Goal: Information Seeking & Learning: Learn about a topic

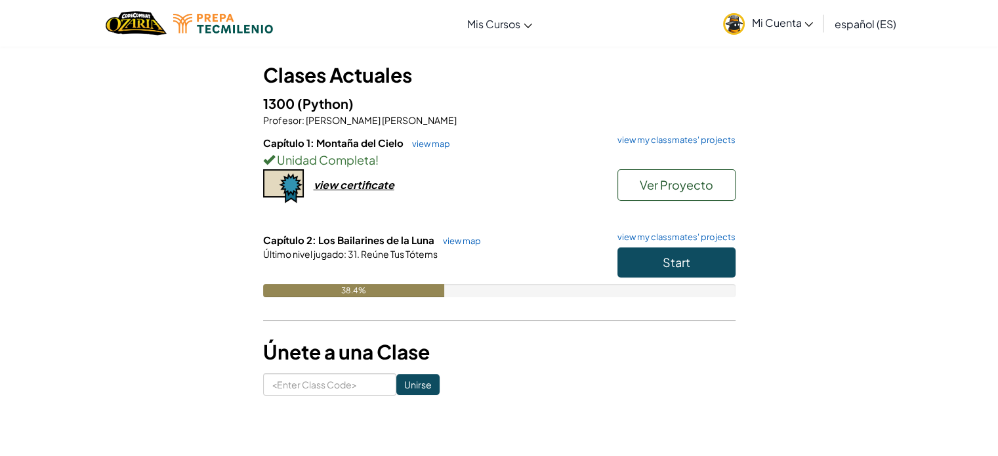
scroll to position [131, 0]
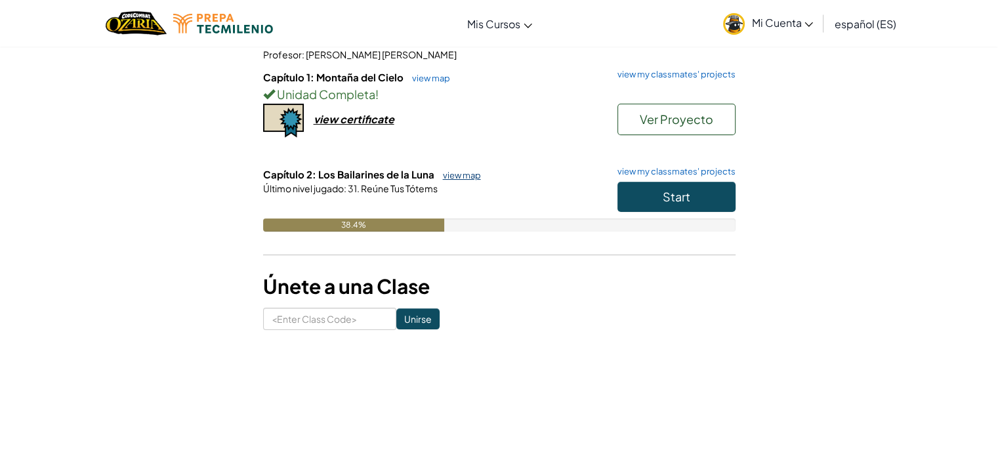
click at [458, 176] on link "view map" at bounding box center [458, 175] width 45 height 10
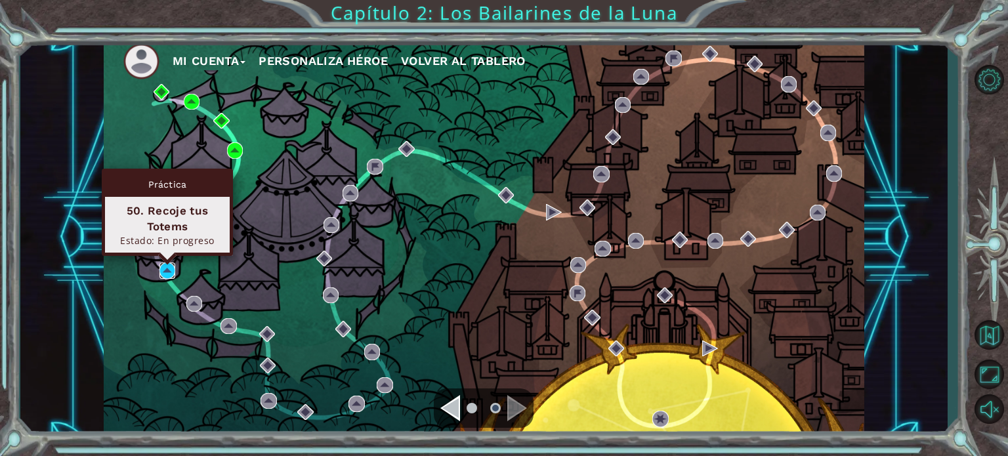
click at [171, 273] on img at bounding box center [167, 270] width 16 height 16
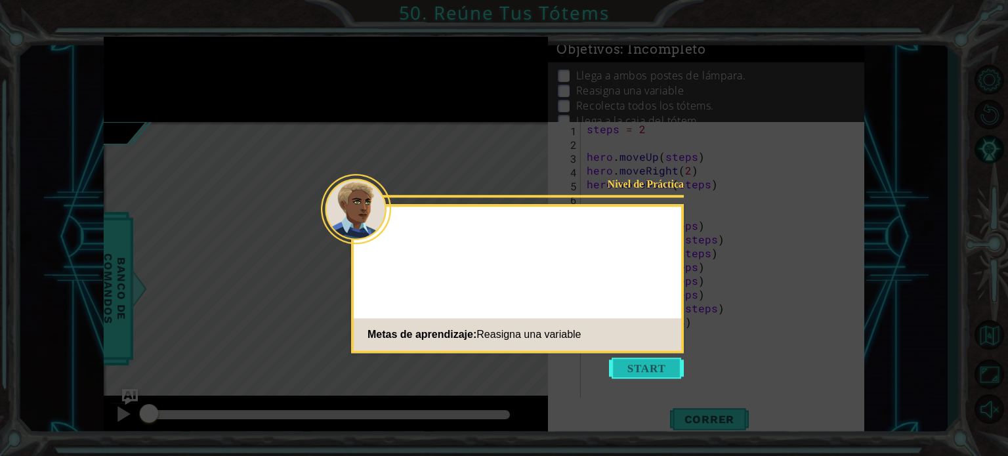
click at [646, 363] on button "Start" at bounding box center [646, 368] width 75 height 21
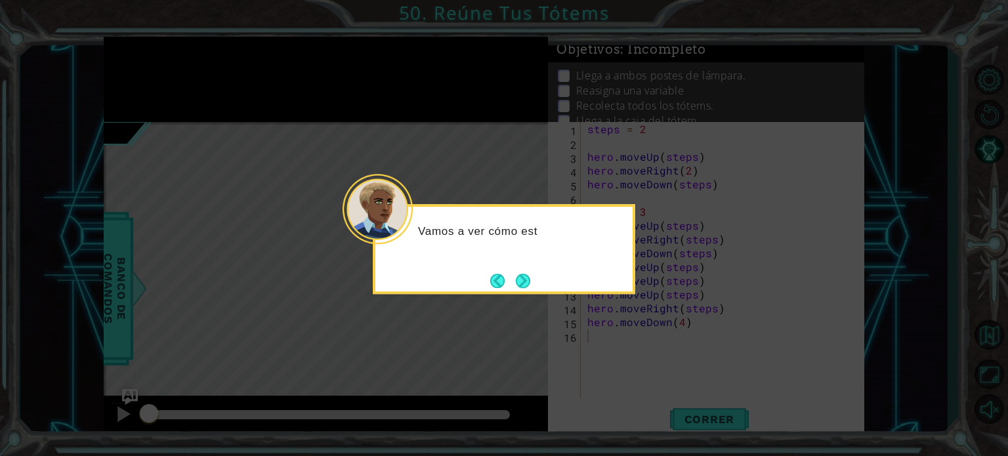
click at [539, 279] on div "Vamos a ver cómo est" at bounding box center [504, 249] width 262 height 90
click at [521, 281] on button "Next" at bounding box center [523, 281] width 14 height 14
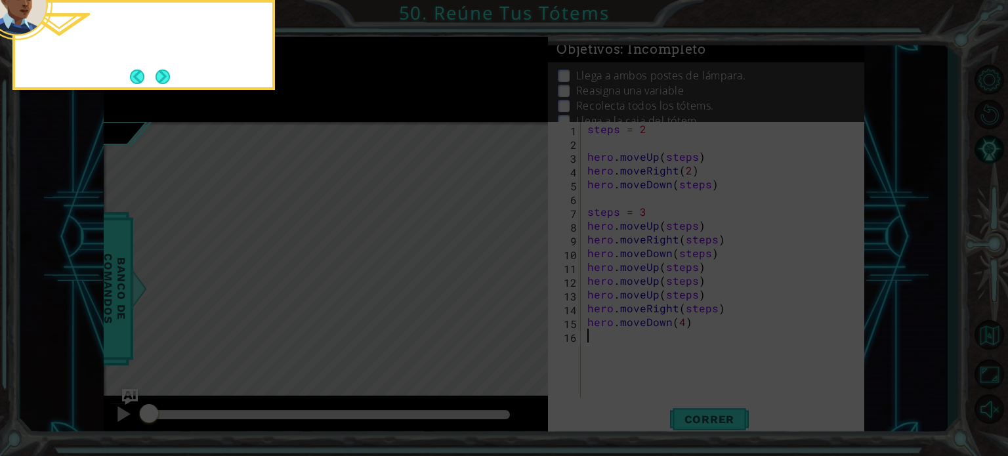
click at [518, 278] on icon at bounding box center [504, 68] width 1008 height 776
click at [162, 78] on button "Next" at bounding box center [162, 77] width 14 height 14
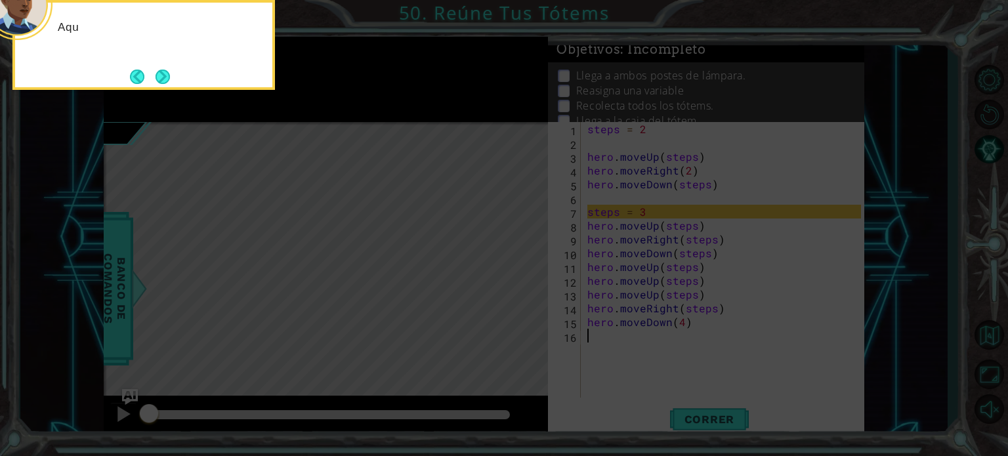
click at [162, 78] on button "Next" at bounding box center [162, 77] width 14 height 14
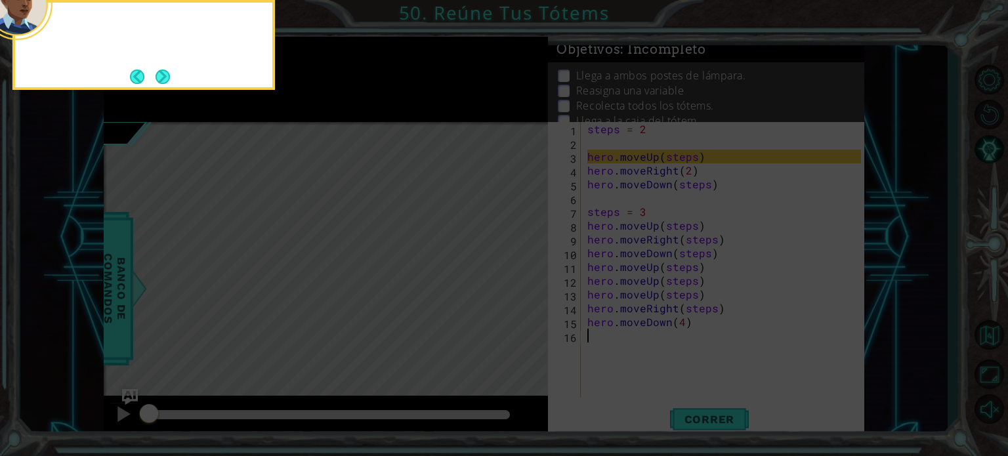
click at [162, 78] on button "Next" at bounding box center [162, 77] width 14 height 14
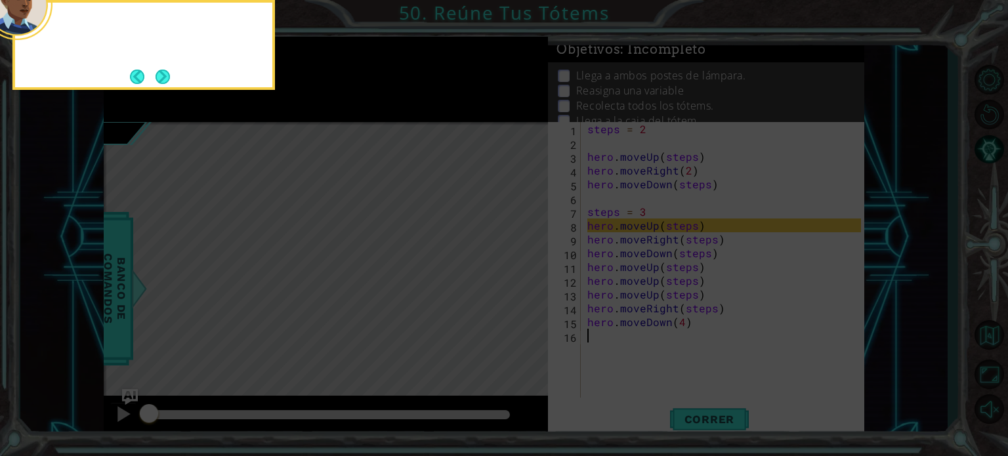
click at [162, 78] on button "Next" at bounding box center [162, 77] width 14 height 14
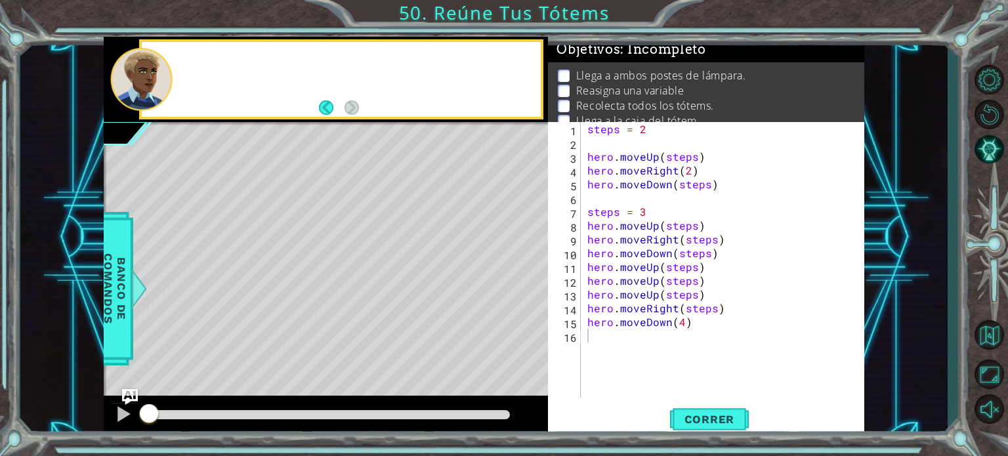
click at [162, 78] on div at bounding box center [141, 79] width 62 height 63
click at [701, 423] on span "Correr" at bounding box center [709, 419] width 77 height 13
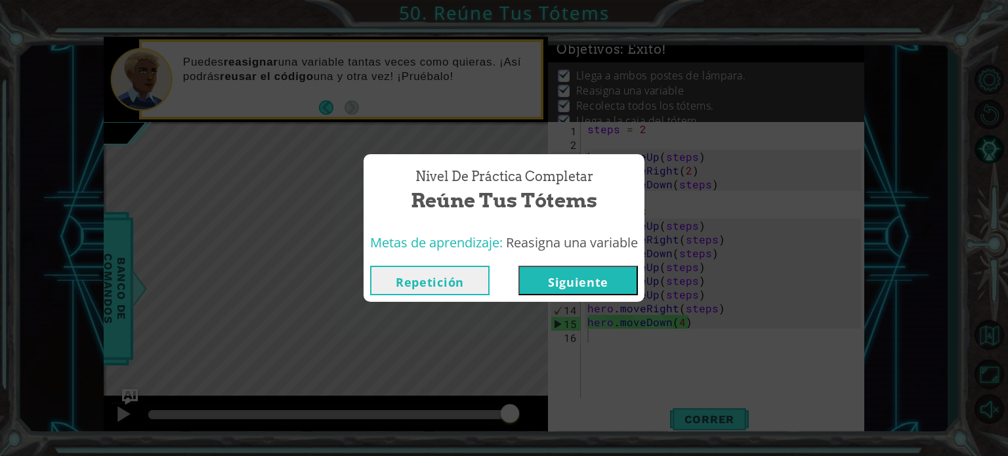
click at [572, 286] on button "Siguiente" at bounding box center [577, 281] width 119 height 30
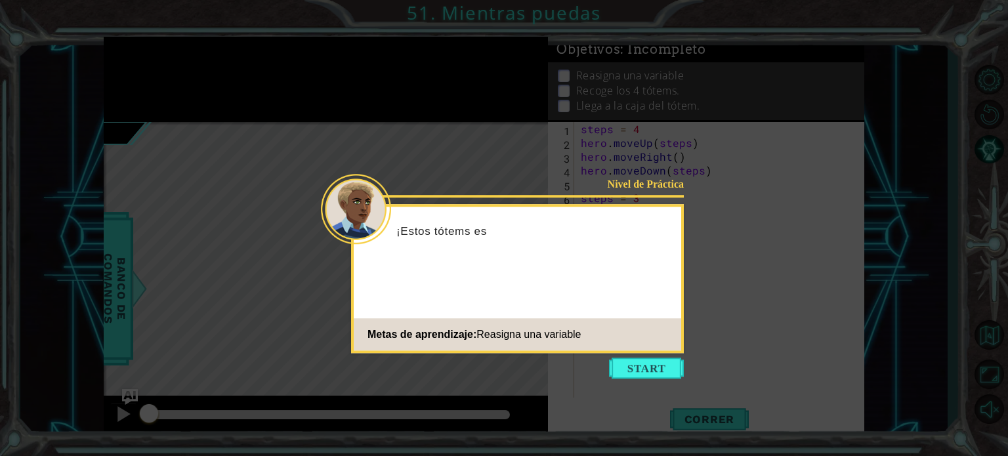
click at [638, 379] on icon at bounding box center [504, 228] width 1008 height 456
click at [629, 365] on button "Start" at bounding box center [646, 368] width 75 height 21
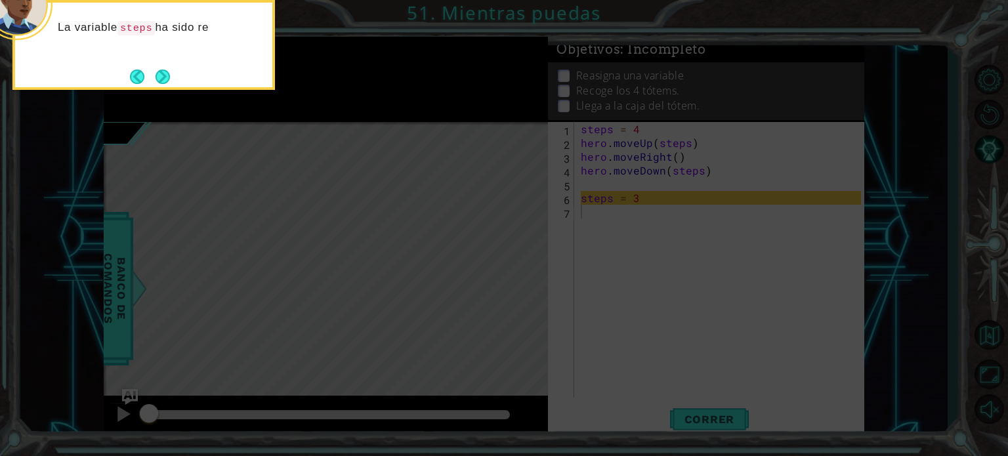
click at [176, 65] on div "La variable steps ha sido re" at bounding box center [143, 45] width 262 height 90
click at [162, 68] on footer at bounding box center [150, 77] width 40 height 20
click at [163, 83] on button "Next" at bounding box center [162, 77] width 14 height 14
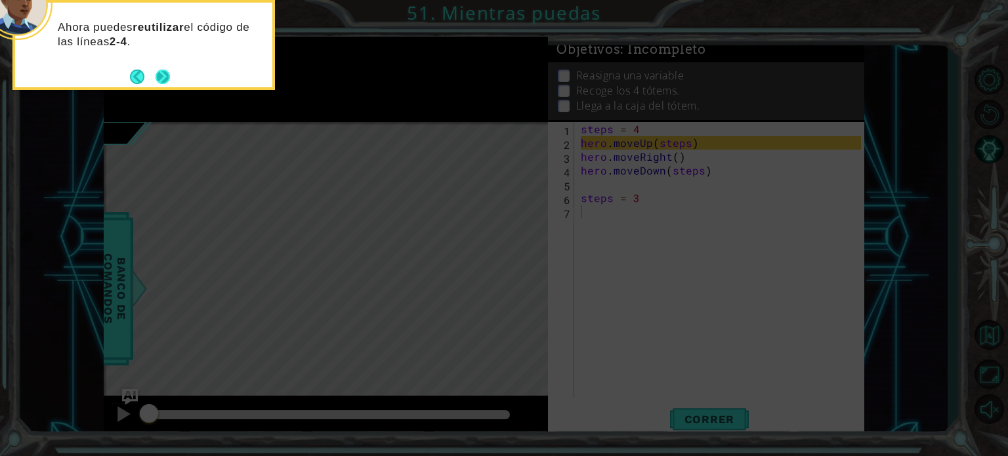
click at [167, 72] on button "Next" at bounding box center [162, 77] width 14 height 14
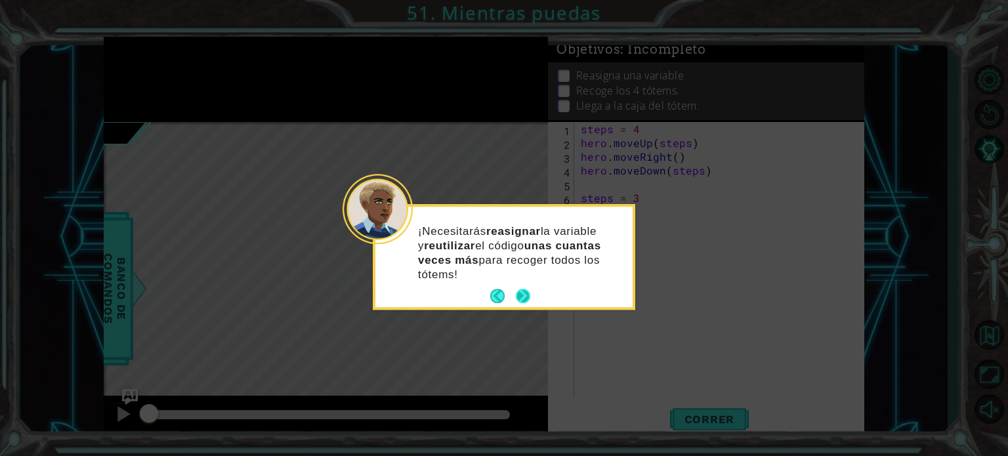
click at [527, 289] on button "Next" at bounding box center [523, 296] width 14 height 14
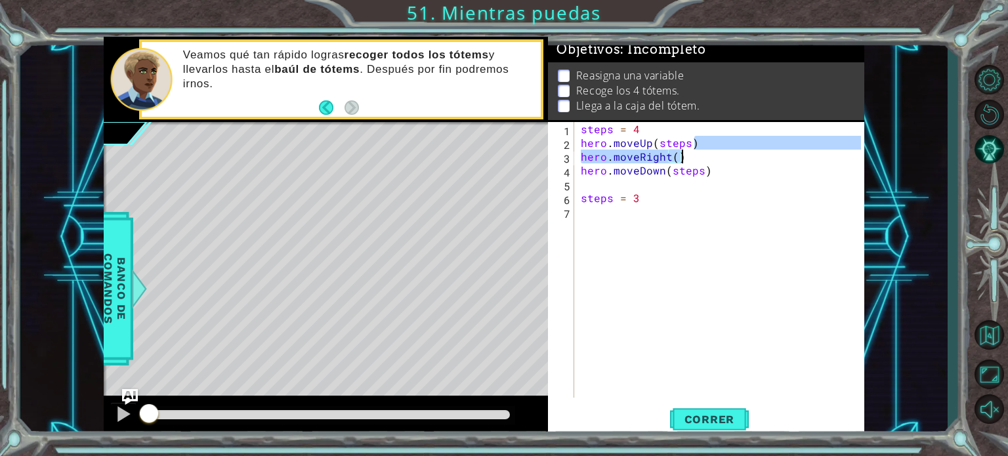
drag, startPoint x: 709, startPoint y: 140, endPoint x: 728, endPoint y: 150, distance: 20.8
click at [710, 153] on div "steps = 4 hero . moveUp ( steps ) hero . moveRight ( ) hero . moveDown ( steps …" at bounding box center [722, 273] width 289 height 303
click at [759, 152] on div "steps = 4 hero . moveUp ( steps ) hero . moveRight ( ) hero . moveDown ( steps …" at bounding box center [719, 260] width 283 height 276
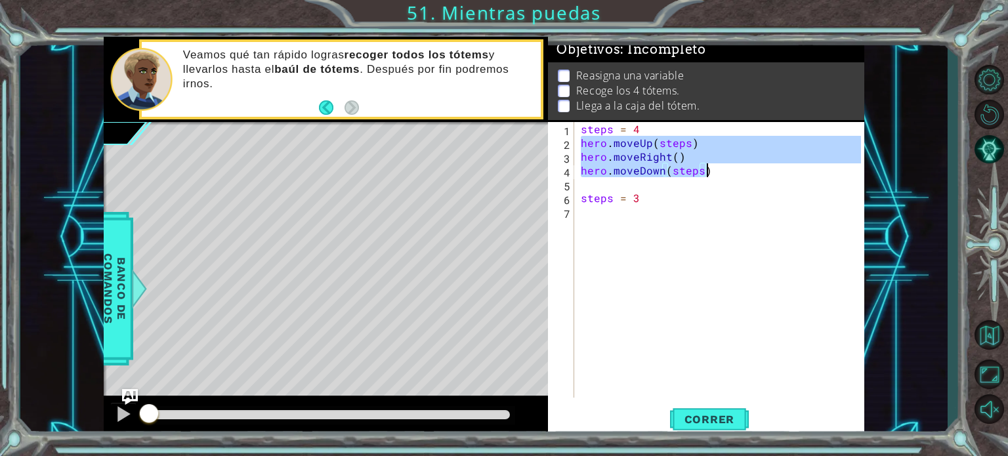
drag, startPoint x: 581, startPoint y: 142, endPoint x: 722, endPoint y: 173, distance: 145.0
click at [722, 173] on div "steps = 4 hero . moveUp ( steps ) hero . moveRight ( ) hero . moveDown ( steps …" at bounding box center [722, 273] width 289 height 303
type textarea "hero.moveRight() hero.moveDown(steps)"
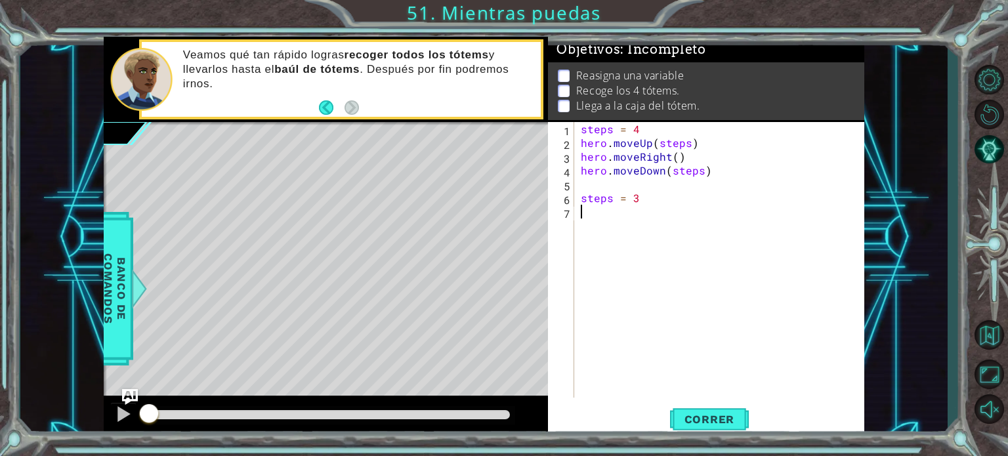
click at [648, 211] on div "steps = 4 hero . moveUp ( steps ) hero . moveRight ( ) hero . moveDown ( steps …" at bounding box center [722, 273] width 289 height 303
paste textarea "hero.moveDown(steps)"
type textarea "hero.moveDown(steps)"
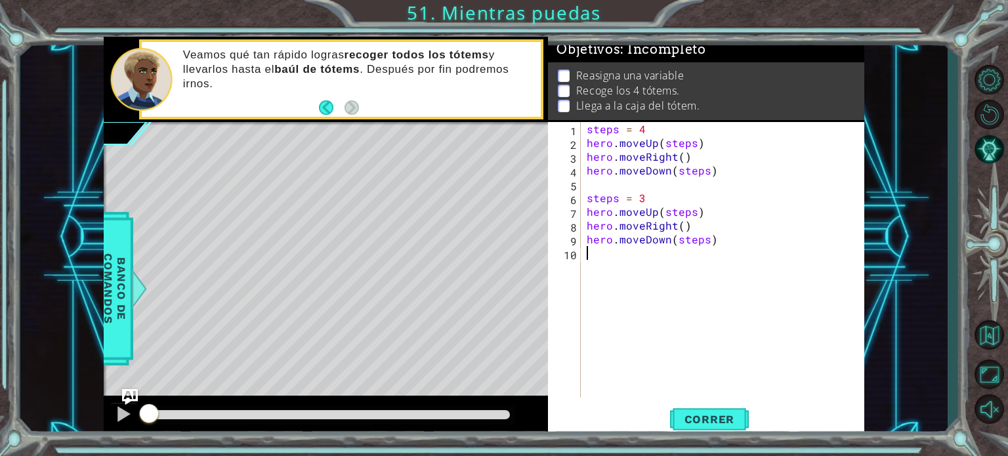
click at [602, 257] on div "steps = 4 hero . moveUp ( steps ) hero . moveRight ( ) hero . moveDown ( steps …" at bounding box center [725, 273] width 283 height 303
click at [729, 425] on span "Correr" at bounding box center [709, 419] width 77 height 13
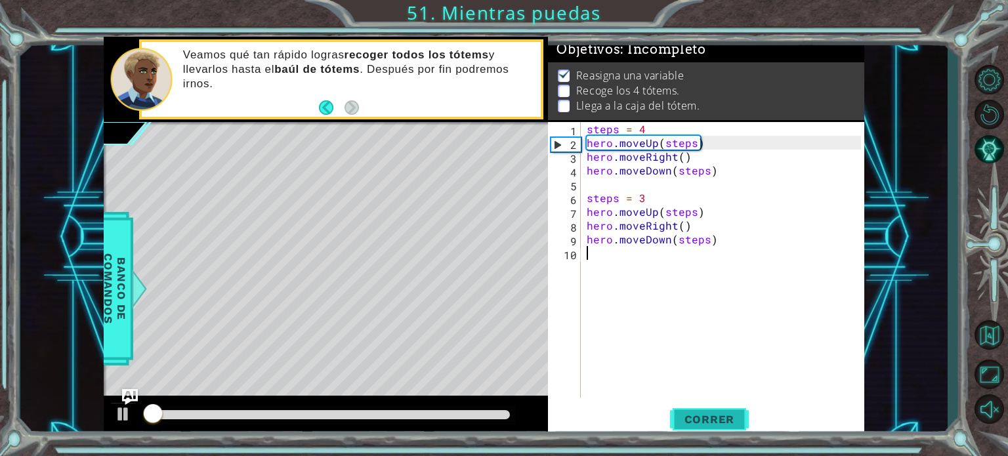
scroll to position [7, 0]
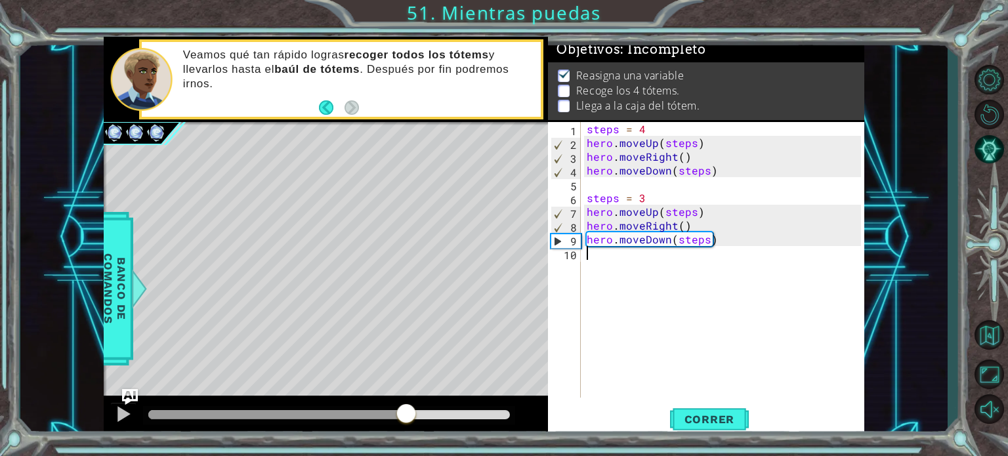
drag, startPoint x: 199, startPoint y: 410, endPoint x: 407, endPoint y: 409, distance: 208.0
click at [407, 409] on div at bounding box center [406, 415] width 24 height 24
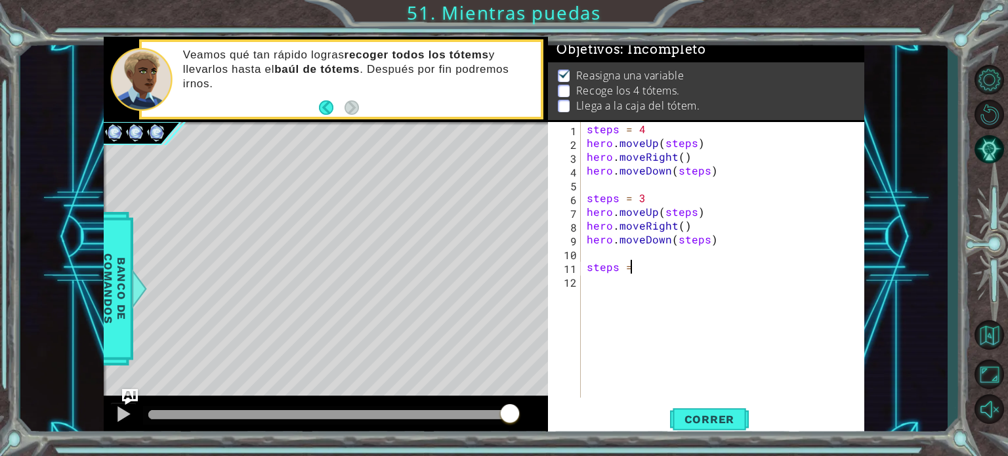
scroll to position [0, 3]
type textarea "steps = 2"
click at [652, 296] on div "steps = 4 hero . moveUp ( steps ) hero . moveRight ( ) hero . moveDown ( steps …" at bounding box center [725, 273] width 283 height 303
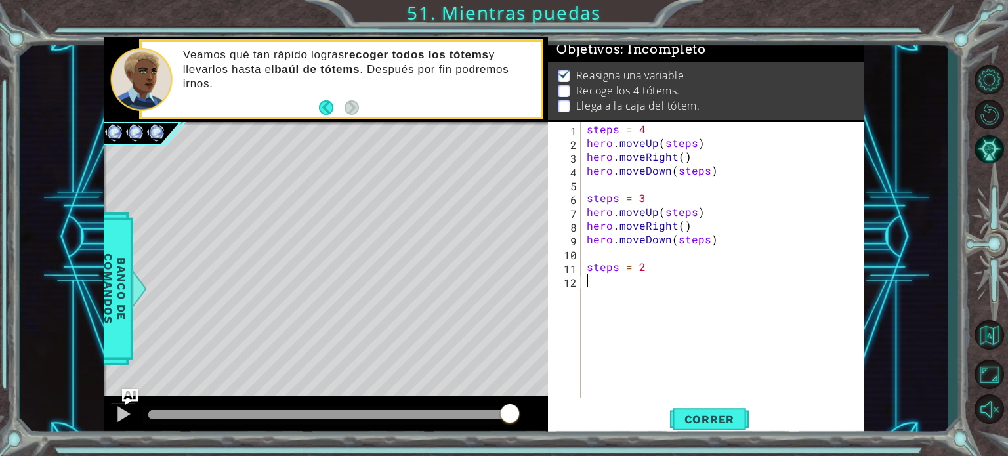
paste textarea "hero.moveDown(steps)"
type textarea "hero.moveDown(steps)"
click at [628, 335] on div "steps = 4 hero . moveUp ( steps ) hero . moveRight ( ) hero . moveDown ( steps …" at bounding box center [725, 273] width 283 height 303
paste textarea "hero.moveDown(steps)"
type textarea "hero.moveDown(steps)"
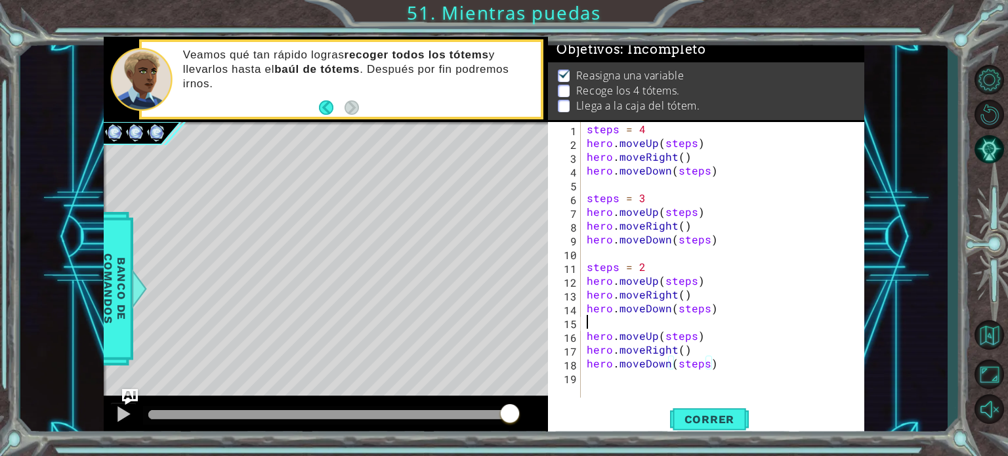
click at [611, 325] on div "steps = 4 hero . moveUp ( steps ) hero . moveRight ( ) hero . moveDown ( steps …" at bounding box center [725, 273] width 283 height 303
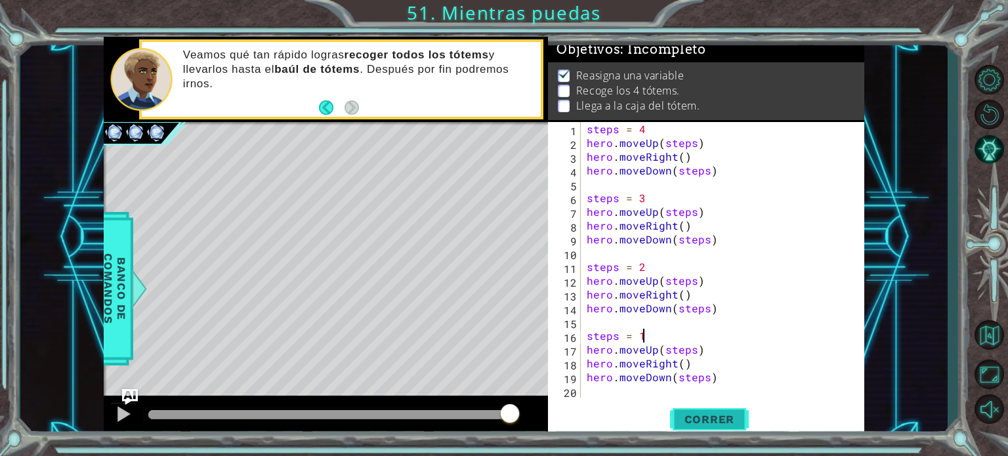
type textarea "steps = 1"
click at [701, 425] on span "Correr" at bounding box center [709, 419] width 77 height 13
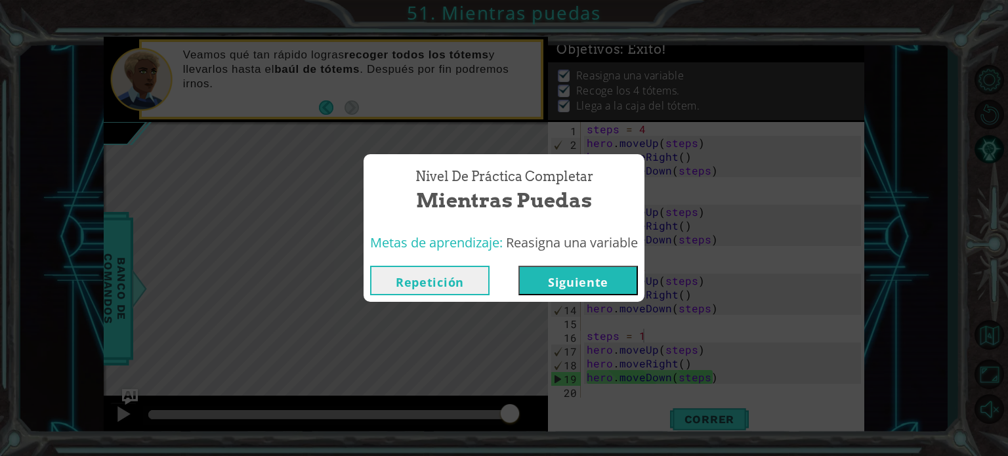
click at [608, 288] on button "Siguiente" at bounding box center [577, 281] width 119 height 30
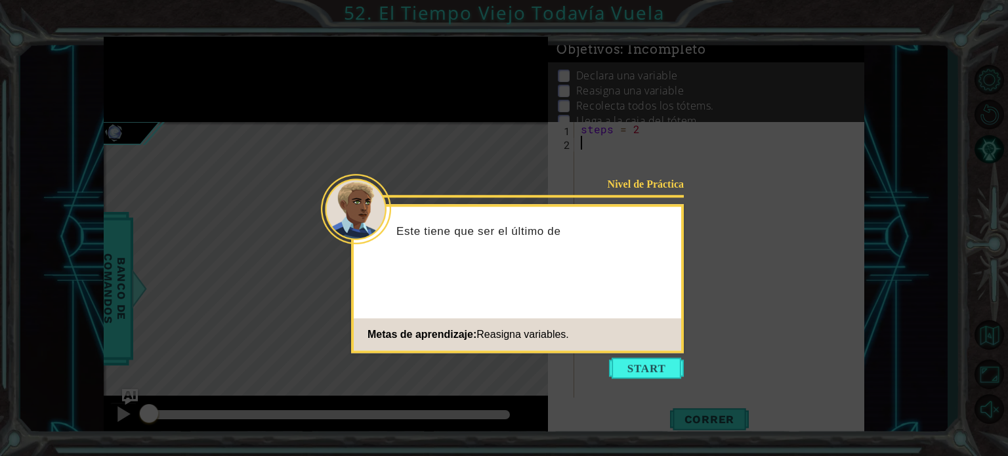
click at [647, 381] on icon at bounding box center [504, 228] width 1008 height 456
click at [645, 369] on button "Start" at bounding box center [646, 368] width 75 height 21
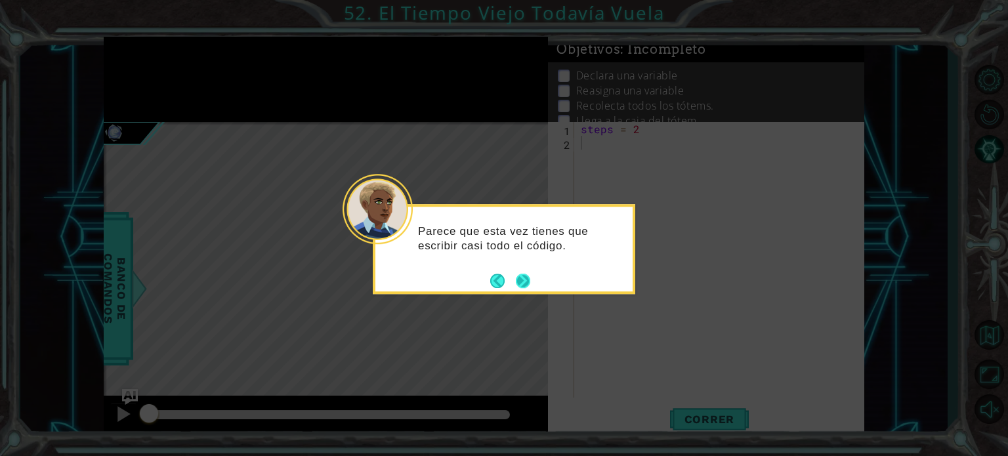
click at [525, 288] on footer at bounding box center [510, 281] width 40 height 20
click at [524, 285] on button "Next" at bounding box center [523, 281] width 14 height 14
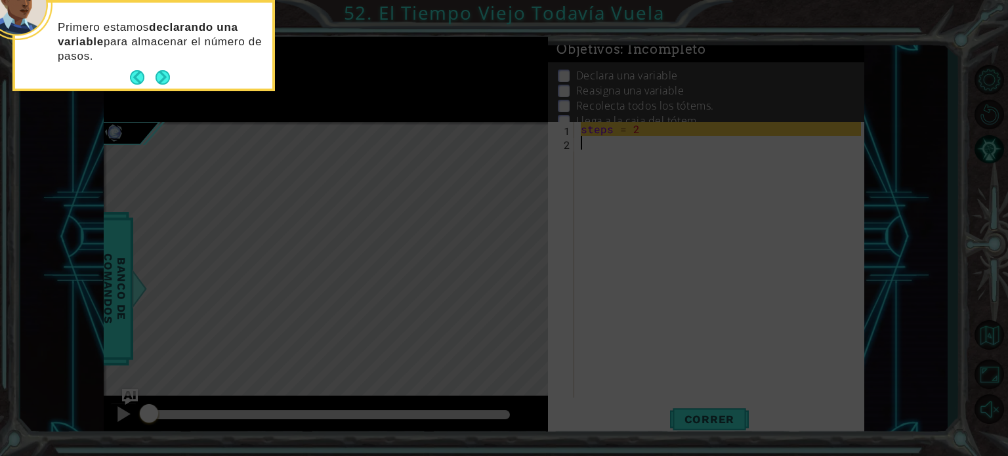
click at [175, 73] on div "Primero estamos declarando una variable para almacenar el número [PERSON_NAME]." at bounding box center [143, 48] width 257 height 81
click at [169, 75] on button "Next" at bounding box center [162, 77] width 14 height 14
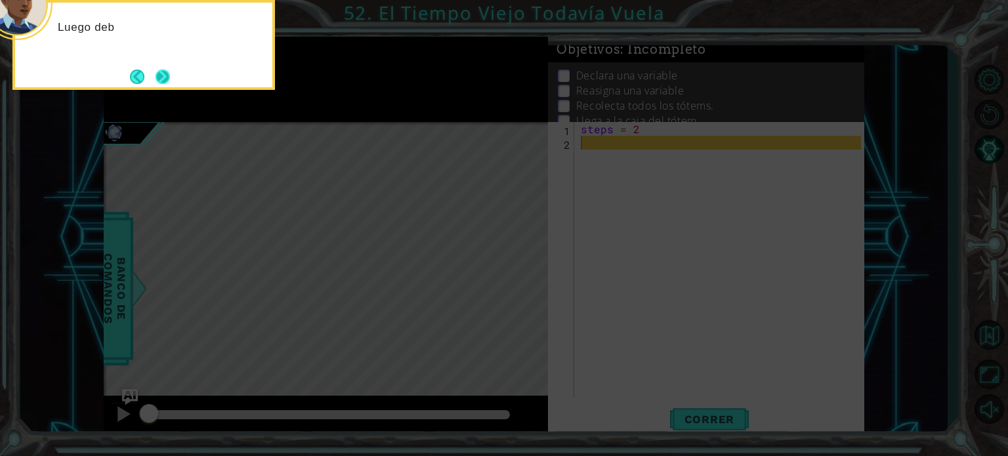
click at [170, 77] on button "Next" at bounding box center [162, 77] width 14 height 14
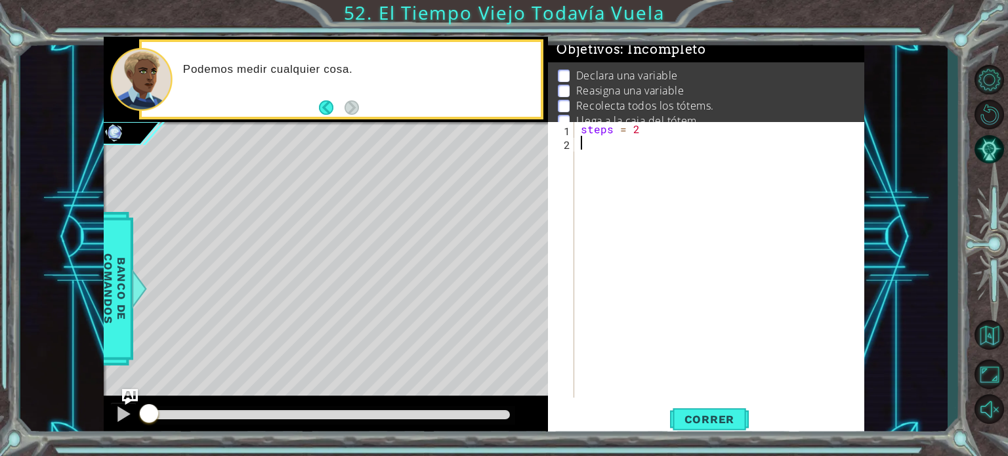
paste textarea "hero.moveDown(steps)"
click at [646, 144] on div "steps = 2 hero . moveUp ( steps ) hero . moveRight ( ) hero . moveDown ( steps )" at bounding box center [722, 273] width 289 height 303
click at [648, 142] on div "steps = 2 hero . moveUp ( steps ) hero . moveRight ( ) hero . moveDown ( steps )" at bounding box center [722, 273] width 289 height 303
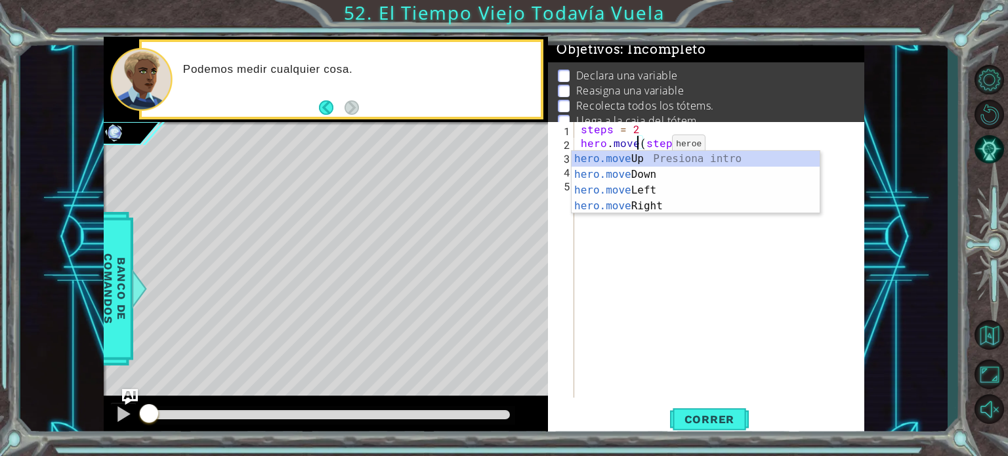
scroll to position [0, 5]
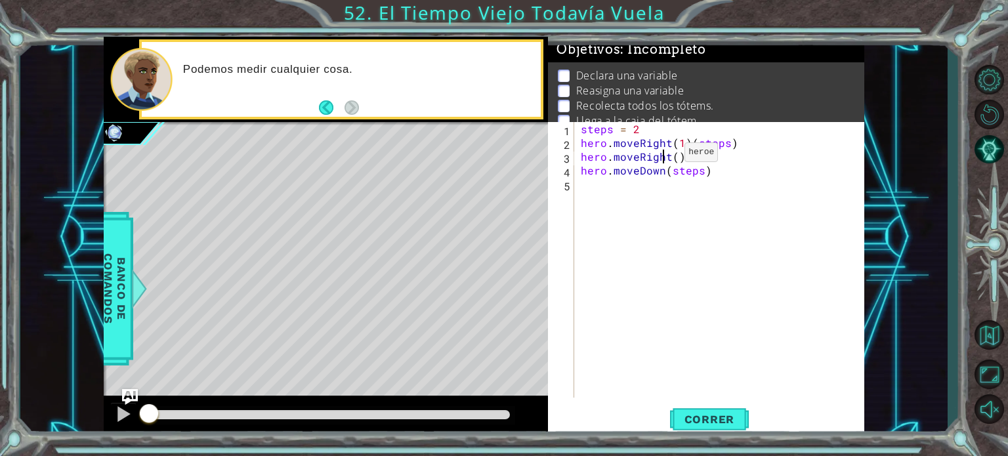
click at [662, 155] on div "steps = 2 hero . moveRight ( 1 ) ( steps ) hero . moveRight ( ) hero . moveDown…" at bounding box center [722, 273] width 289 height 303
click at [664, 155] on div "steps = 2 hero . moveRight ( 1 ) ( steps ) hero . moveRight ( ) hero . moveDown…" at bounding box center [722, 273] width 289 height 303
click at [659, 171] on div "steps = 2 hero . moveRight ( 1 ) ( steps ) hero . moveDown ( 1 ) hero . moveDow…" at bounding box center [722, 273] width 289 height 303
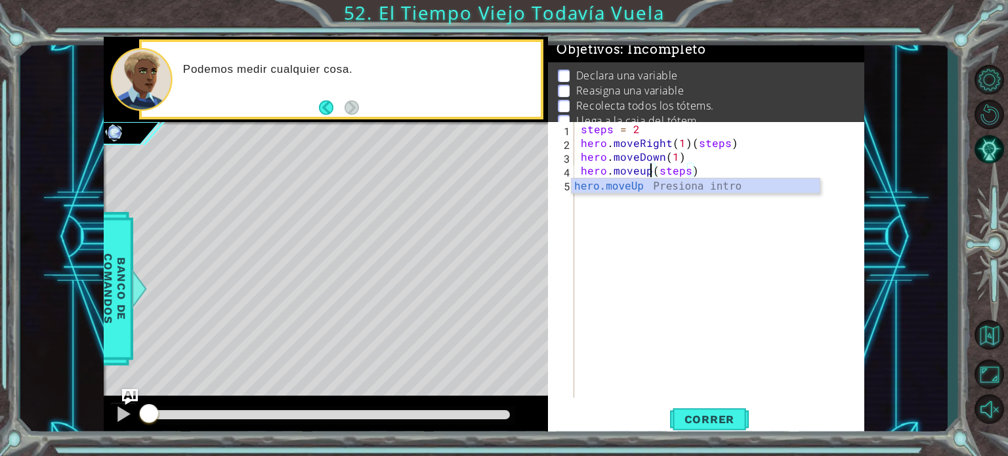
scroll to position [0, 5]
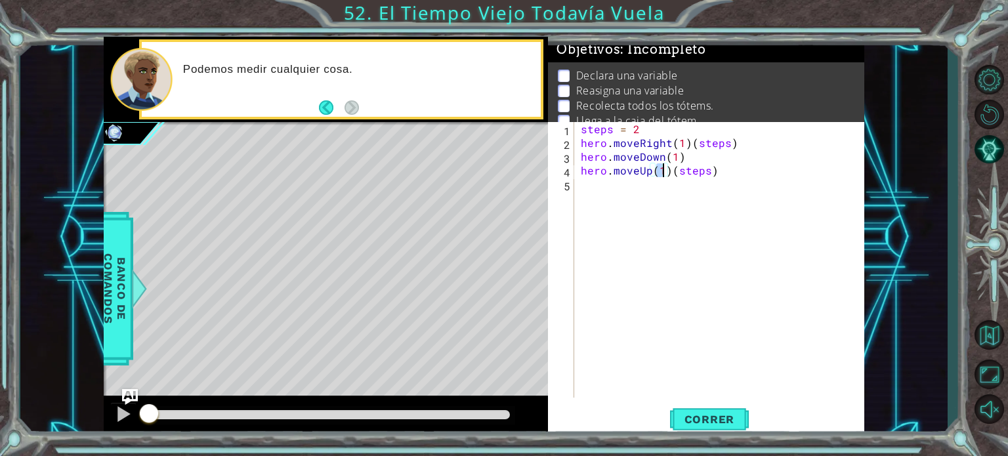
click at [651, 129] on div "steps = 2 hero . moveRight ( 1 ) ( steps ) hero . moveDown ( 1 ) hero . moveUp …" at bounding box center [722, 273] width 289 height 303
click at [703, 417] on span "Correr" at bounding box center [709, 419] width 77 height 13
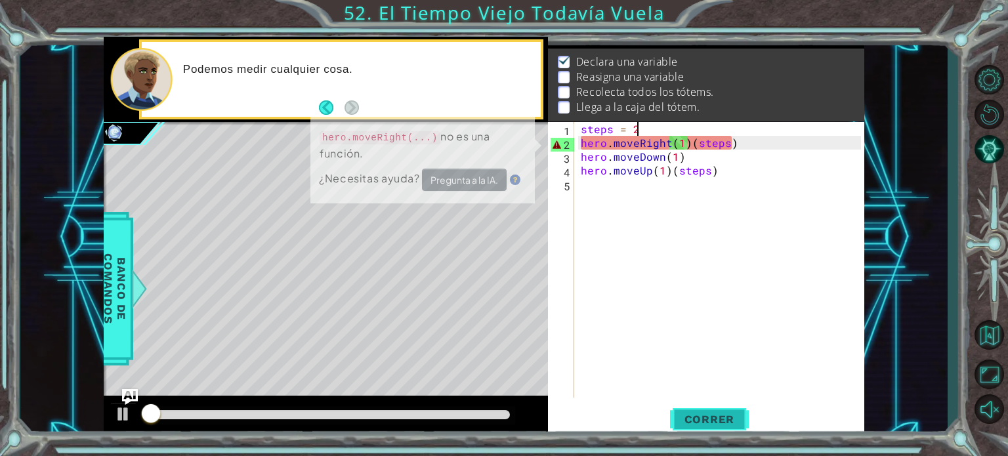
scroll to position [15, 0]
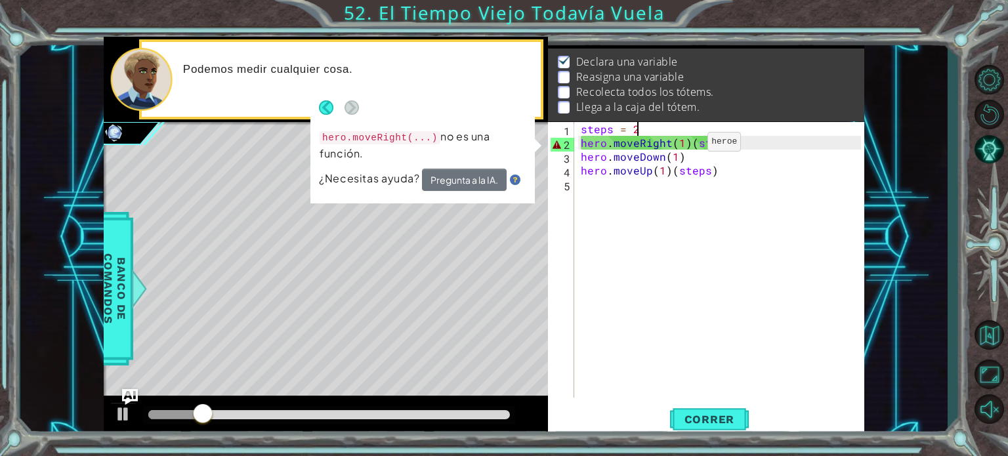
click at [685, 144] on div "steps = 2 hero . moveRight ( 1 ) ( steps ) hero . moveDown ( 1 ) hero . moveUp …" at bounding box center [722, 273] width 289 height 303
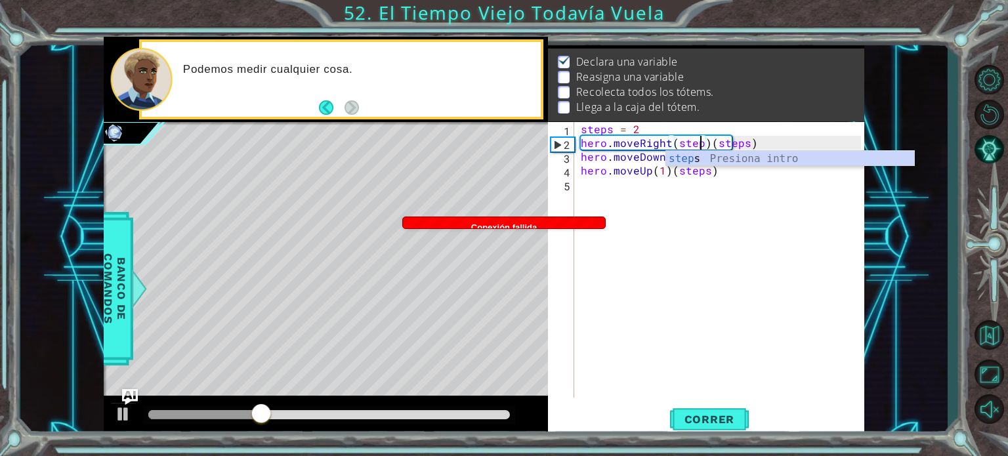
scroll to position [0, 10]
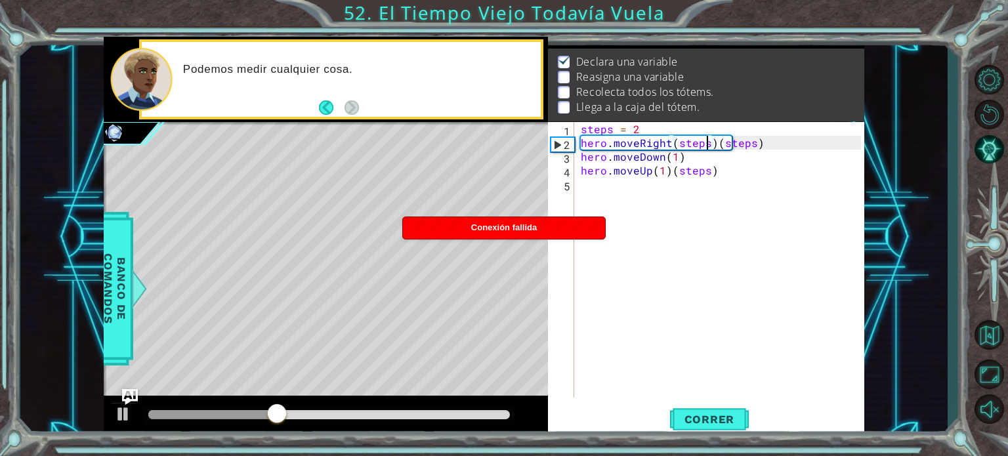
click at [787, 150] on div "steps = 2 hero . moveRight ( steps ) ( steps ) hero . moveDown ( 1 ) hero . mov…" at bounding box center [722, 273] width 289 height 303
click at [778, 144] on div "steps = 2 hero . moveRight ( steps ) ( steps ) hero . moveDown ( 1 ) hero . mov…" at bounding box center [722, 273] width 289 height 303
click at [774, 167] on div "steps = 2 hero . moveRight ( steps ) hero . moveDown ( 1 ) hero . moveUp ( 1 ) …" at bounding box center [722, 273] width 289 height 303
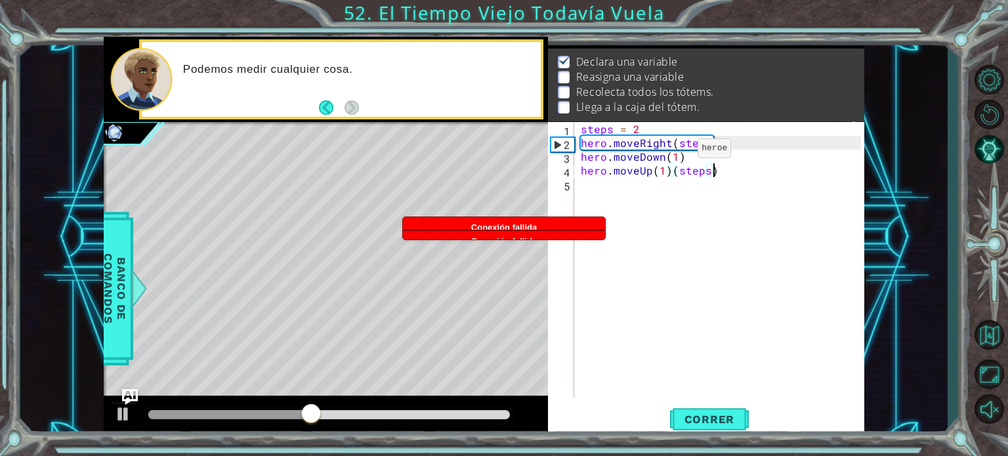
click at [675, 152] on div "steps = 2 hero . moveRight ( steps ) hero . moveDown ( 1 ) hero . moveUp ( 1 ) …" at bounding box center [722, 273] width 289 height 303
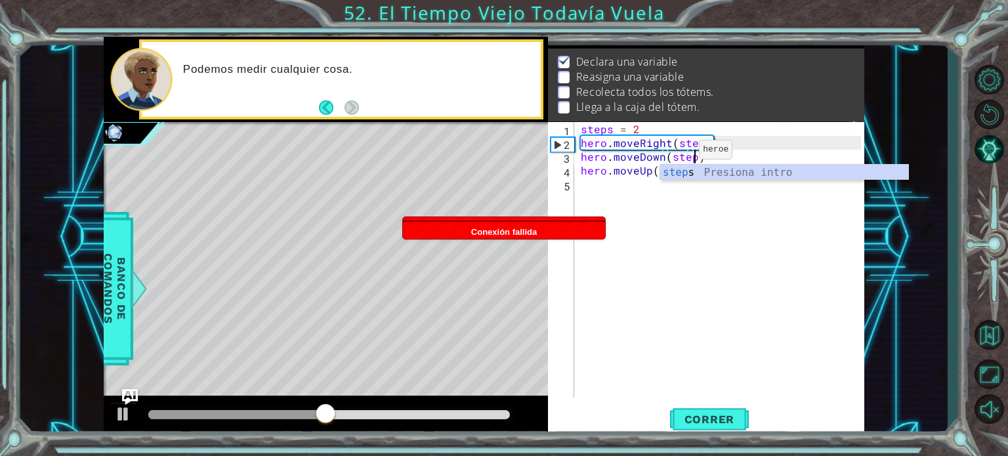
scroll to position [0, 9]
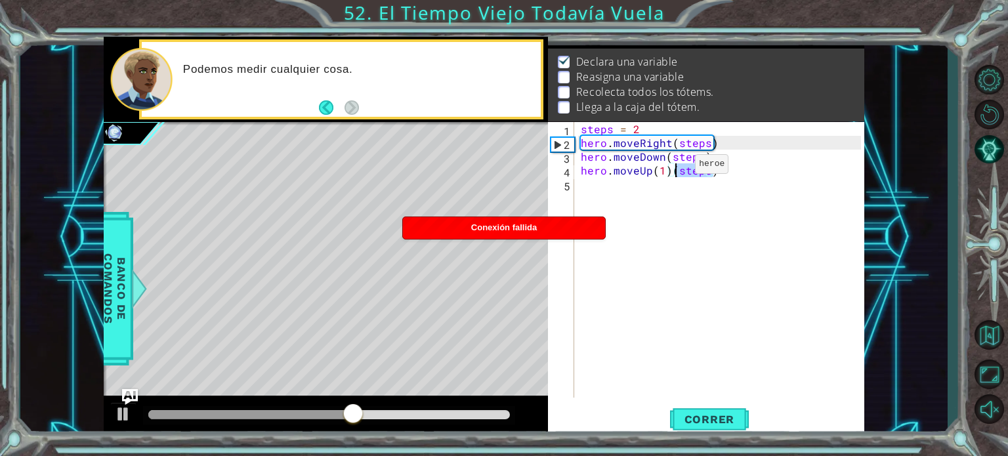
drag, startPoint x: 715, startPoint y: 170, endPoint x: 673, endPoint y: 167, distance: 42.1
click at [673, 167] on div "steps = 2 hero . moveRight ( steps ) hero . moveDown ( steps ) hero . moveUp ( …" at bounding box center [722, 273] width 289 height 303
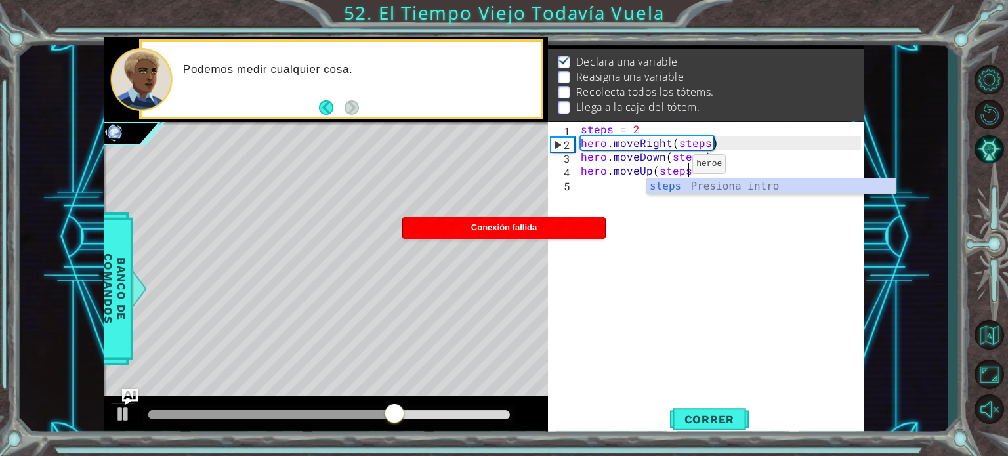
scroll to position [0, 8]
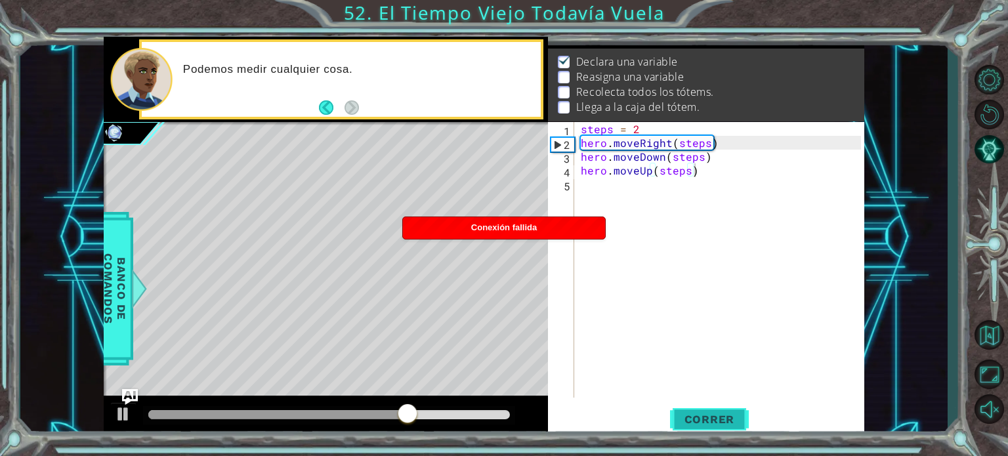
click at [728, 418] on span "Correr" at bounding box center [709, 419] width 77 height 13
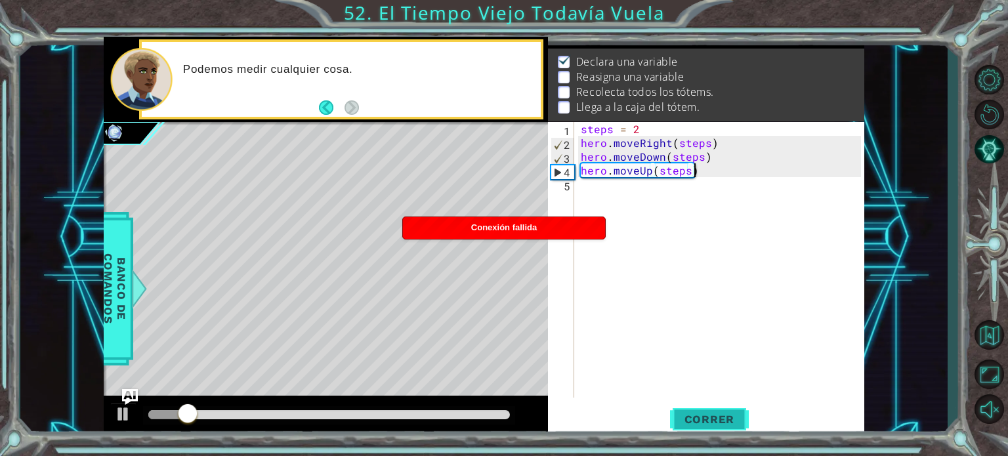
click at [728, 418] on span "Correr" at bounding box center [709, 419] width 77 height 13
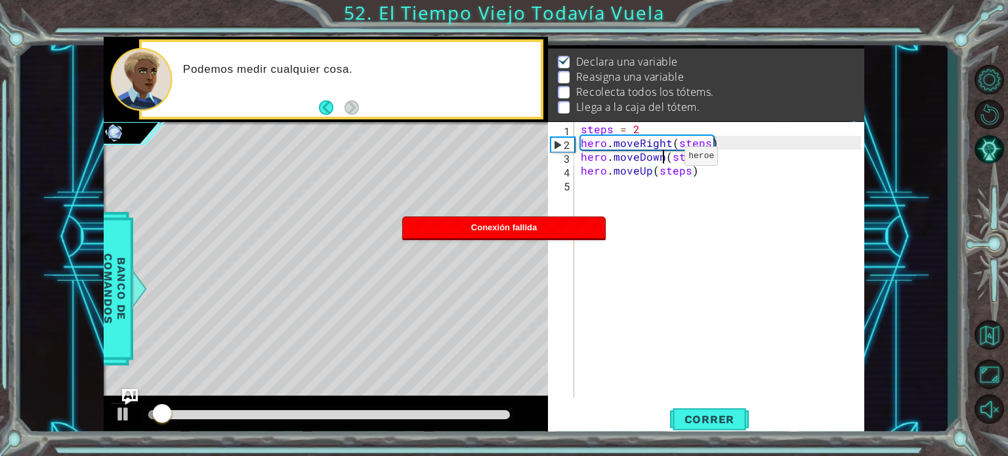
click at [662, 159] on div "steps = 2 hero . moveRight ( steps ) hero . moveDown ( steps ) hero . moveUp ( …" at bounding box center [722, 273] width 289 height 303
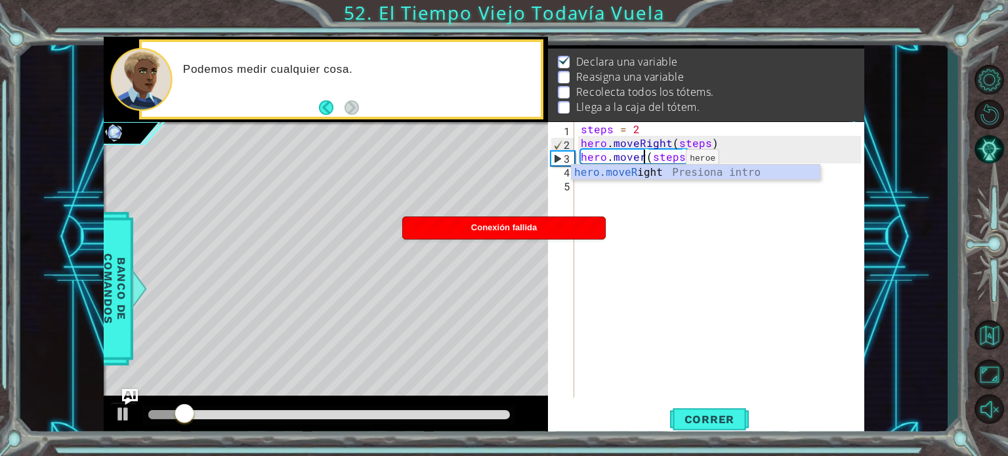
scroll to position [0, 5]
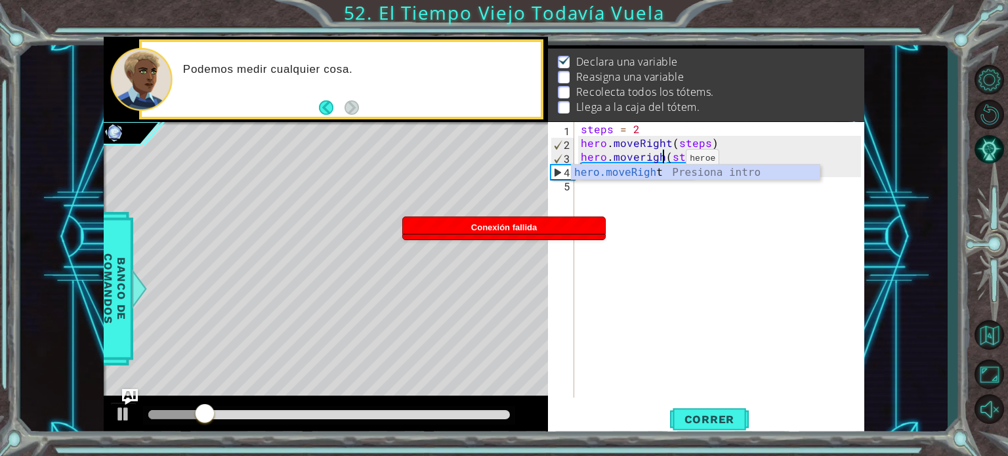
type textarea "hero.moveright(steps)"
click at [704, 217] on div "steps = 2 hero . moveRight ( steps ) hero . moveright ( steps ) hero . moveUp (…" at bounding box center [722, 273] width 289 height 303
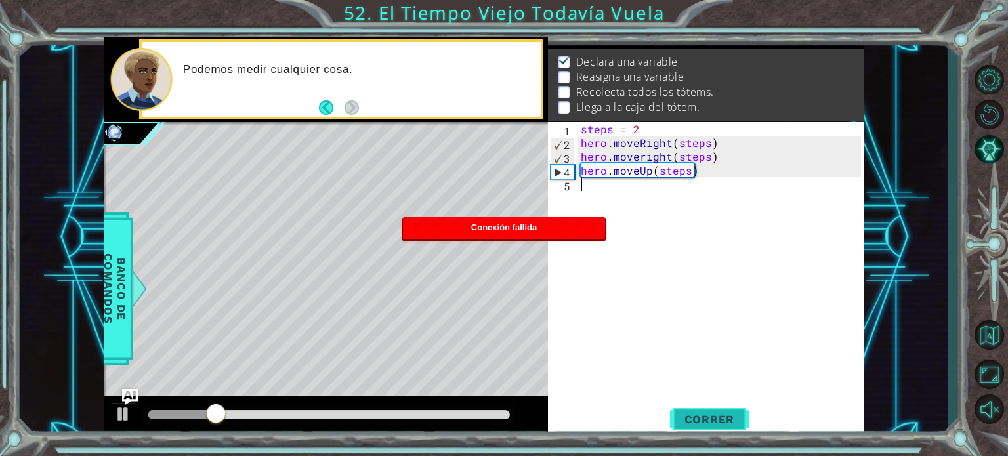
scroll to position [0, 0]
click at [700, 421] on span "Correr" at bounding box center [709, 419] width 77 height 13
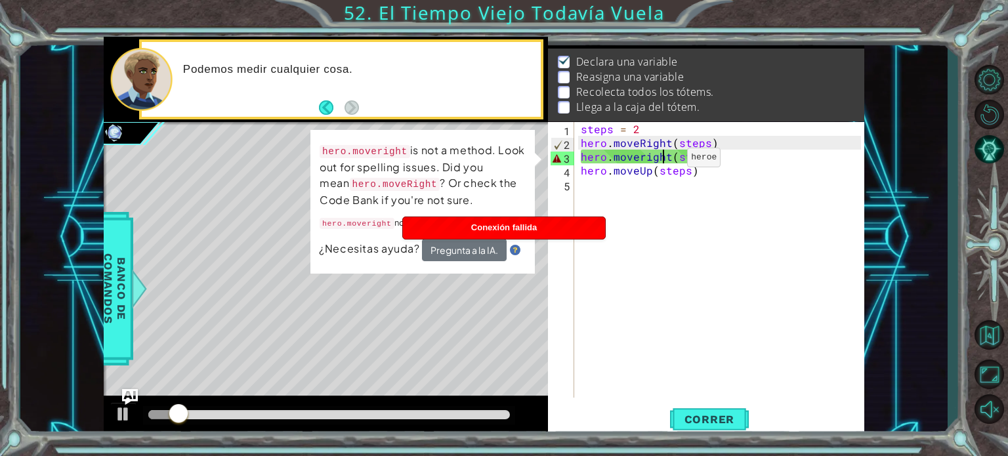
click at [665, 160] on div "steps = 2 hero . moveRight ( steps ) hero . moveright ( steps ) hero . moveUp (…" at bounding box center [722, 273] width 289 height 303
click at [670, 159] on div "steps = 2 hero . moveRight ( steps ) hero . moveright ( steps ) hero . moveUp (…" at bounding box center [722, 273] width 289 height 303
click at [716, 161] on div "steps = 2 hero . moveRight ( steps ) hero . moveright ( steps ) hero . moveUp (…" at bounding box center [722, 273] width 289 height 303
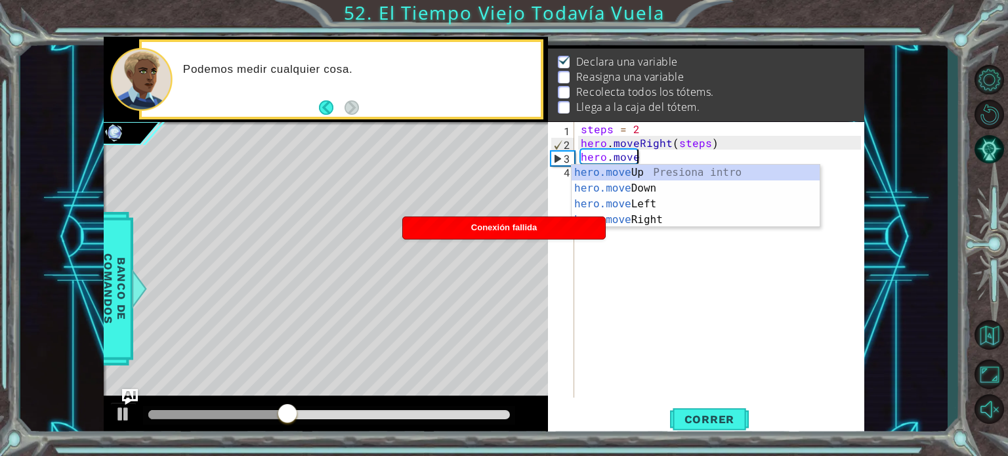
scroll to position [0, 5]
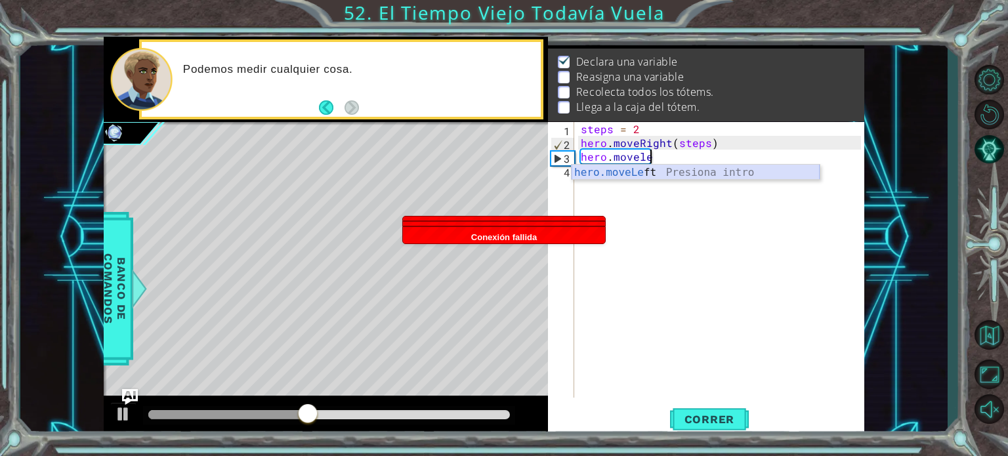
click at [608, 165] on div "hero.moveLe ft Presiona intro" at bounding box center [695, 188] width 248 height 47
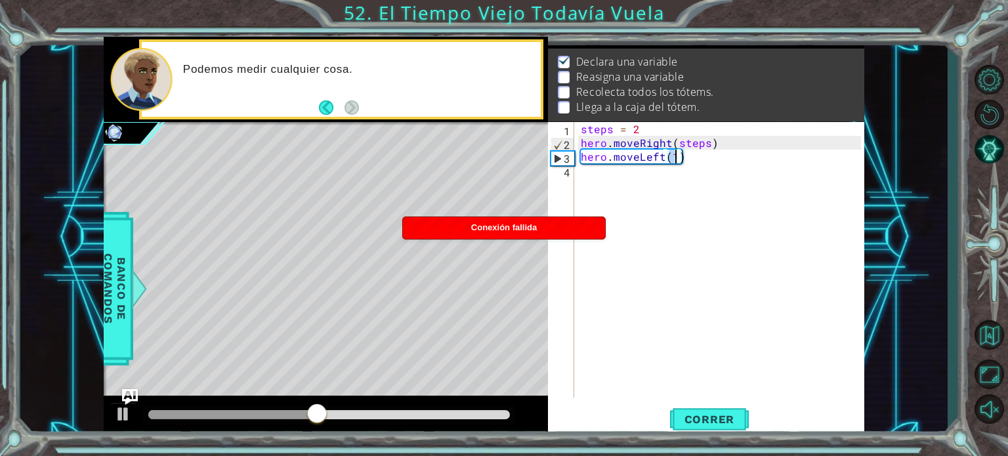
type textarea "hero.moveLeft(1)"
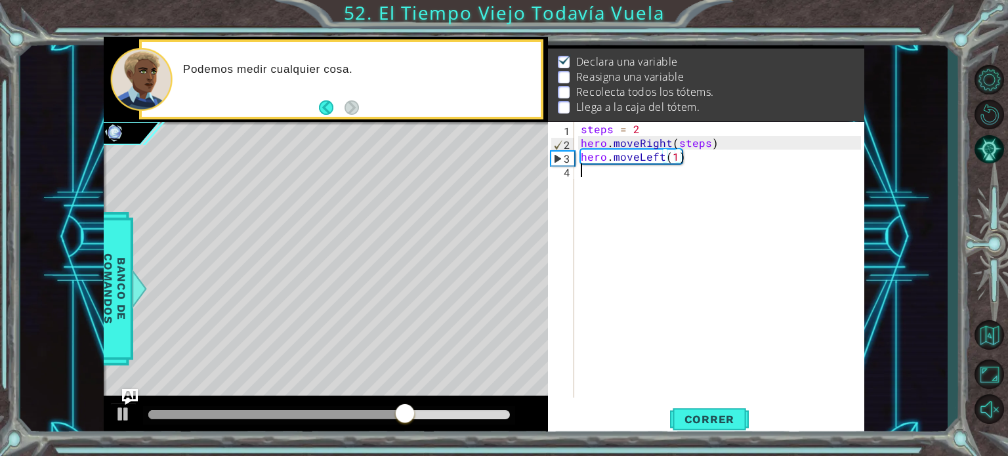
click at [700, 222] on div "steps = 2 hero . moveRight ( steps ) hero . moveLeft ( 1 )" at bounding box center [722, 273] width 289 height 303
click at [701, 159] on div "steps = 2 hero . moveRight ( steps ) hero . moveLeft ( 1 )" at bounding box center [722, 273] width 289 height 303
type textarea "hero.moveLeft(steps)"
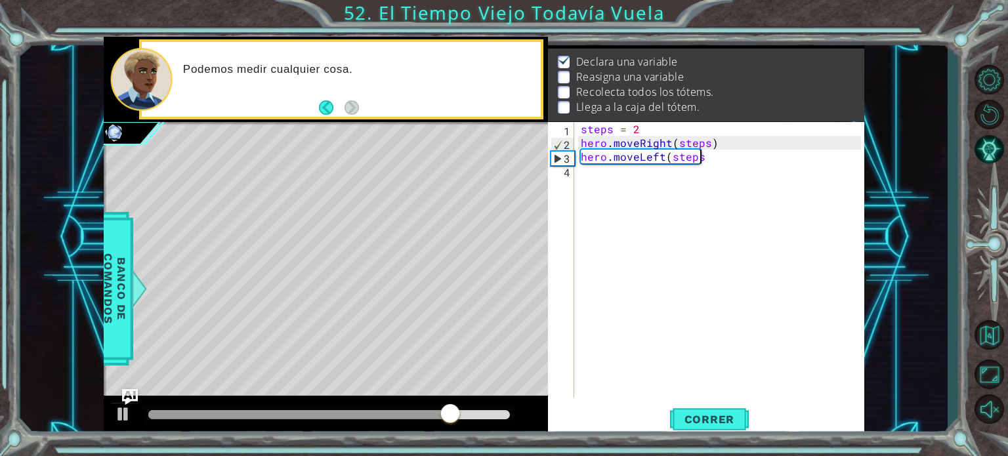
scroll to position [0, 9]
click at [601, 178] on div "steps = 2 hero . moveRight ( steps ) hero . moveLeft ( steps )" at bounding box center [722, 273] width 289 height 303
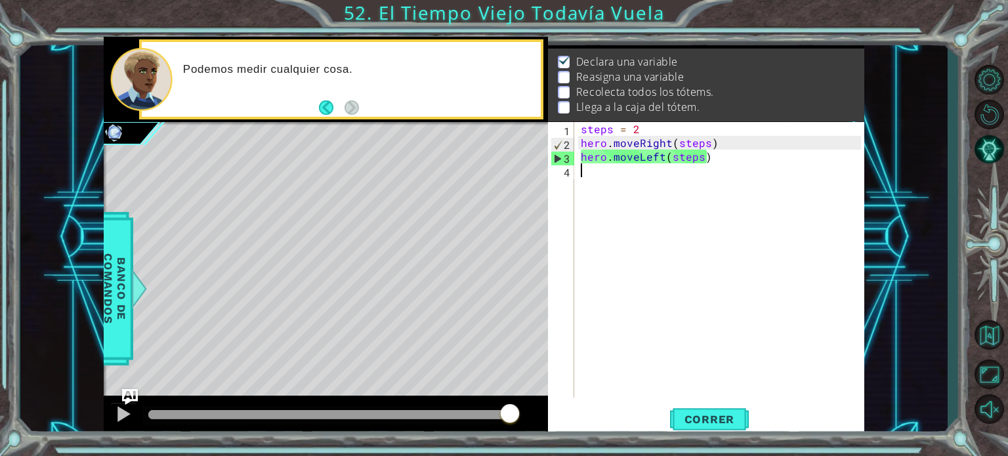
click at [739, 161] on div "steps = 2 hero . moveRight ( steps ) hero . moveLeft ( steps )" at bounding box center [722, 273] width 289 height 303
type textarea "hero.moveLeft(steps)"
click at [579, 153] on div "steps = 2 hero . moveRight ( steps ) hero . moveLeft ( steps )" at bounding box center [722, 273] width 289 height 303
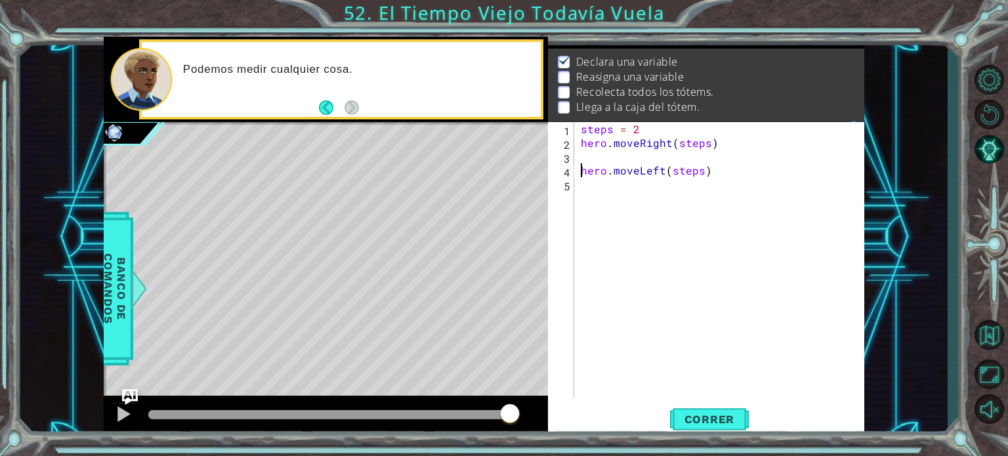
click at [601, 158] on div "steps = 2 hero . moveRight ( steps ) hero . moveLeft ( steps )" at bounding box center [722, 273] width 289 height 303
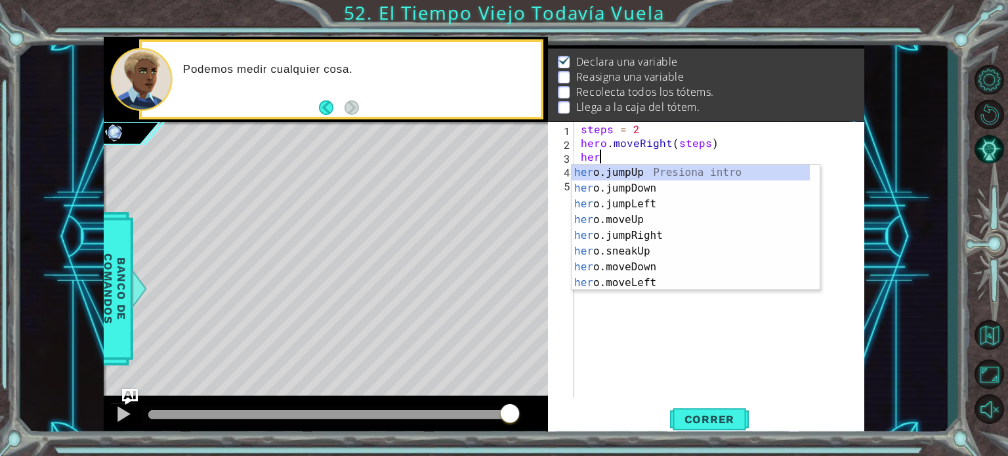
scroll to position [0, 1]
click at [666, 267] on div "hero .jumpUp Presiona intro hero .jumpDown Presiona intro hero .jumpLeft Presio…" at bounding box center [690, 243] width 238 height 157
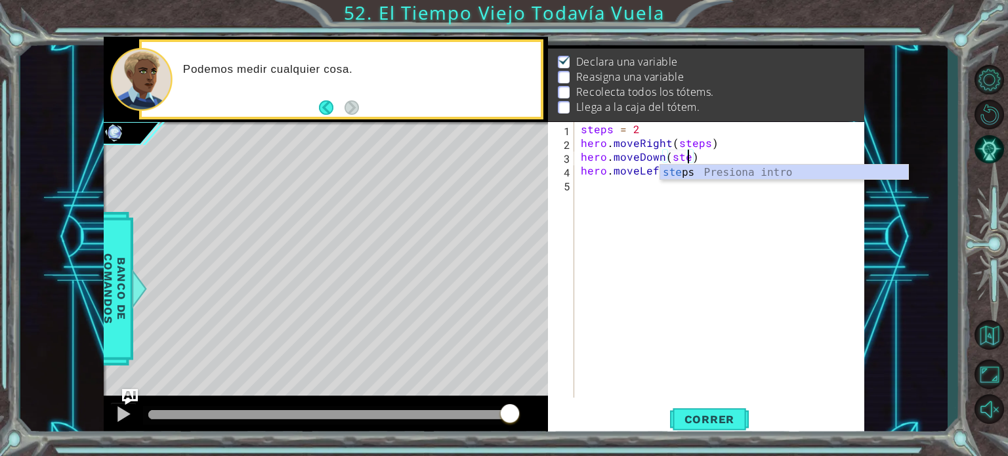
scroll to position [0, 8]
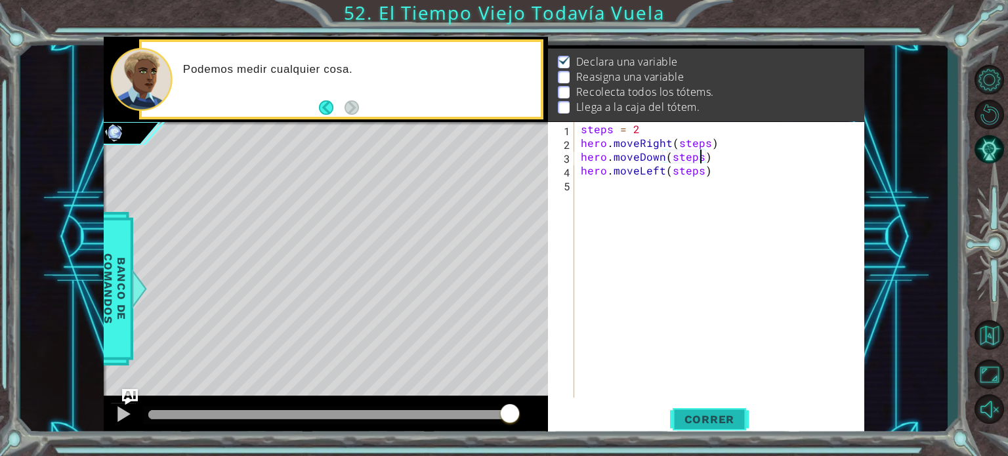
type textarea "hero.moveDown(steps)"
click at [728, 422] on span "Correr" at bounding box center [709, 419] width 77 height 13
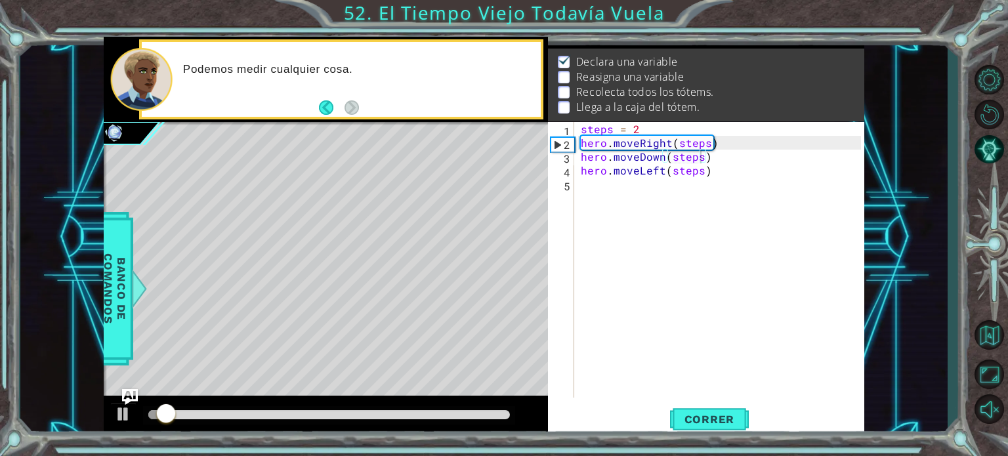
drag, startPoint x: 174, startPoint y: 420, endPoint x: 264, endPoint y: 410, distance: 90.4
click at [264, 410] on div at bounding box center [329, 415] width 373 height 18
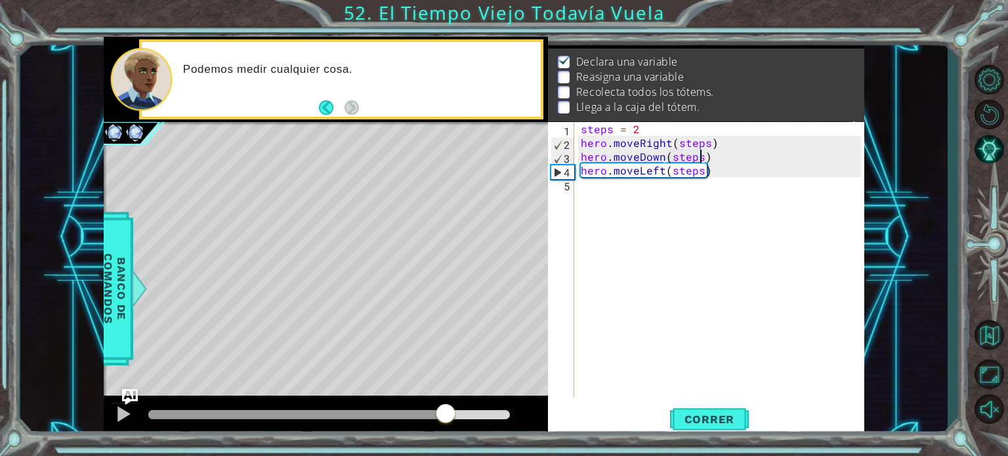
drag, startPoint x: 180, startPoint y: 413, endPoint x: 446, endPoint y: 404, distance: 265.3
click at [446, 404] on div at bounding box center [446, 415] width 24 height 24
click at [598, 191] on div "steps = 2 hero . moveRight ( steps ) hero . moveDown ( steps ) hero . moveLeft …" at bounding box center [722, 273] width 289 height 303
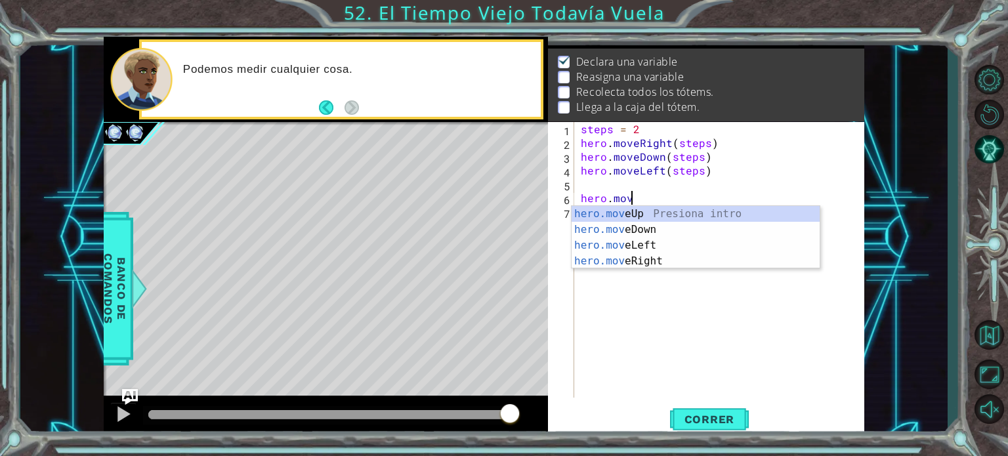
scroll to position [0, 3]
click at [662, 264] on div "hero.move Up Presiona intro hero.move Down Presiona intro hero.move Left Presio…" at bounding box center [695, 253] width 248 height 94
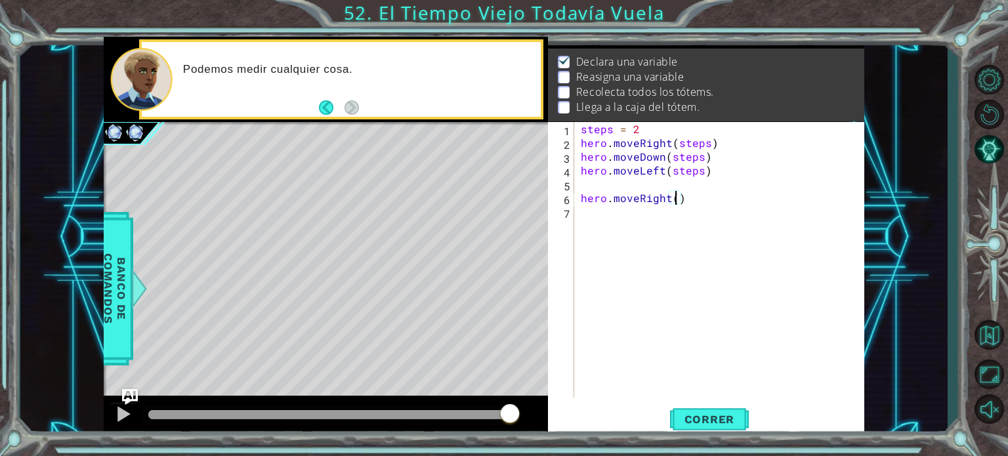
type textarea "hero.moveRight(4)"
click at [595, 224] on div "steps = 2 hero . moveRight ( steps ) hero . moveDown ( steps ) hero . moveLeft …" at bounding box center [722, 273] width 289 height 303
click at [682, 192] on div "steps = 2 hero . moveRight ( steps ) hero . moveDown ( steps ) hero . moveLeft …" at bounding box center [722, 273] width 289 height 303
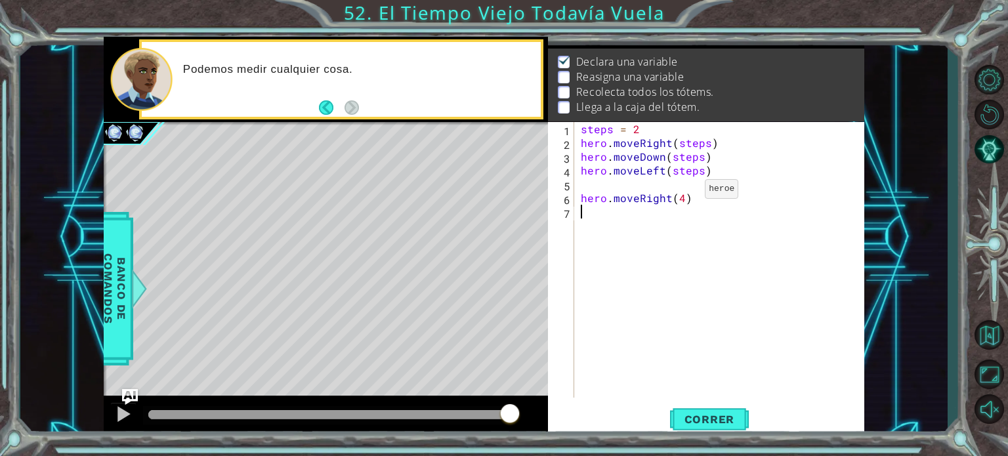
type textarea "hero.moveRight(4)"
drag, startPoint x: 708, startPoint y: 203, endPoint x: 583, endPoint y: 200, distance: 124.7
click at [583, 200] on div "steps = 2 hero . moveRight ( steps ) hero . moveDown ( steps ) hero . moveLeft …" at bounding box center [722, 273] width 289 height 303
type textarea "steps= 4"
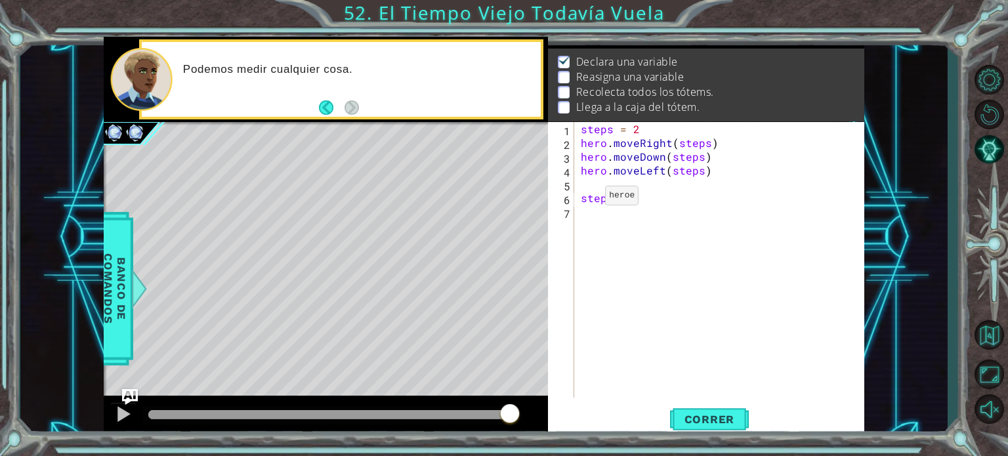
scroll to position [0, 3]
click at [610, 211] on div "steps = 2 hero . moveRight ( steps ) hero . moveDown ( steps ) hero . moveLeft …" at bounding box center [722, 273] width 289 height 303
click at [613, 201] on div "steps = 2 hero . moveRight ( steps ) hero . moveDown ( steps ) hero . moveLeft …" at bounding box center [722, 273] width 289 height 303
type textarea "steps = 4"
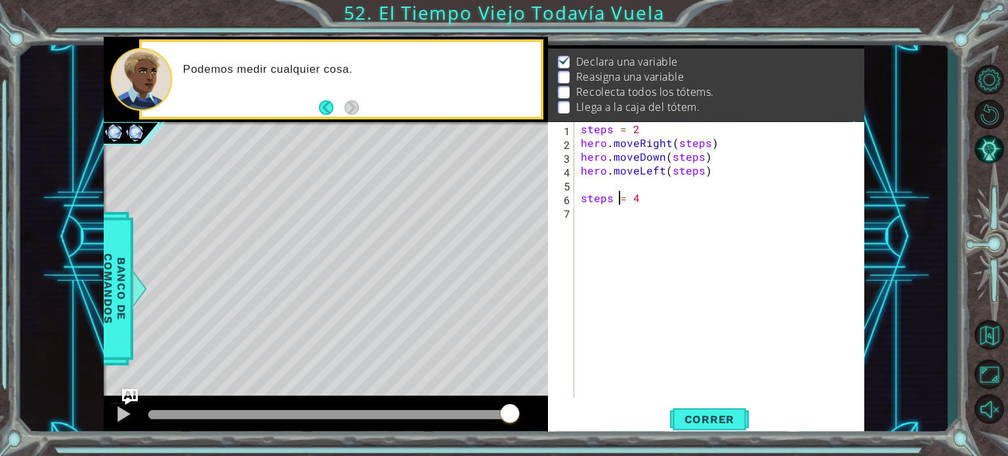
click at [600, 213] on div "steps = 2 hero . moveRight ( steps ) hero . moveDown ( steps ) hero . moveLeft …" at bounding box center [722, 273] width 289 height 303
paste textarea "hero.moveRight(4)"
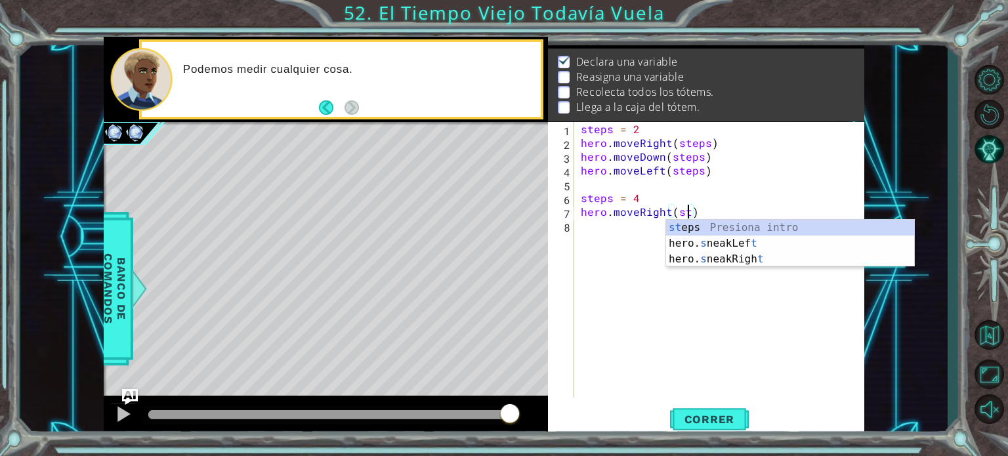
scroll to position [0, 8]
type textarea "hero.moveRight(steps)"
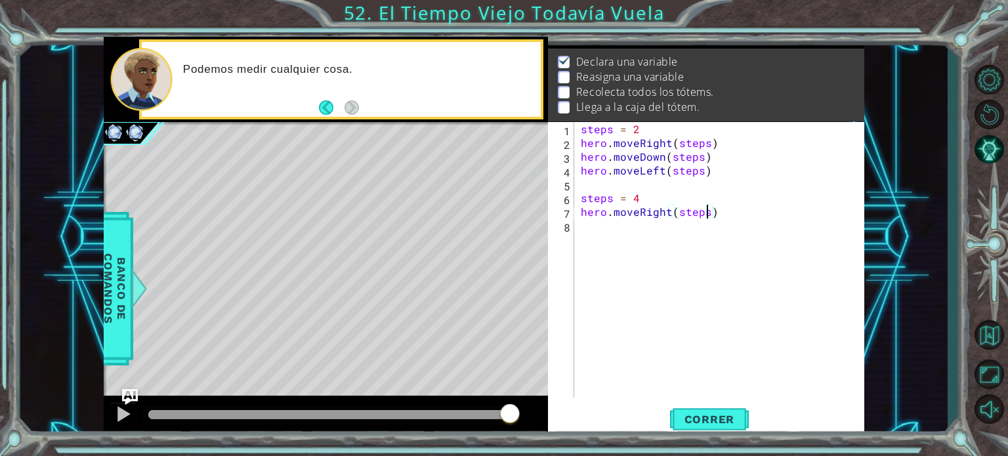
click at [592, 243] on div "steps = 2 hero . moveRight ( steps ) hero . moveDown ( steps ) hero . moveLeft …" at bounding box center [722, 273] width 289 height 303
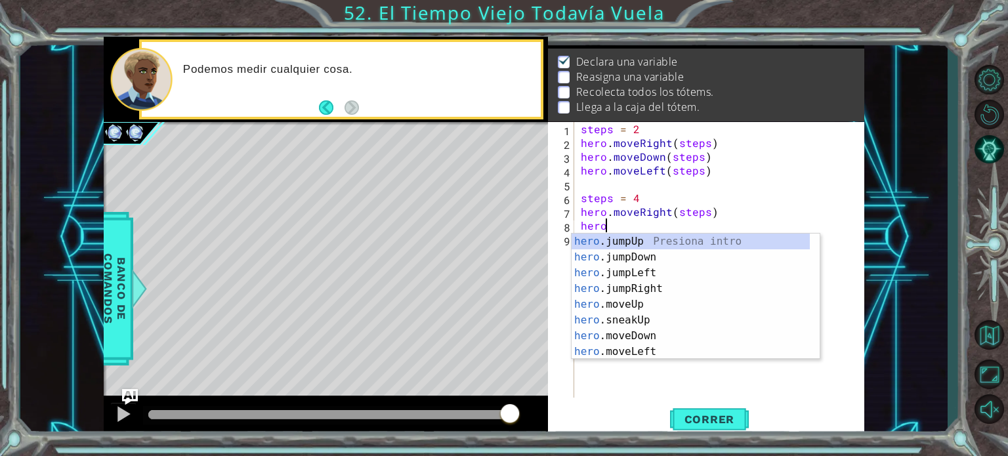
scroll to position [0, 1]
click at [646, 341] on div "hero .jumpUp Presiona intro hero .jumpDown Presiona intro hero .jumpLeft Presio…" at bounding box center [690, 312] width 238 height 157
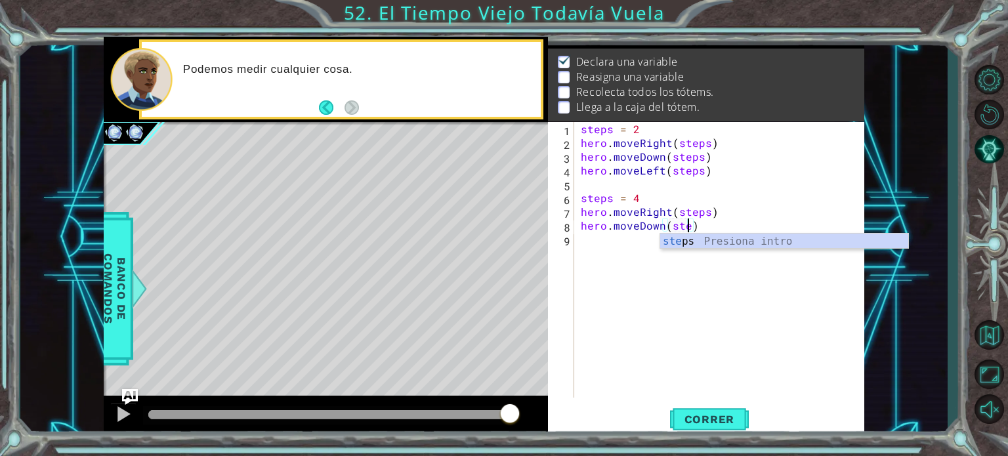
scroll to position [0, 9]
type textarea "hero.moveDown(steps)"
click at [591, 251] on div "steps = 2 hero . moveRight ( steps ) hero . moveDown ( steps ) hero . moveLeft …" at bounding box center [722, 273] width 289 height 303
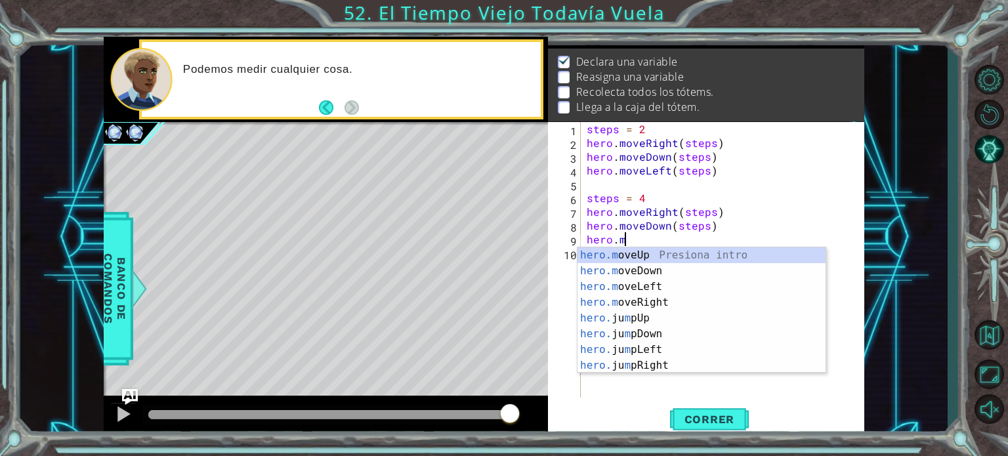
scroll to position [0, 3]
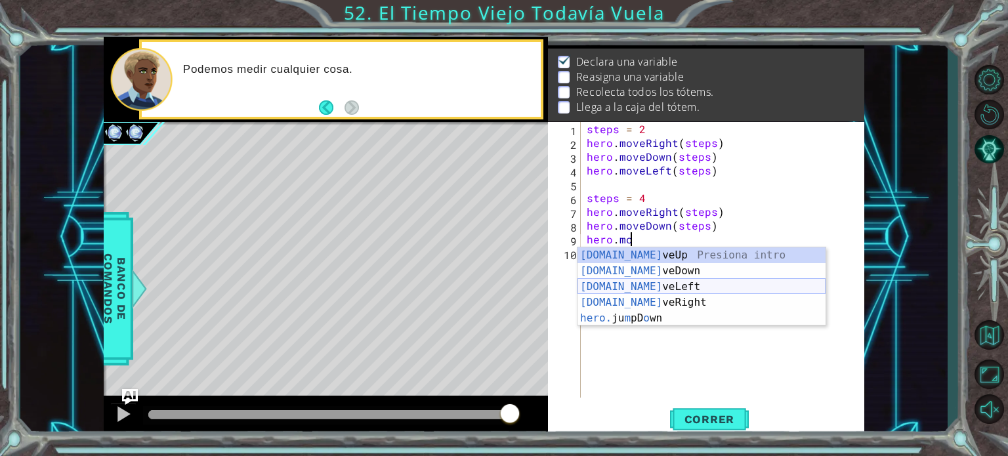
click at [629, 288] on div "[DOMAIN_NAME] veUp Presiona intro [DOMAIN_NAME] veDown Presiona intro [DOMAIN_N…" at bounding box center [701, 302] width 248 height 110
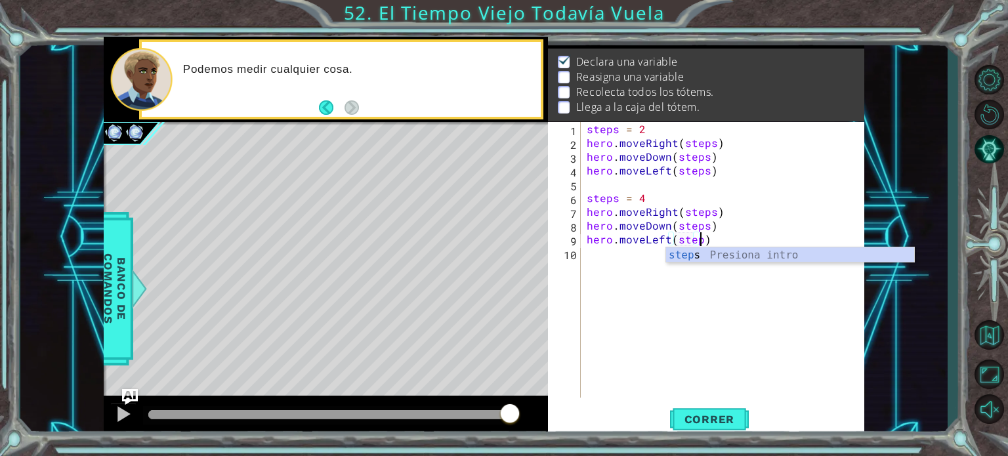
type textarea "hero.moveLeft(steps)"
click at [593, 264] on div "steps = 2 hero . moveRight ( steps ) hero . moveDown ( steps ) hero . moveLeft …" at bounding box center [725, 273] width 283 height 303
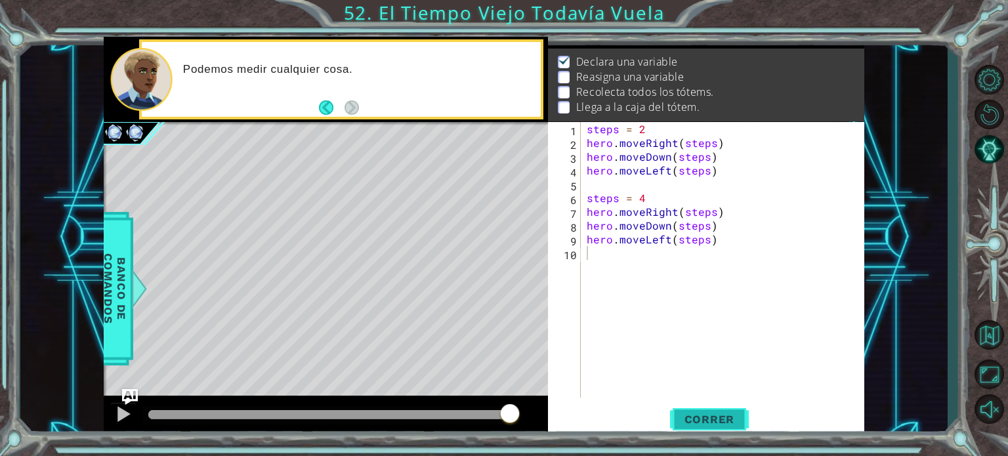
click at [709, 414] on span "Correr" at bounding box center [709, 419] width 77 height 13
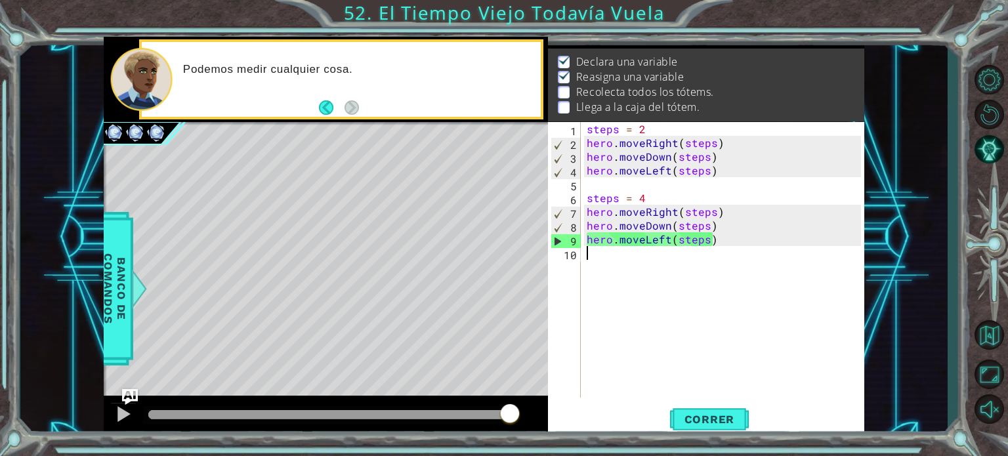
drag, startPoint x: 366, startPoint y: 417, endPoint x: 541, endPoint y: 406, distance: 174.8
click at [541, 406] on div at bounding box center [326, 417] width 445 height 42
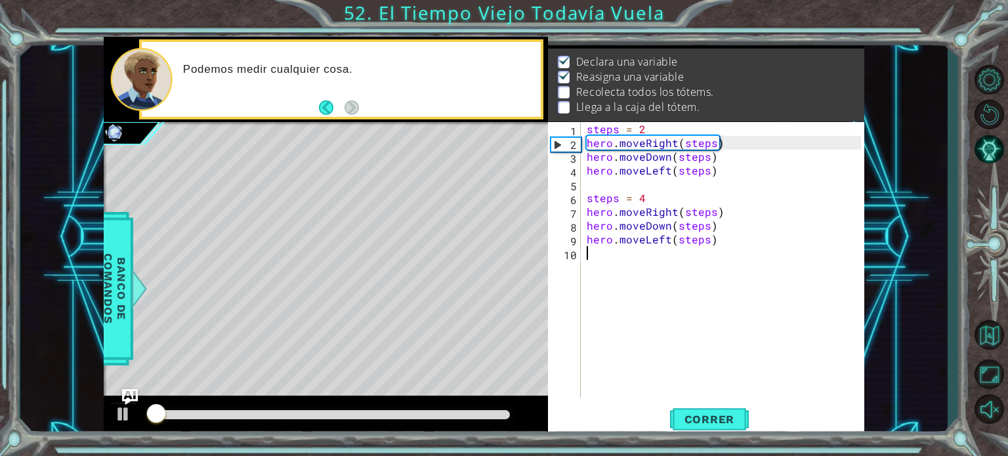
click at [595, 256] on div "steps = 2 hero . moveRight ( steps ) hero . moveDown ( steps ) hero . moveLeft …" at bounding box center [725, 273] width 283 height 303
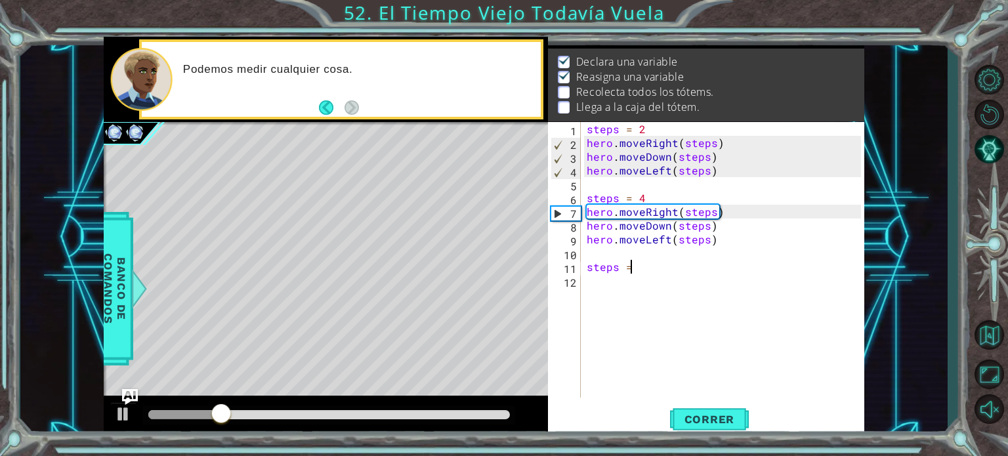
scroll to position [0, 3]
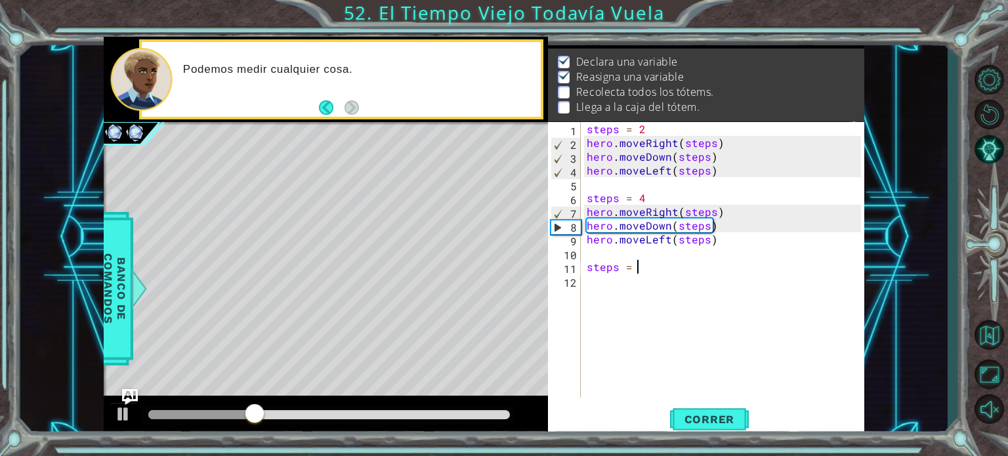
type textarea "steps = 6"
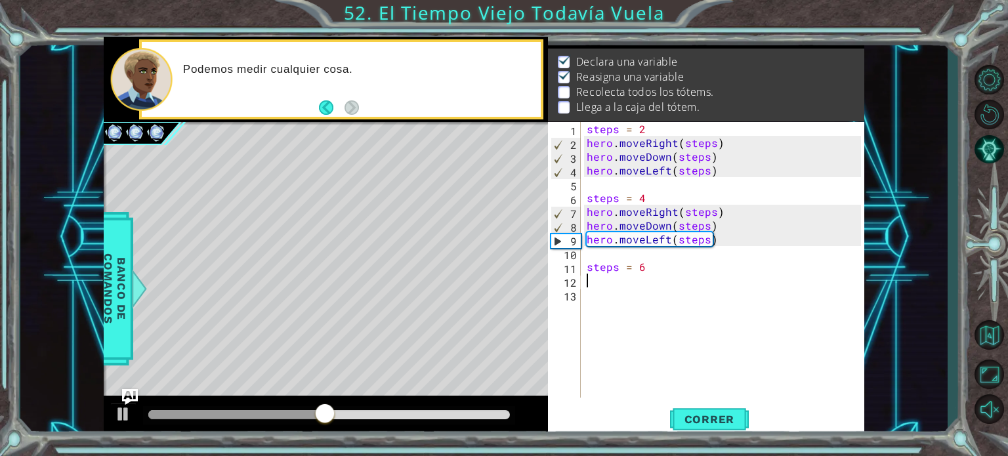
scroll to position [0, 0]
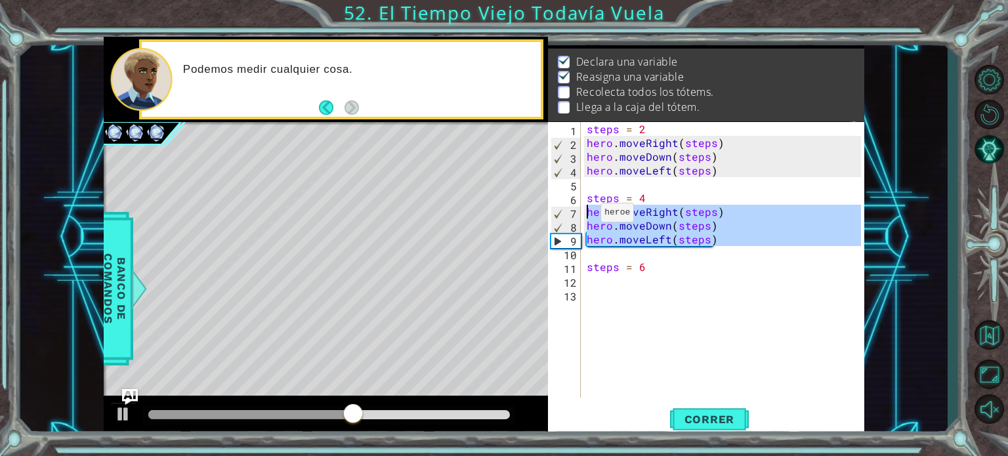
drag, startPoint x: 738, startPoint y: 249, endPoint x: 580, endPoint y: 213, distance: 162.2
click at [580, 213] on div "1 2 3 4 5 6 7 8 9 10 11 12 13 steps = 2 hero . moveRight ( steps ) hero . moveD…" at bounding box center [704, 260] width 313 height 276
type textarea "hero.moveRight(steps) hero.moveDown(steps)"
click at [621, 280] on div "steps = 2 hero . moveRight ( steps ) hero . moveDown ( steps ) hero . moveLeft …" at bounding box center [725, 273] width 283 height 303
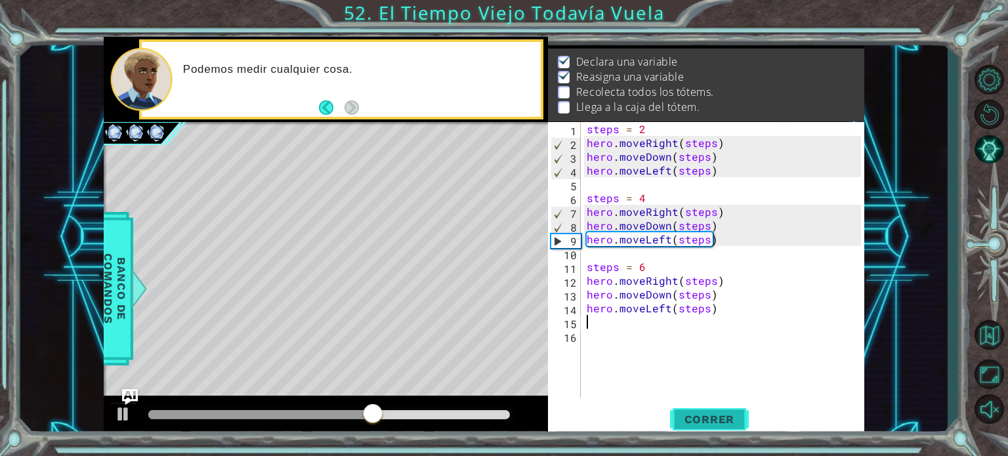
click at [724, 420] on span "Correr" at bounding box center [709, 419] width 77 height 13
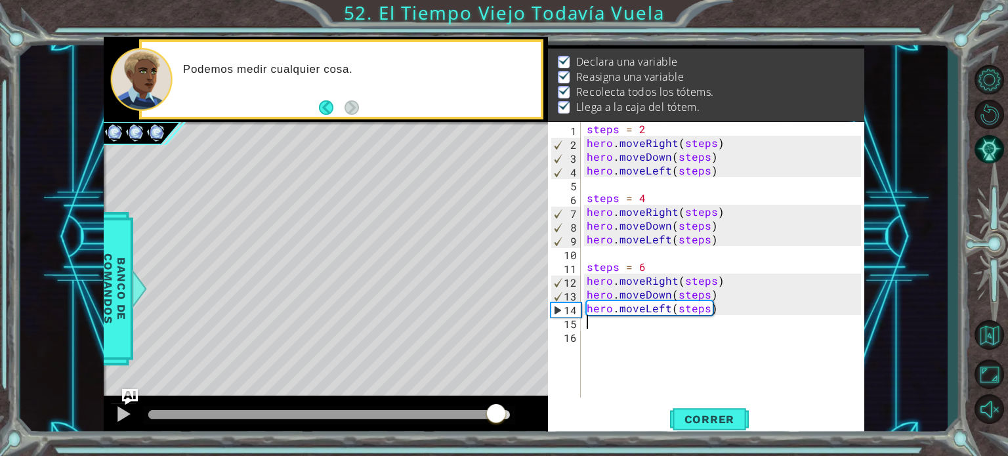
drag, startPoint x: 414, startPoint y: 411, endPoint x: 497, endPoint y: 413, distance: 82.7
click at [497, 413] on div at bounding box center [329, 414] width 362 height 9
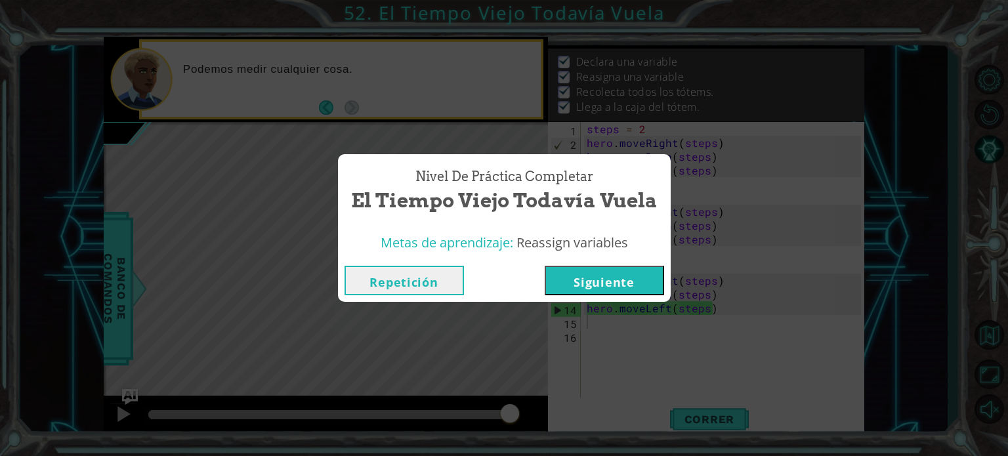
click at [594, 275] on button "Siguiente" at bounding box center [604, 281] width 119 height 30
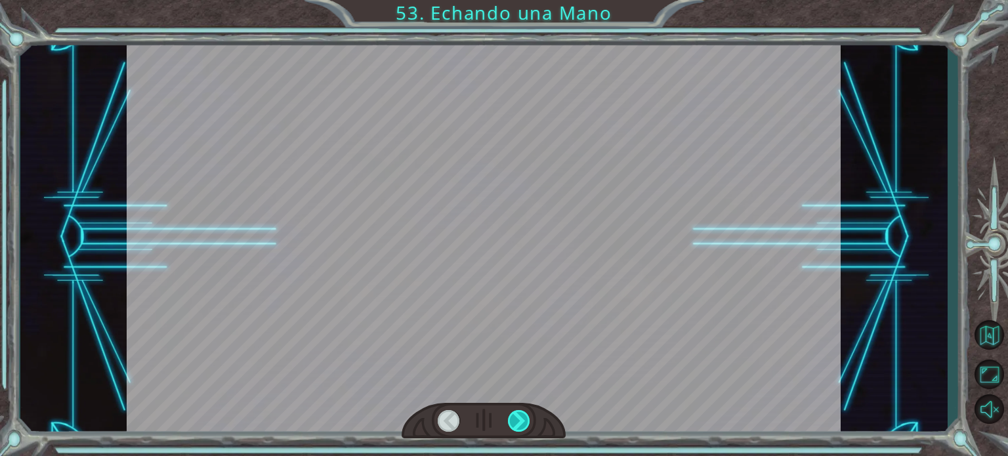
click at [521, 424] on div at bounding box center [519, 421] width 22 height 22
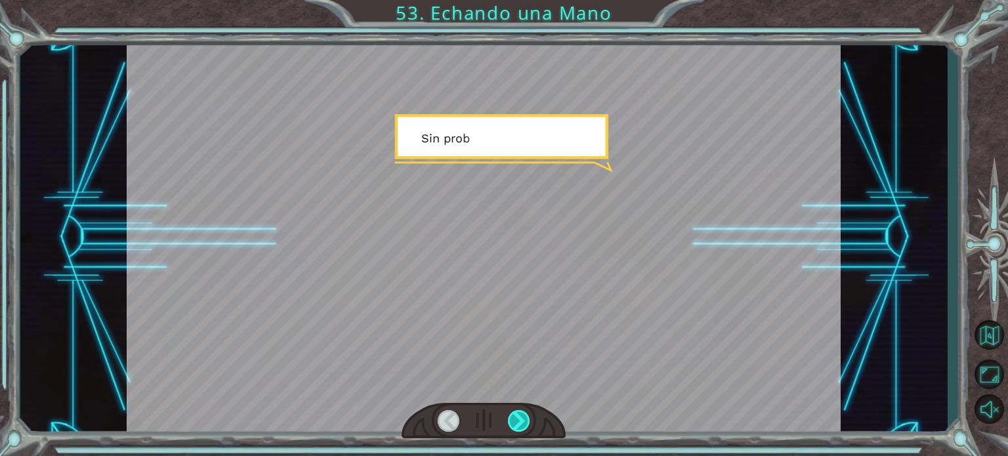
click at [521, 424] on div at bounding box center [519, 421] width 22 height 22
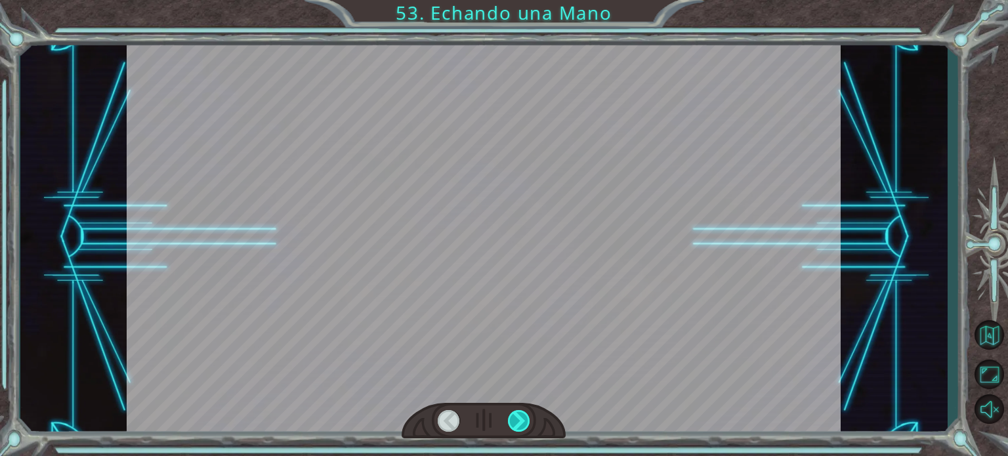
click at [521, 424] on div at bounding box center [519, 421] width 22 height 22
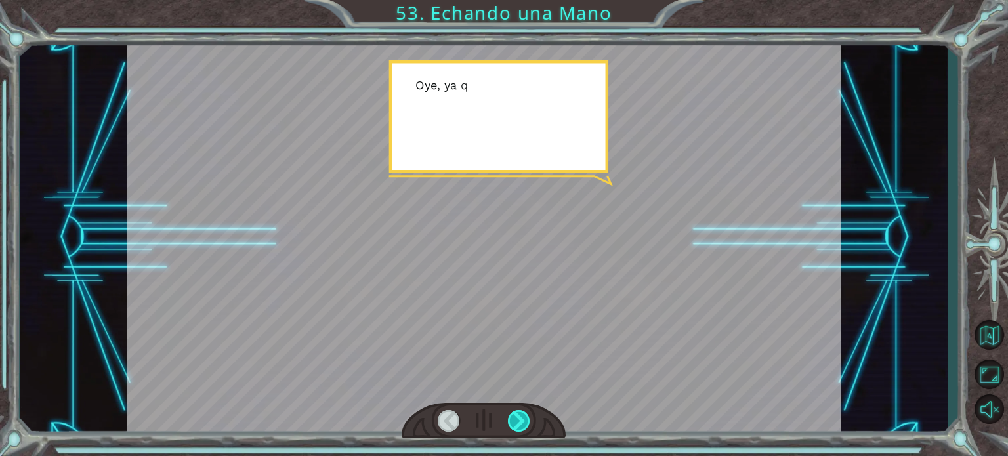
click at [521, 424] on div at bounding box center [519, 421] width 22 height 22
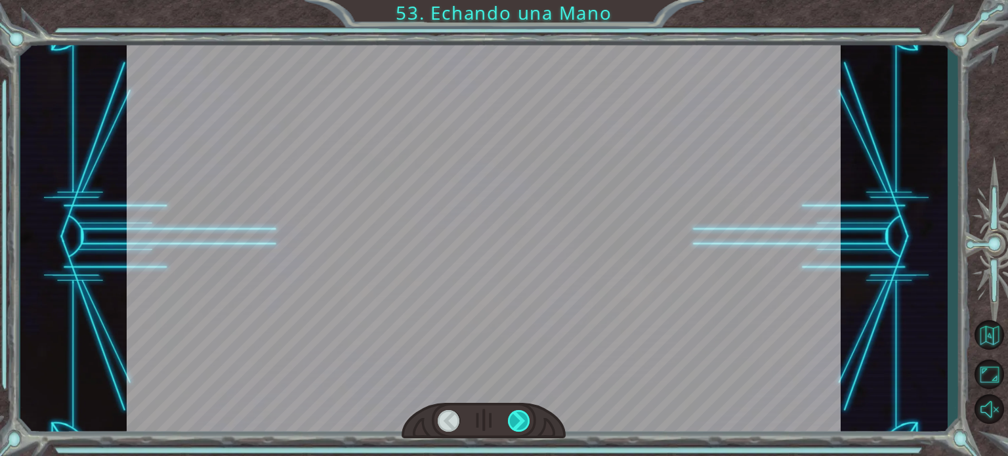
click at [521, 424] on div at bounding box center [519, 421] width 22 height 22
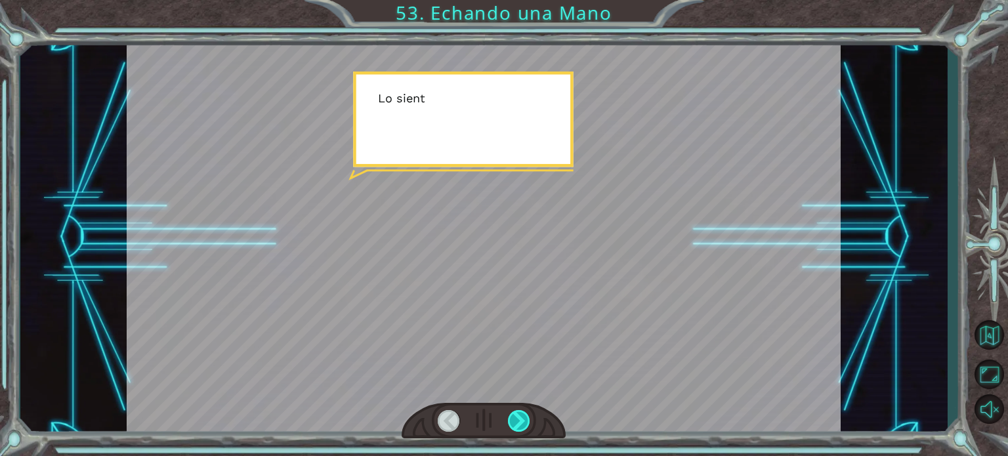
click at [521, 424] on div at bounding box center [519, 421] width 22 height 22
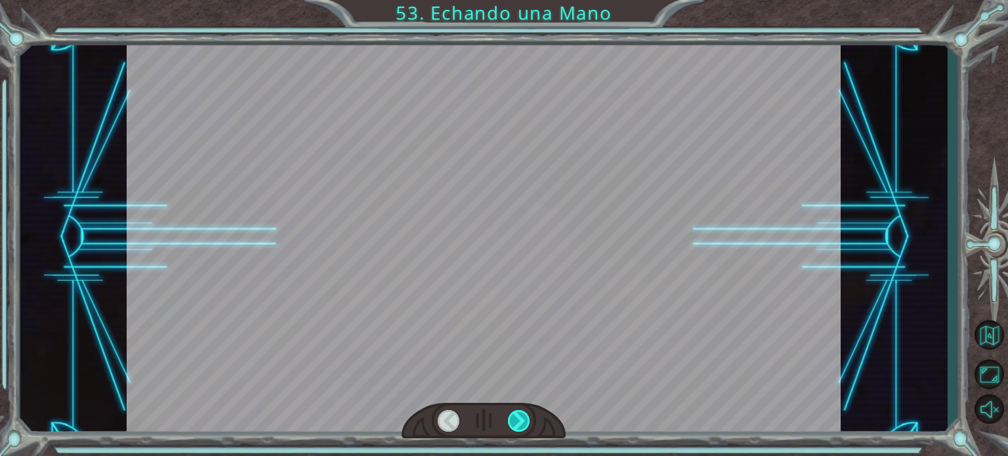
click at [521, 424] on div at bounding box center [519, 421] width 22 height 22
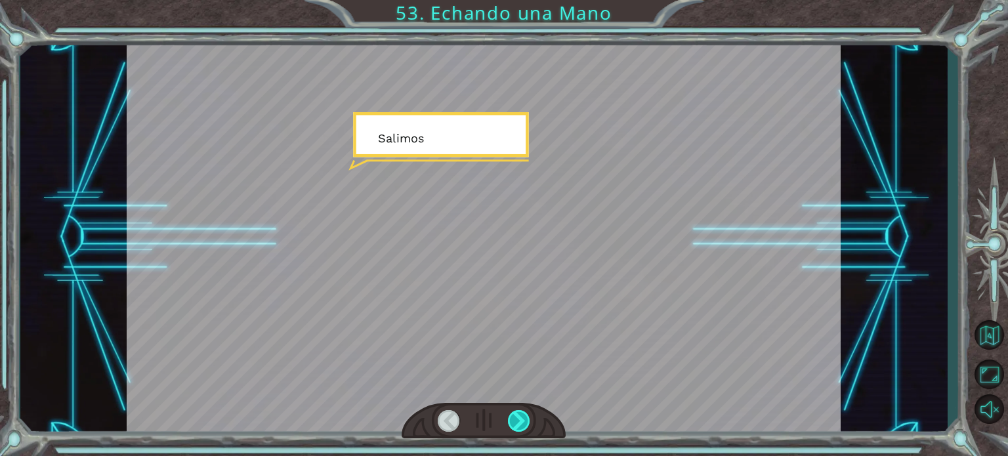
click at [521, 424] on div at bounding box center [519, 421] width 22 height 22
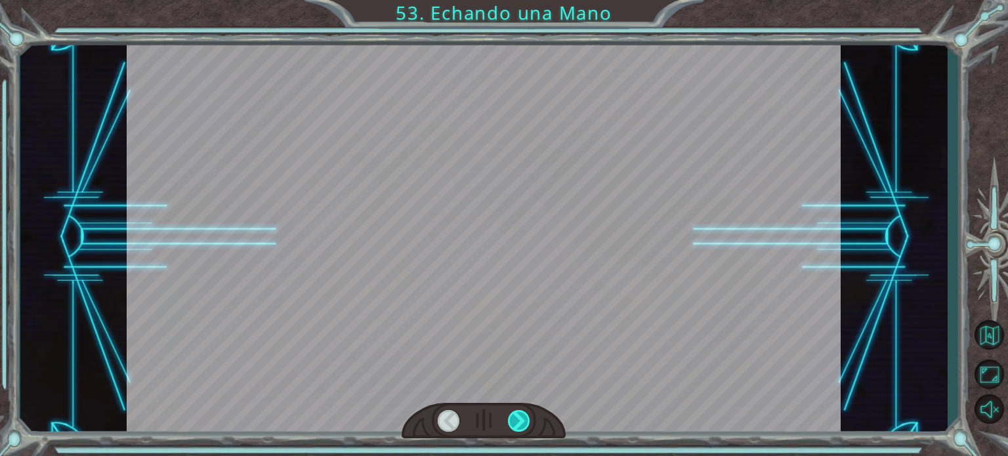
click at [521, 424] on div at bounding box center [519, 421] width 22 height 22
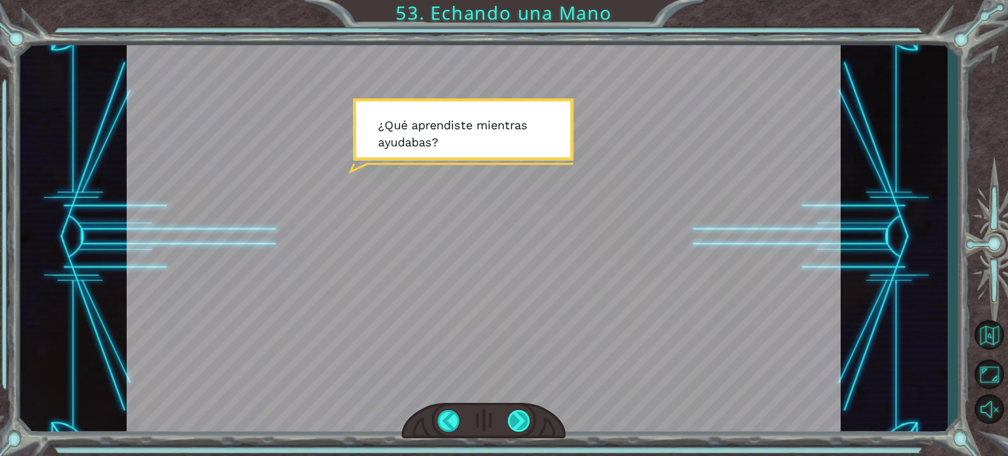
click at [522, 419] on div at bounding box center [519, 421] width 22 height 22
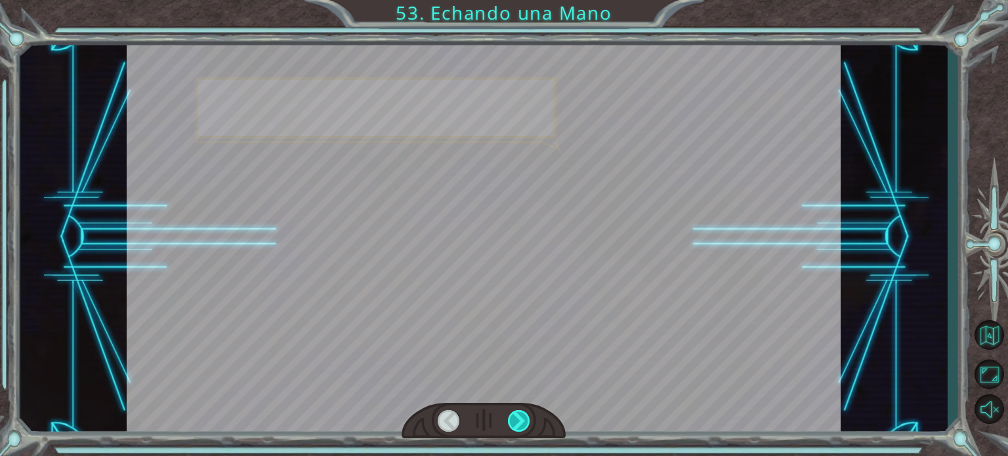
click at [522, 419] on div at bounding box center [519, 421] width 22 height 22
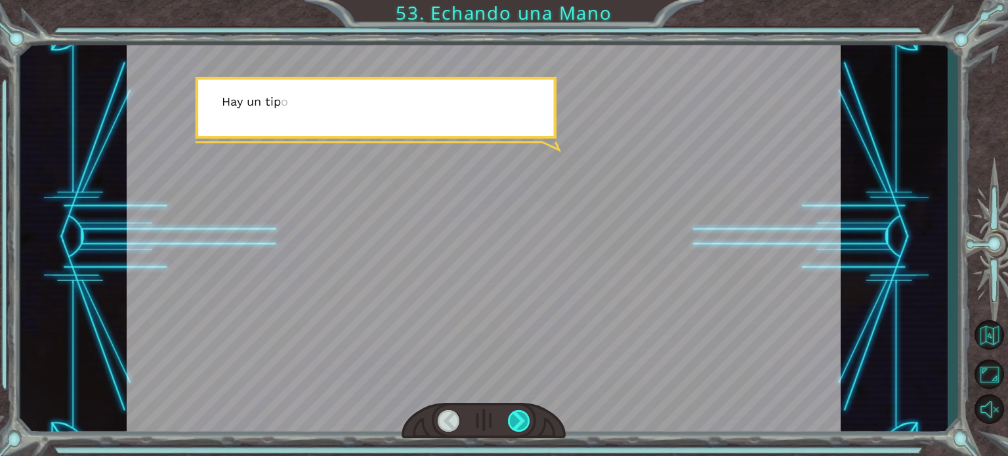
click at [522, 419] on div at bounding box center [519, 421] width 22 height 22
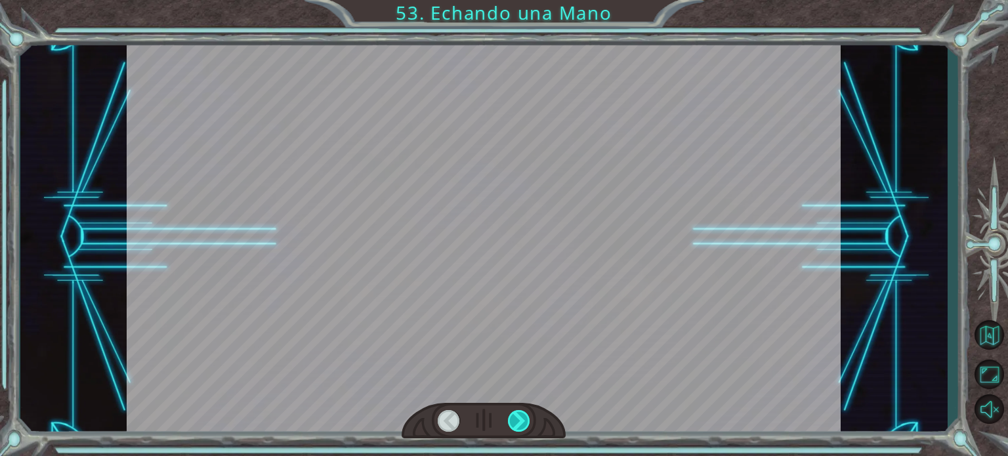
click at [522, 419] on div at bounding box center [519, 421] width 22 height 22
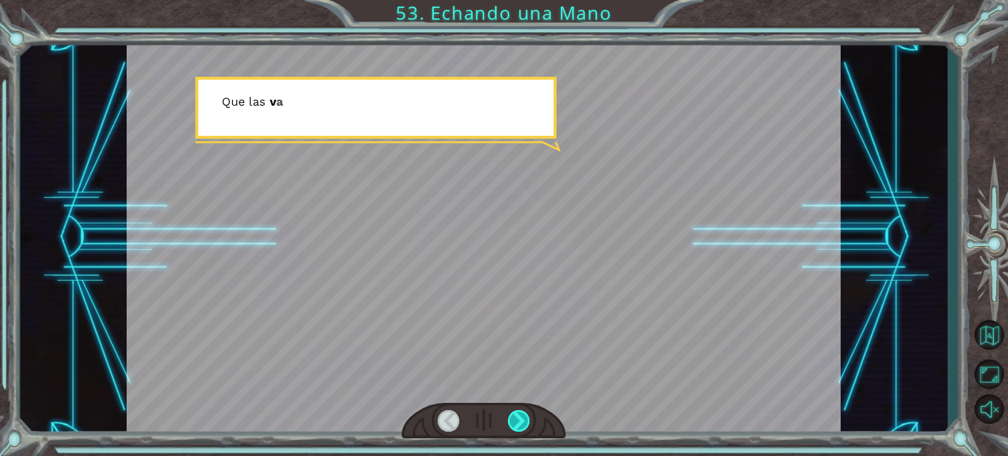
click at [522, 419] on div at bounding box center [519, 421] width 22 height 22
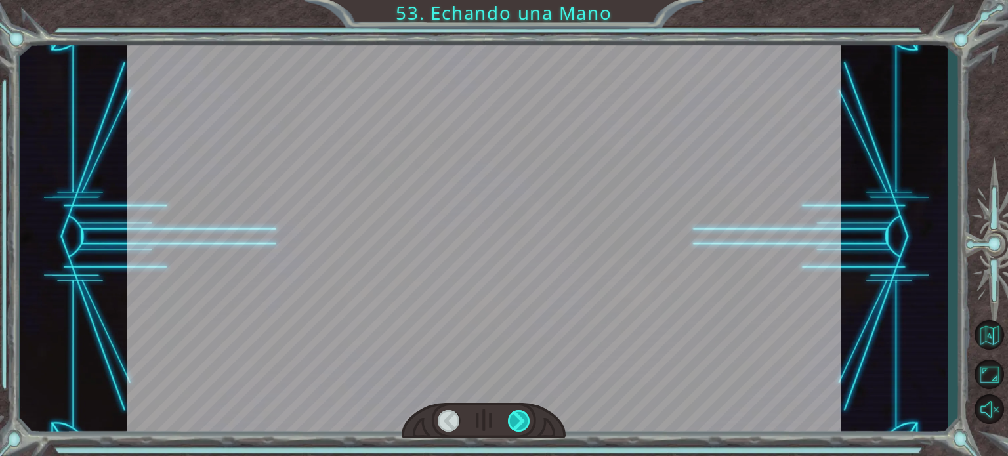
click at [522, 419] on div at bounding box center [519, 421] width 22 height 22
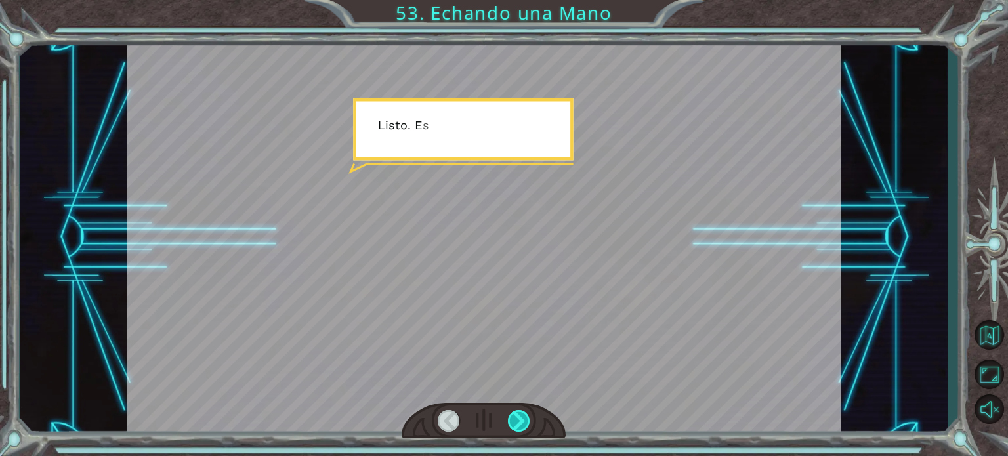
click at [522, 419] on div at bounding box center [519, 421] width 22 height 22
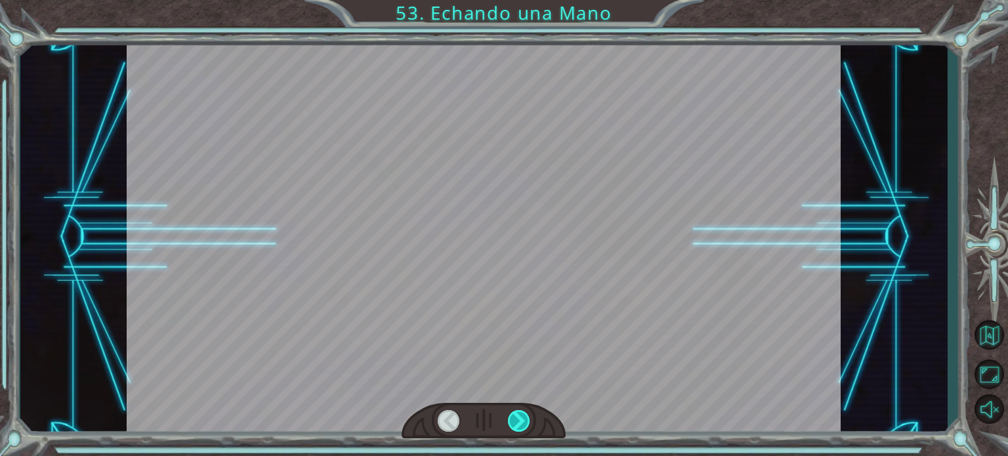
click at [522, 419] on div at bounding box center [519, 421] width 22 height 22
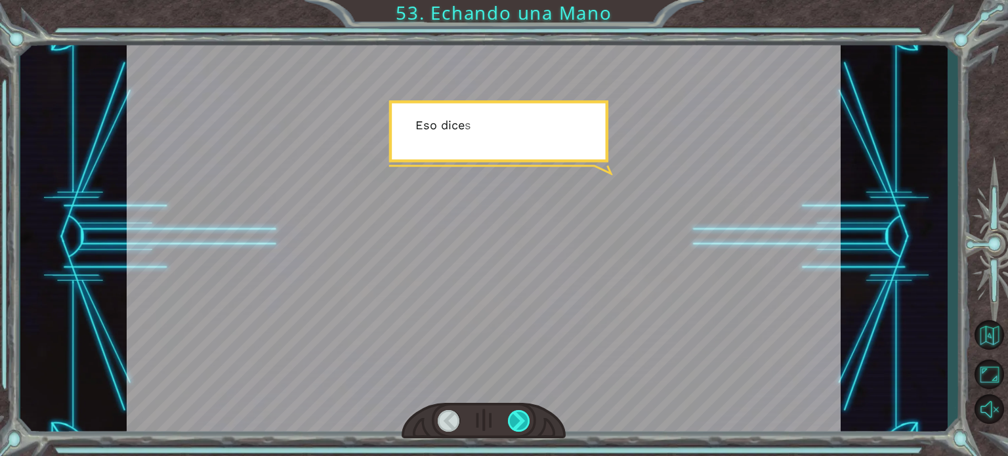
click at [521, 419] on div at bounding box center [519, 421] width 22 height 22
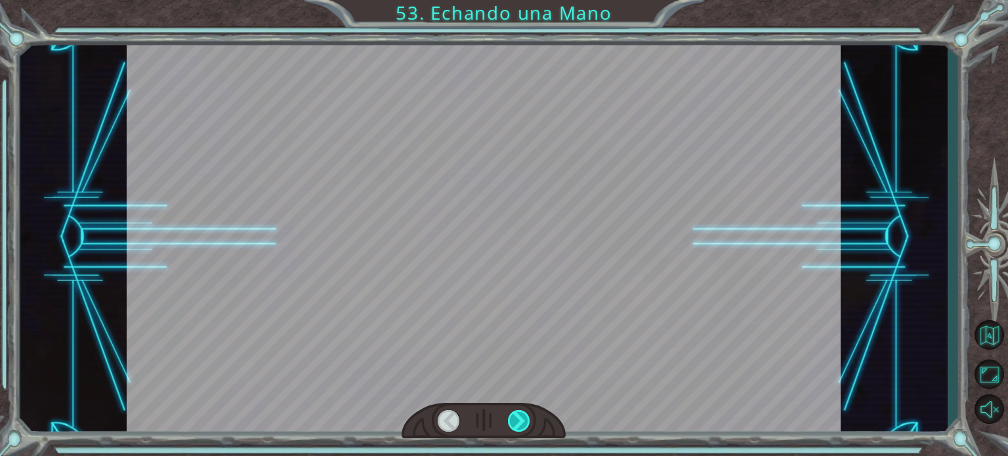
click at [521, 419] on div at bounding box center [519, 421] width 22 height 22
click at [520, 419] on div at bounding box center [519, 421] width 22 height 22
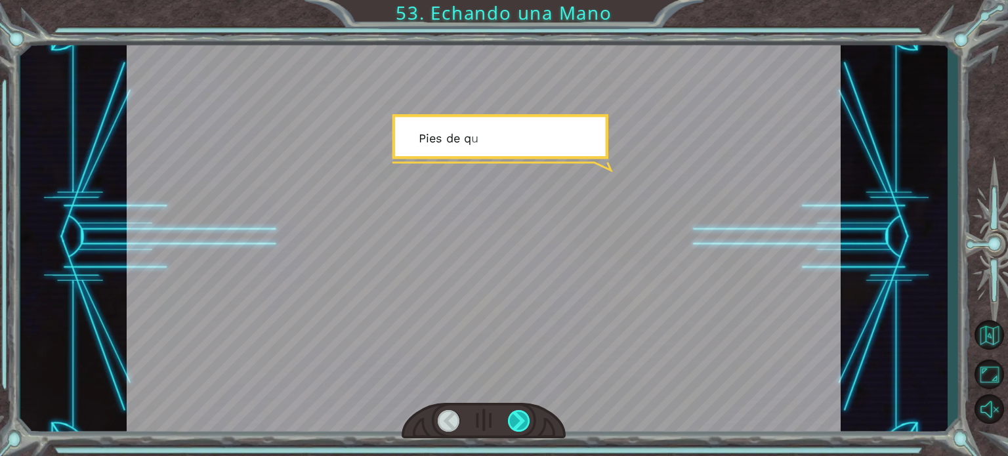
click at [520, 419] on div at bounding box center [519, 421] width 22 height 22
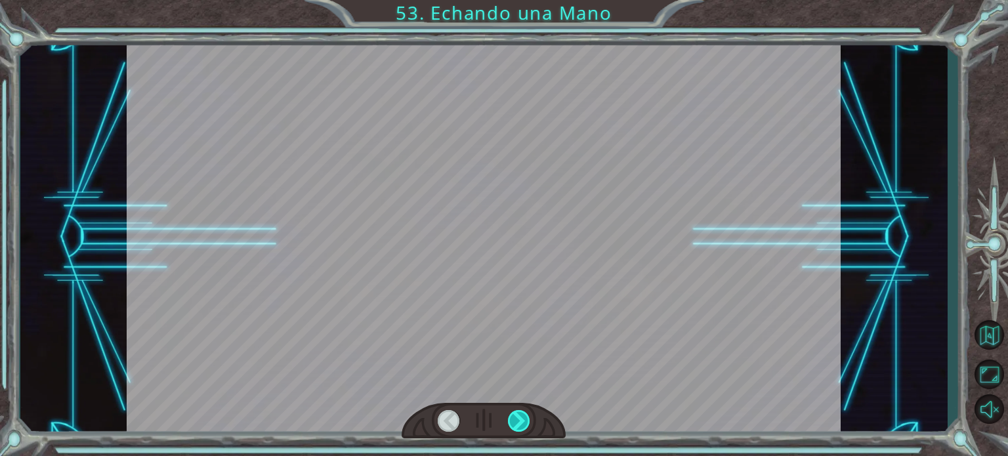
click at [520, 419] on div at bounding box center [519, 421] width 22 height 22
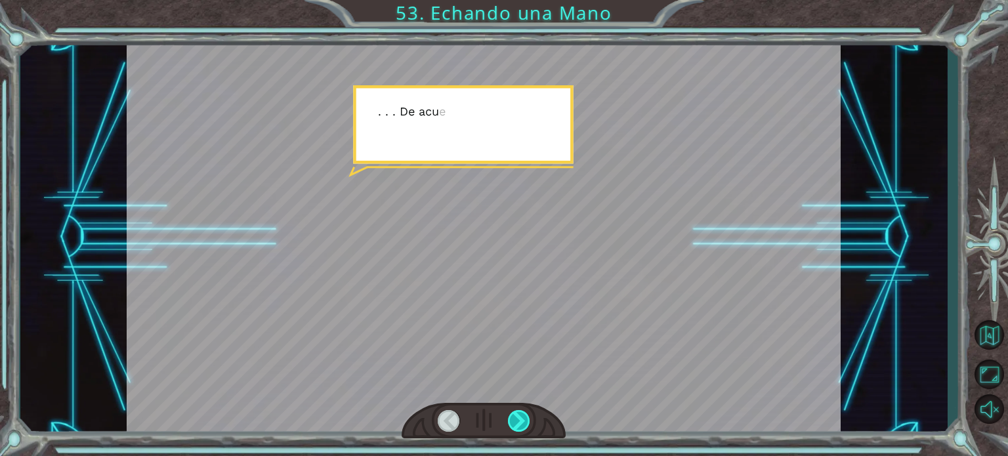
click at [520, 419] on div at bounding box center [519, 421] width 22 height 22
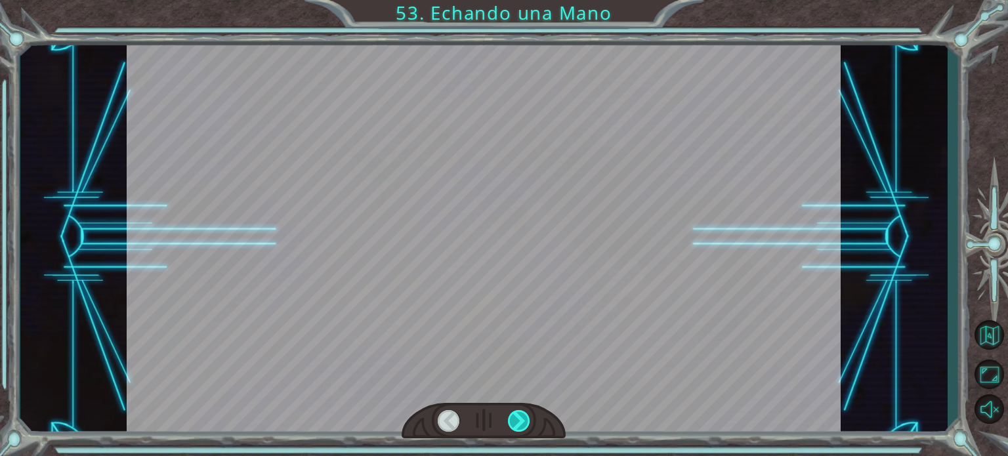
click at [520, 419] on div at bounding box center [519, 421] width 22 height 22
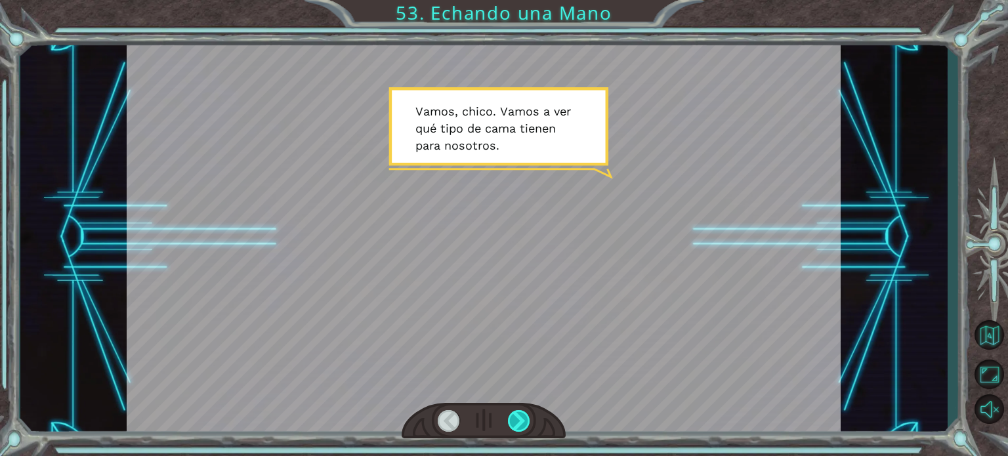
click at [522, 428] on div at bounding box center [519, 421] width 22 height 22
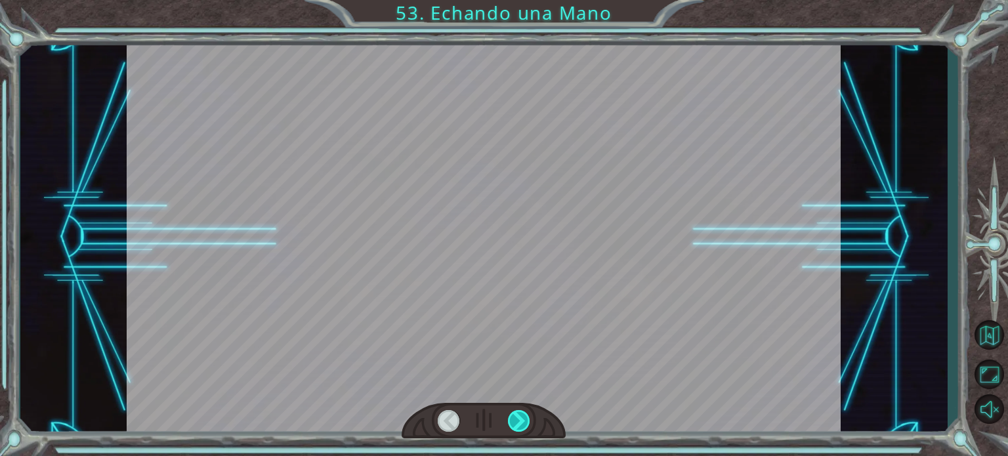
click at [522, 428] on div at bounding box center [519, 421] width 22 height 22
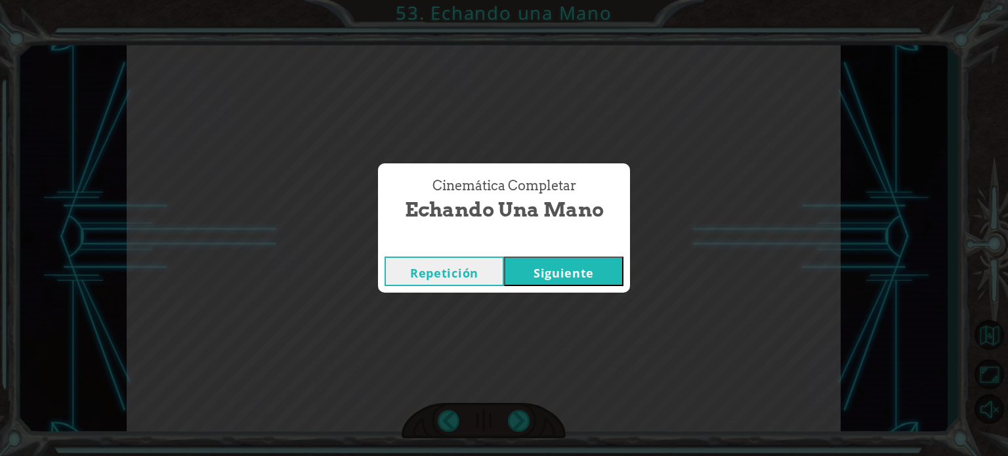
click at [543, 283] on button "Siguiente" at bounding box center [563, 272] width 119 height 30
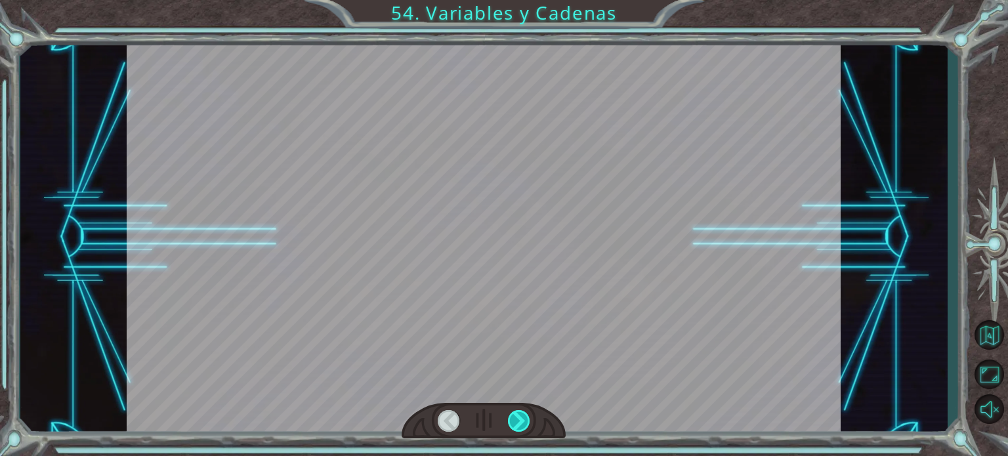
click at [529, 417] on div at bounding box center [519, 421] width 22 height 22
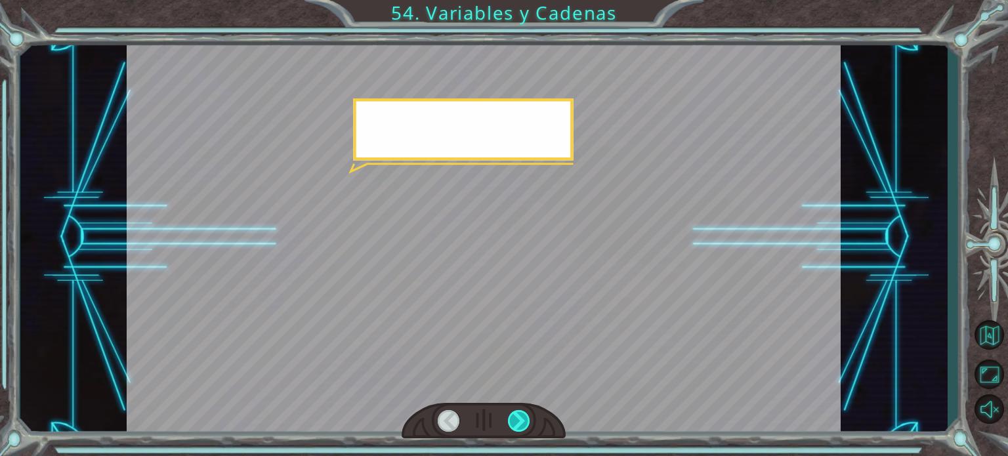
click at [528, 417] on div at bounding box center [519, 421] width 22 height 22
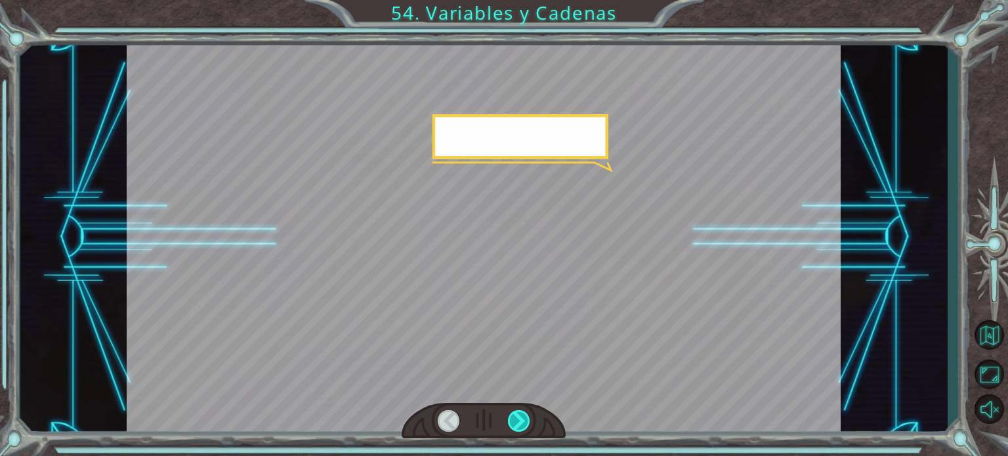
click at [528, 417] on div at bounding box center [519, 421] width 22 height 22
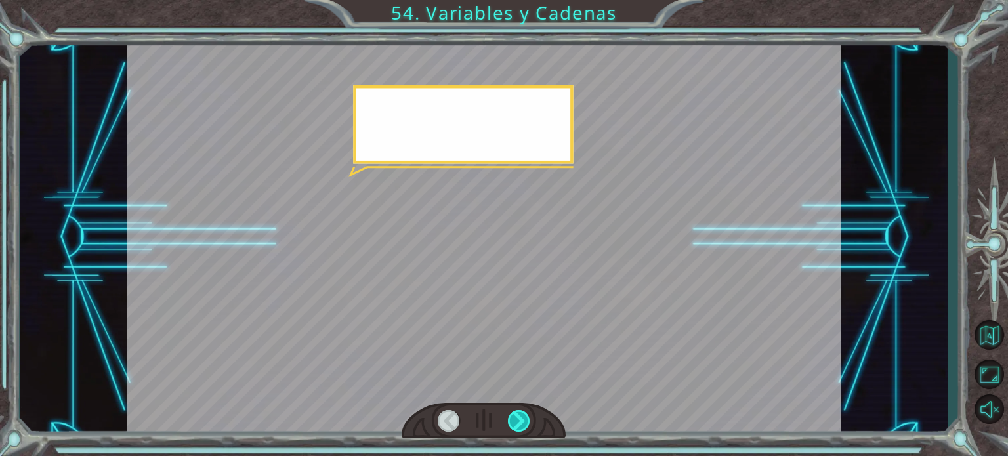
click at [528, 417] on div at bounding box center [519, 421] width 22 height 22
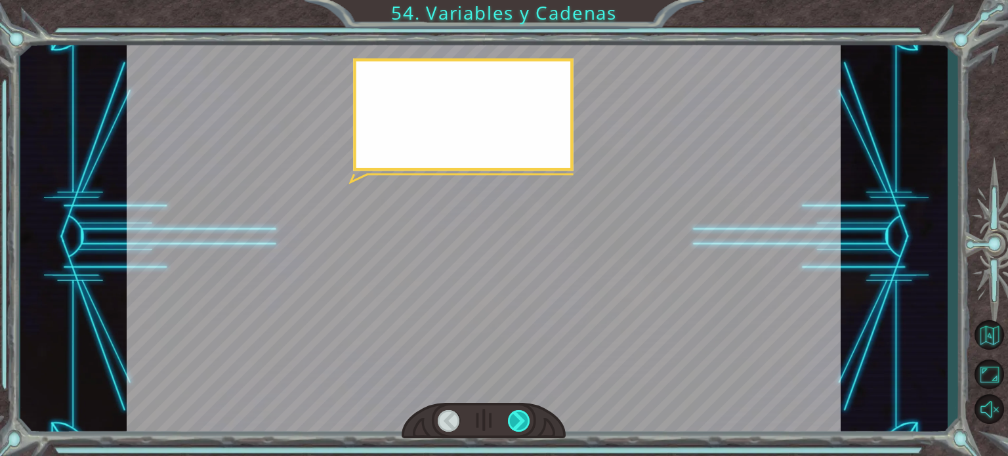
click at [528, 417] on div at bounding box center [519, 421] width 22 height 22
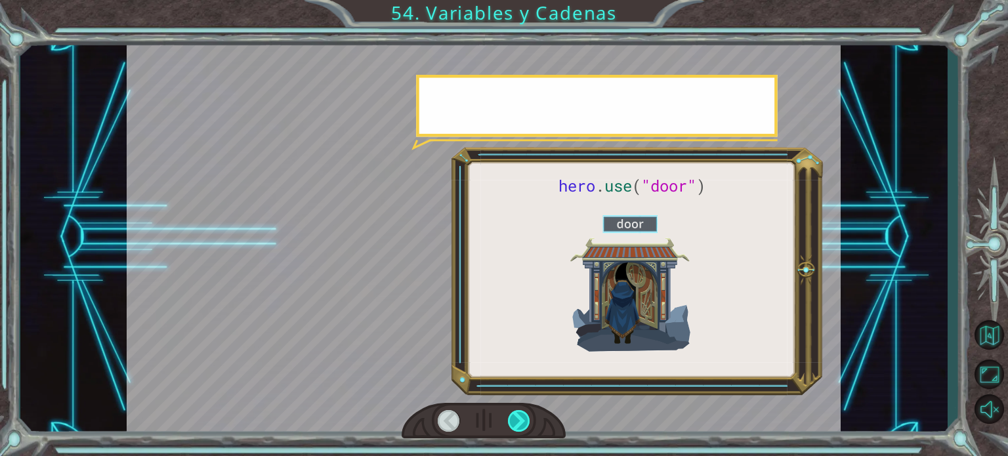
click at [528, 417] on div at bounding box center [519, 421] width 22 height 22
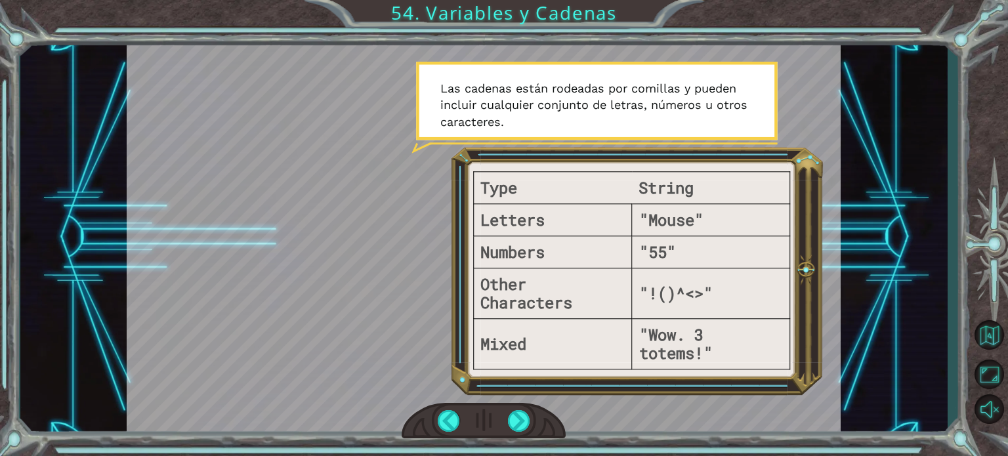
click at [504, 430] on div at bounding box center [484, 421] width 164 height 36
click at [516, 418] on div at bounding box center [519, 421] width 22 height 22
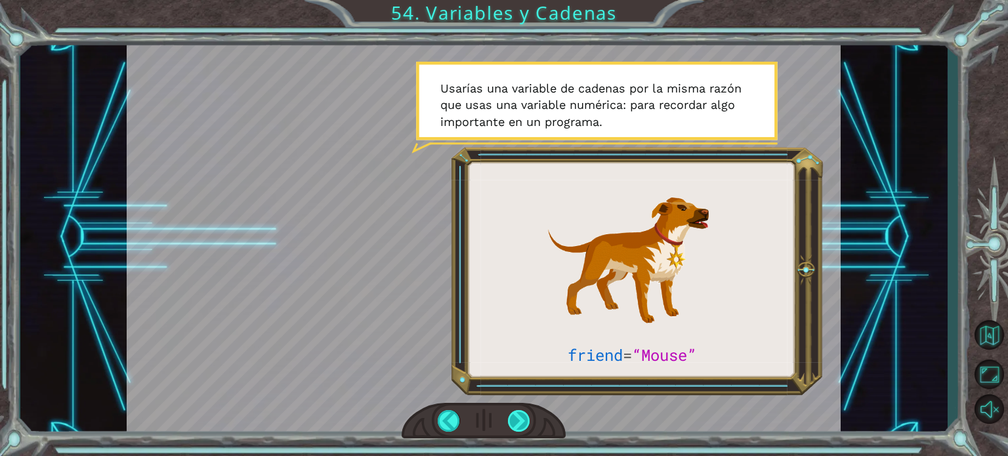
click at [516, 418] on div at bounding box center [519, 421] width 22 height 22
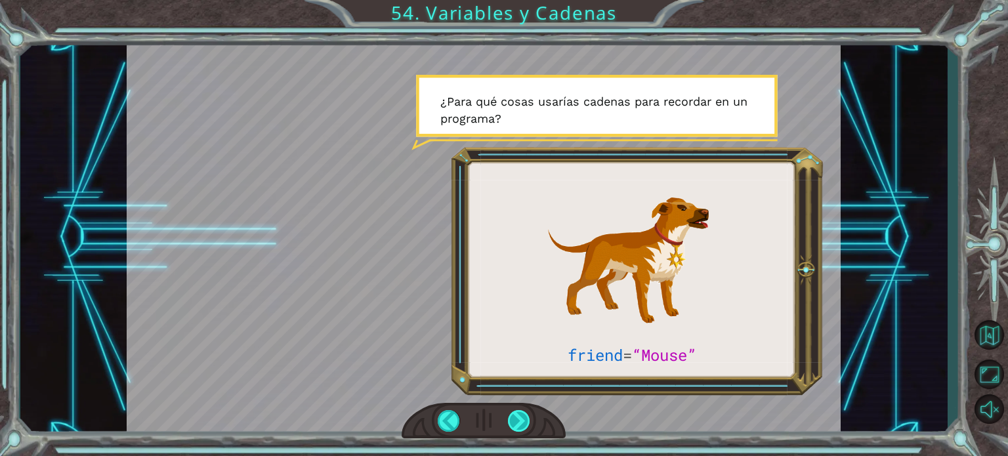
click at [516, 418] on div at bounding box center [519, 421] width 22 height 22
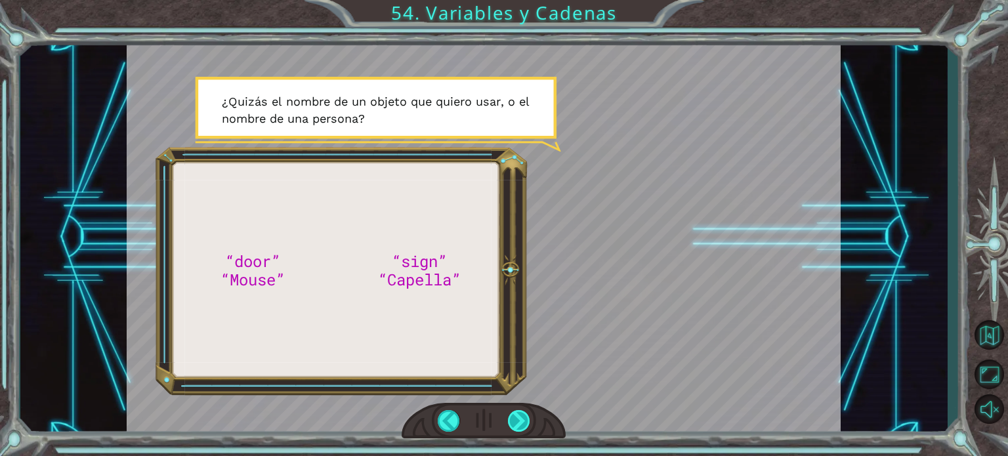
click at [516, 418] on div at bounding box center [519, 421] width 22 height 22
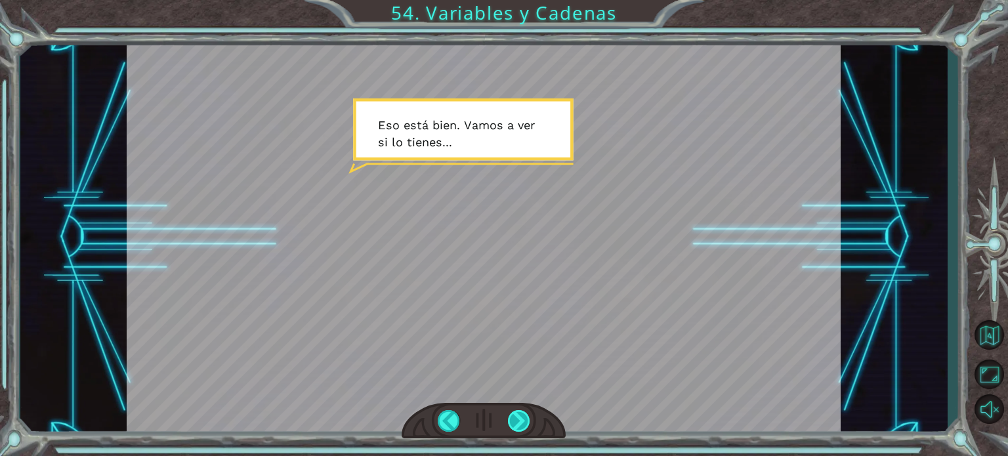
click at [515, 417] on div at bounding box center [519, 421] width 22 height 22
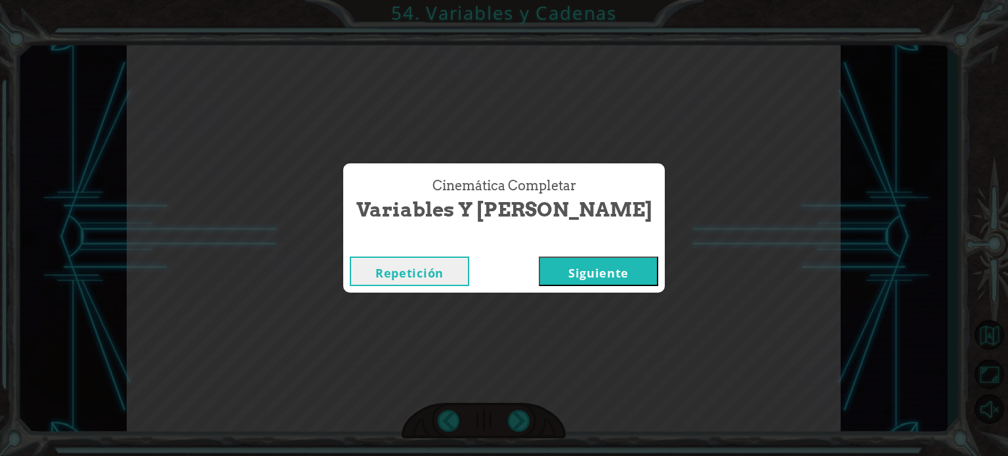
click at [576, 270] on button "Siguiente" at bounding box center [598, 272] width 119 height 30
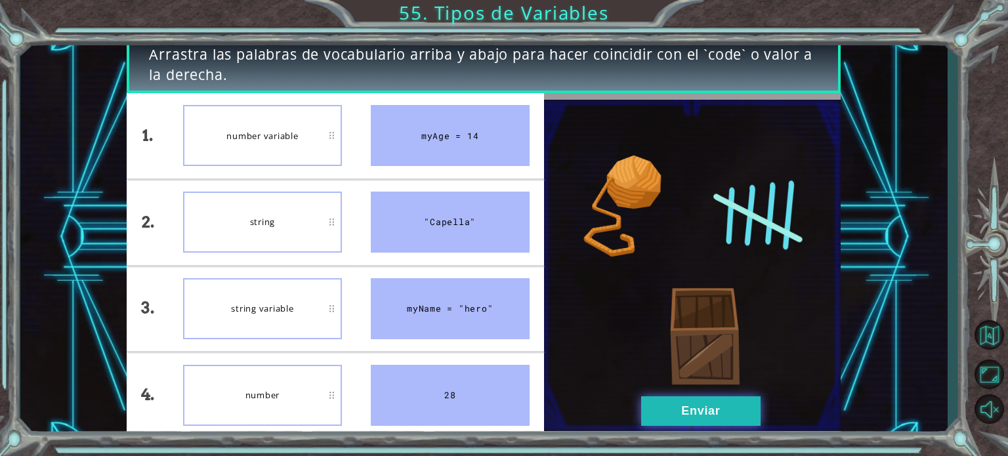
click at [713, 412] on button "Enviar" at bounding box center [700, 411] width 119 height 30
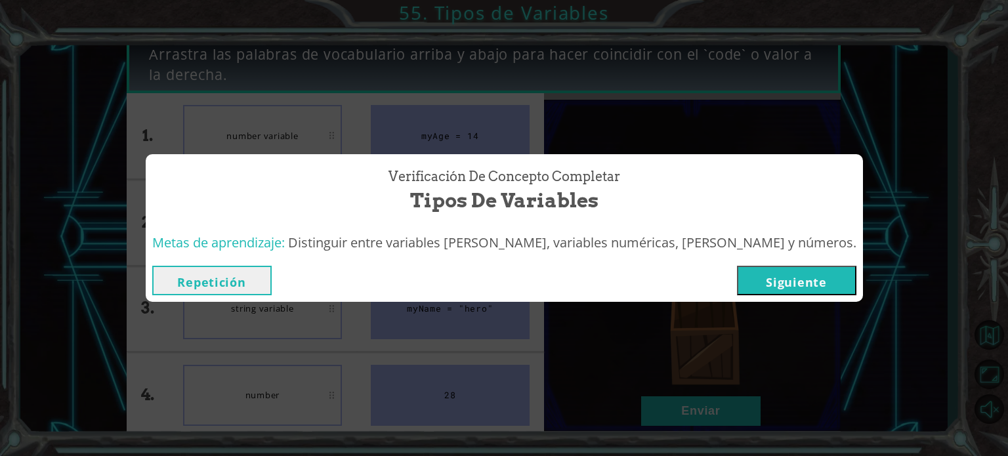
click at [755, 291] on button "Siguiente" at bounding box center [796, 281] width 119 height 30
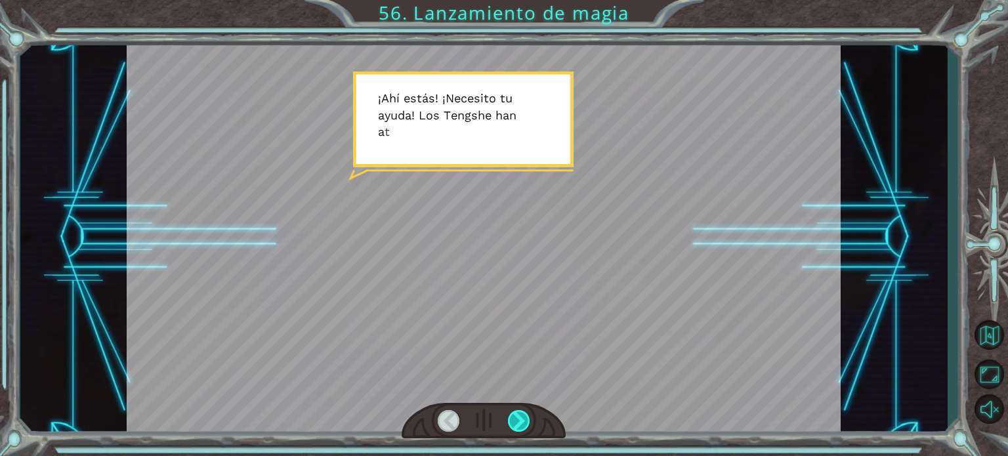
click at [526, 417] on div at bounding box center [519, 421] width 22 height 22
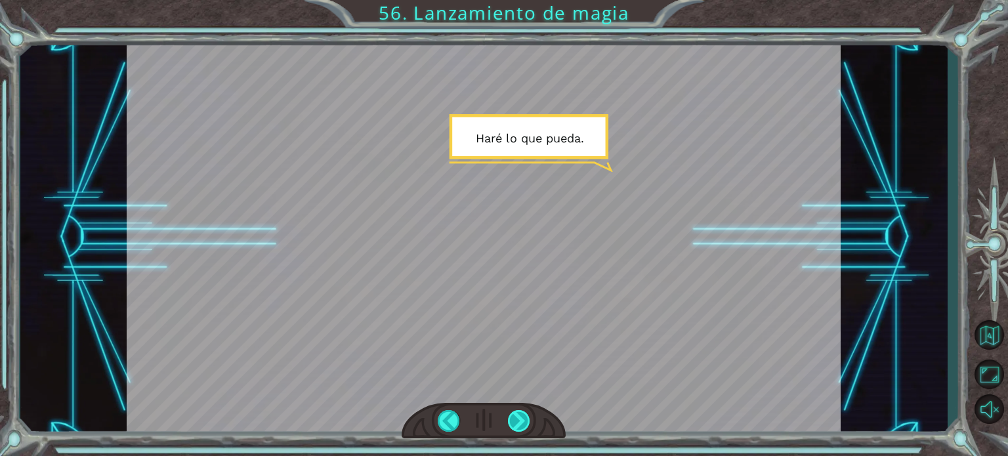
click at [520, 411] on div at bounding box center [519, 421] width 22 height 22
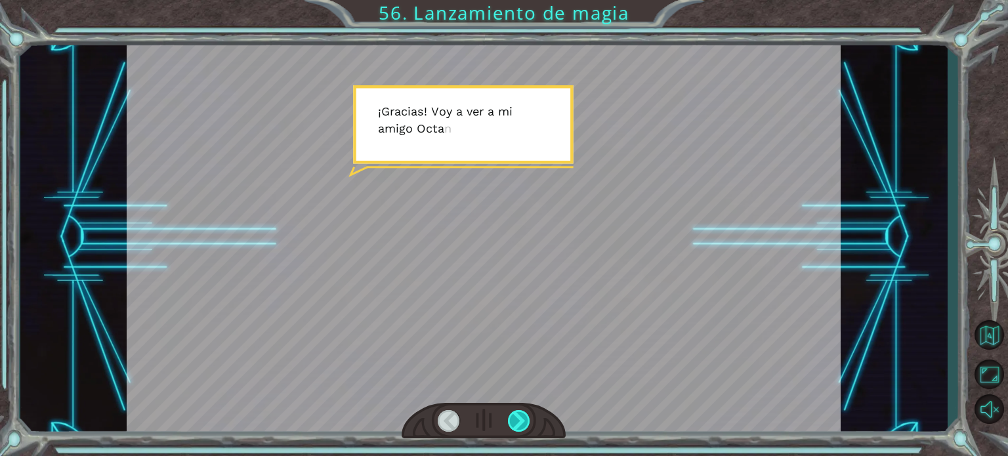
click at [520, 411] on div at bounding box center [519, 421] width 22 height 22
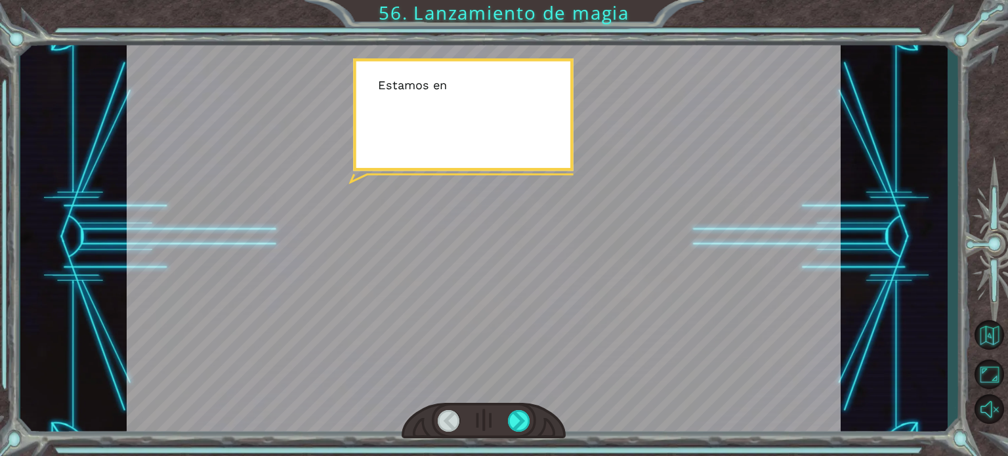
click at [518, 409] on div at bounding box center [484, 421] width 164 height 36
click at [520, 417] on div at bounding box center [519, 421] width 22 height 22
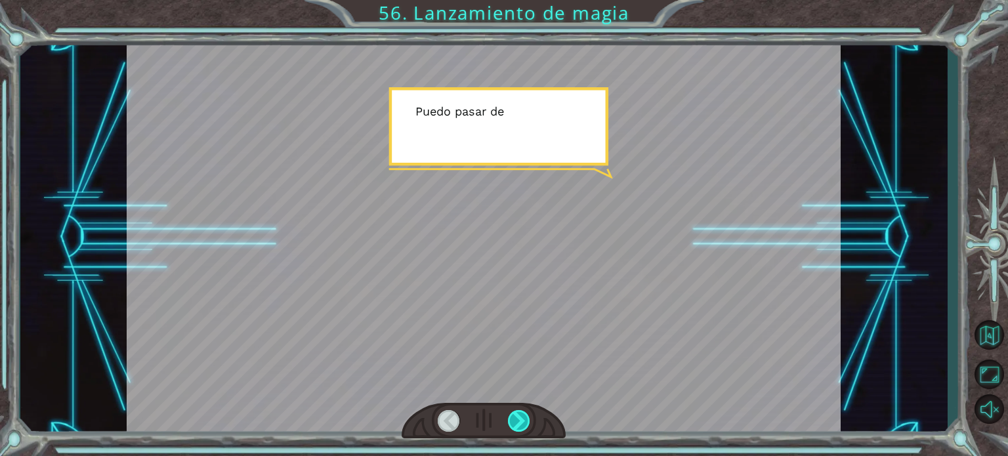
click at [520, 417] on div at bounding box center [519, 421] width 22 height 22
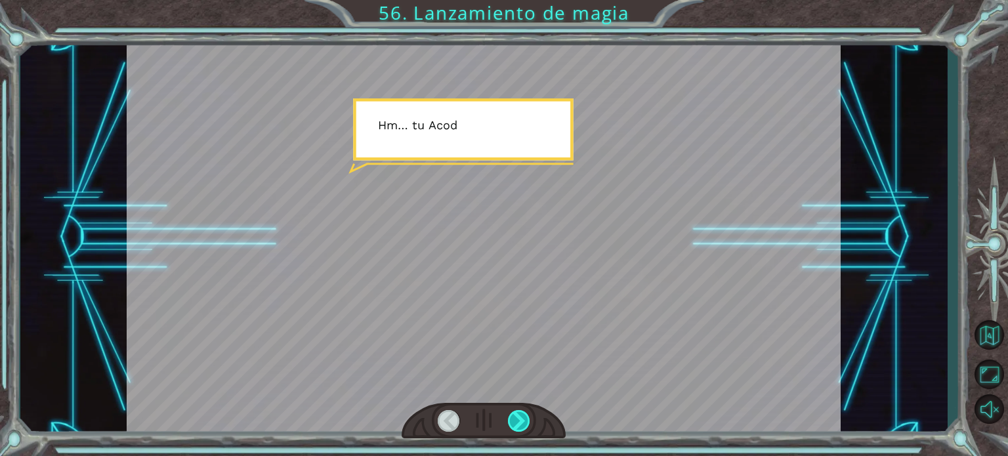
click at [520, 417] on div at bounding box center [519, 421] width 22 height 22
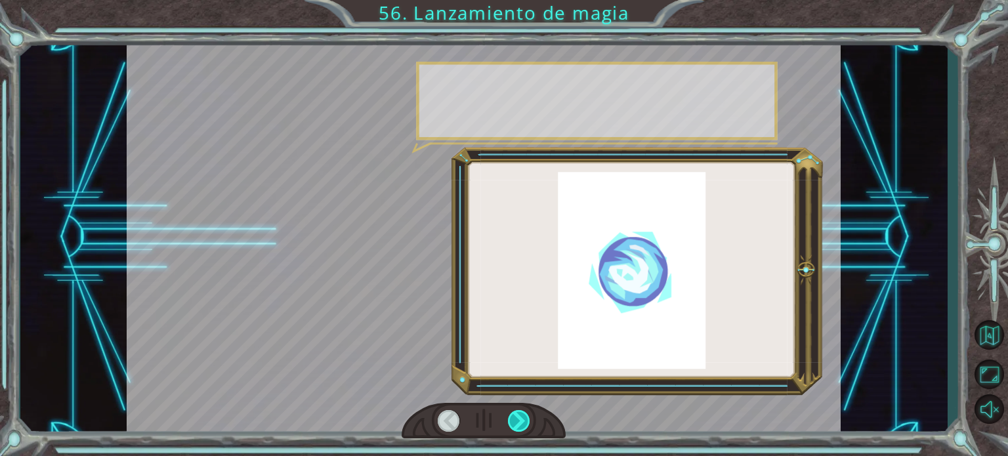
click at [520, 417] on div at bounding box center [519, 421] width 22 height 22
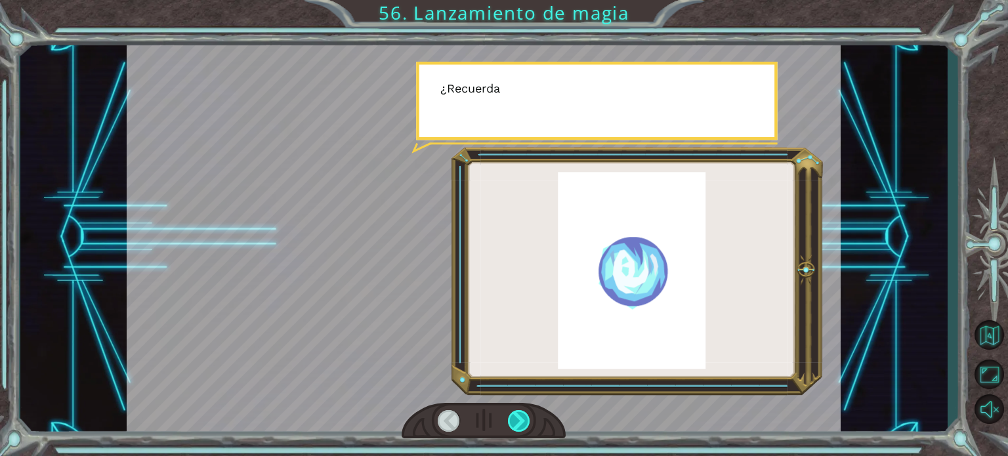
click at [520, 417] on div at bounding box center [519, 421] width 22 height 22
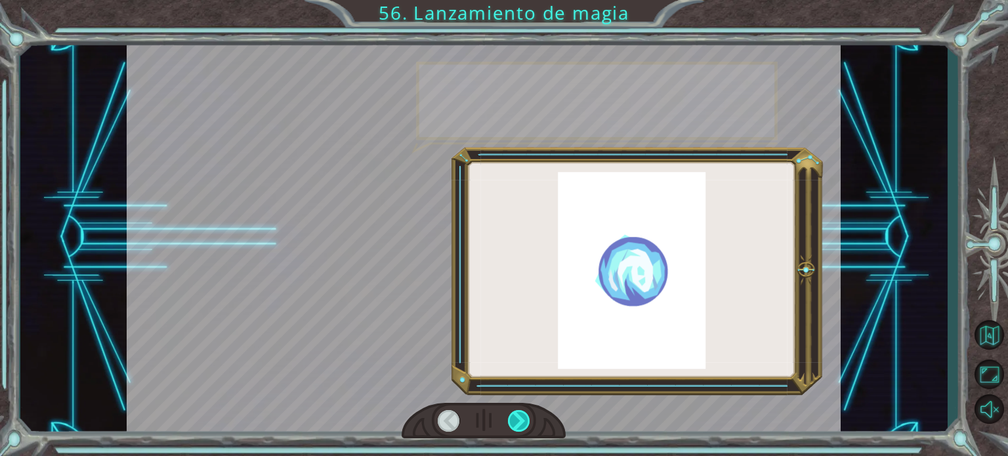
click at [520, 417] on div at bounding box center [519, 421] width 22 height 22
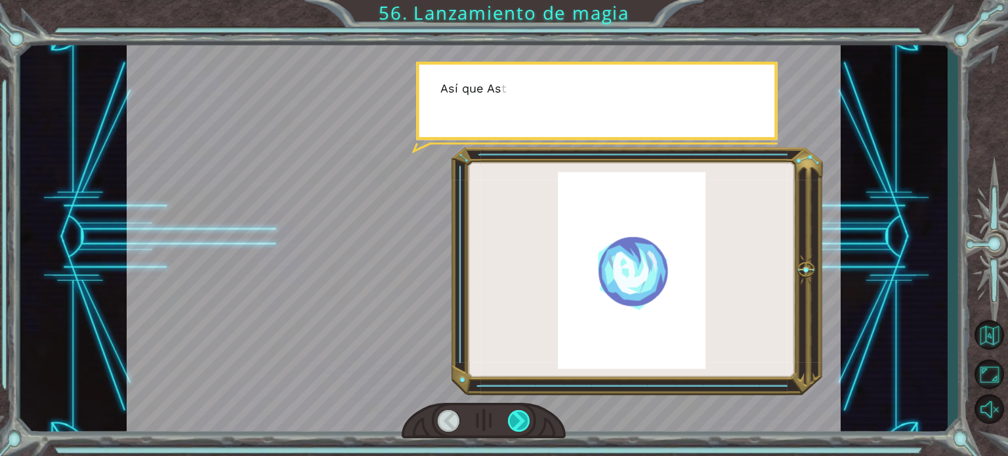
click at [520, 417] on div at bounding box center [519, 421] width 22 height 22
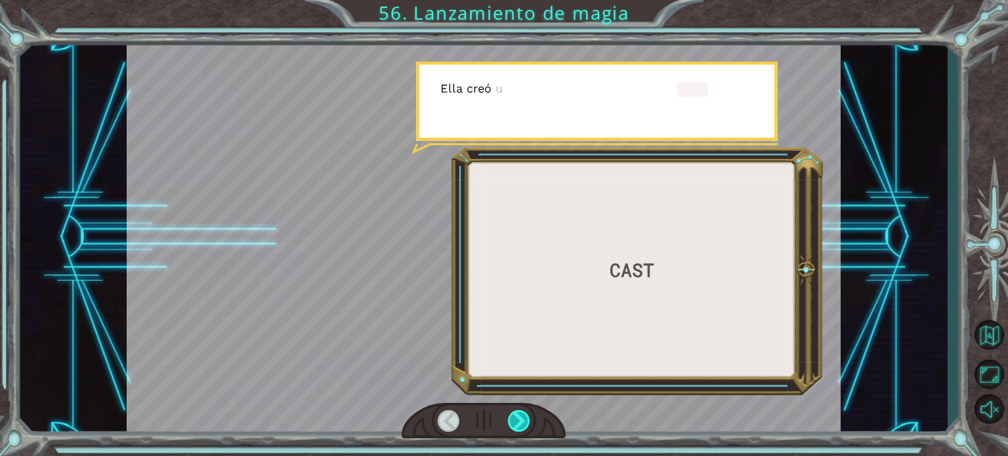
click at [520, 417] on div at bounding box center [519, 421] width 22 height 22
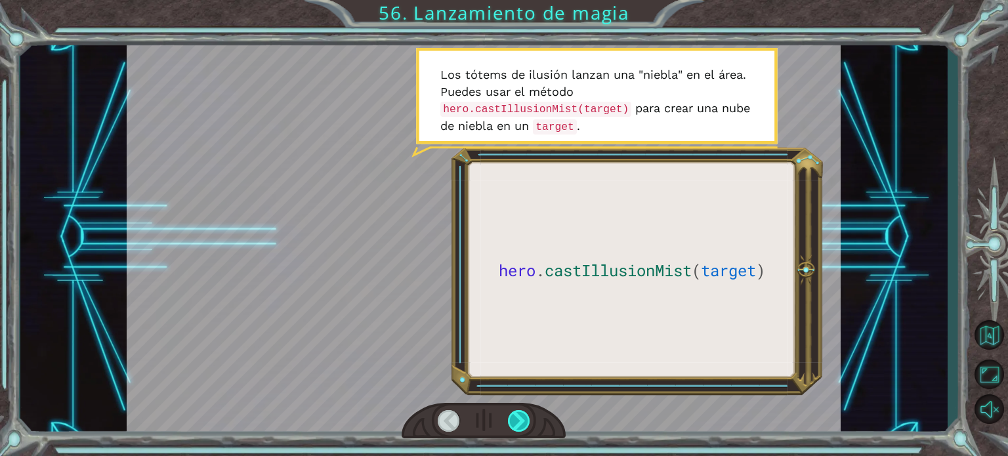
click at [520, 422] on div at bounding box center [519, 421] width 22 height 22
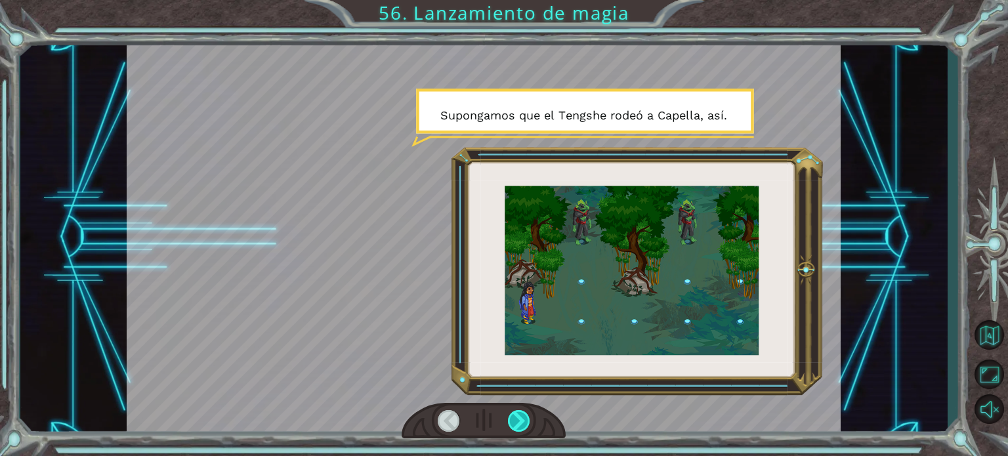
click at [517, 418] on div at bounding box center [519, 421] width 22 height 22
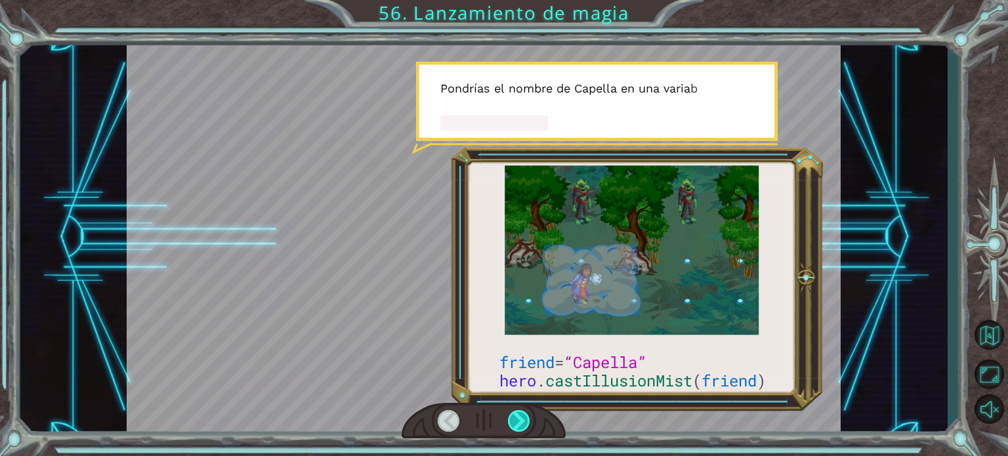
click at [516, 416] on div at bounding box center [519, 421] width 22 height 22
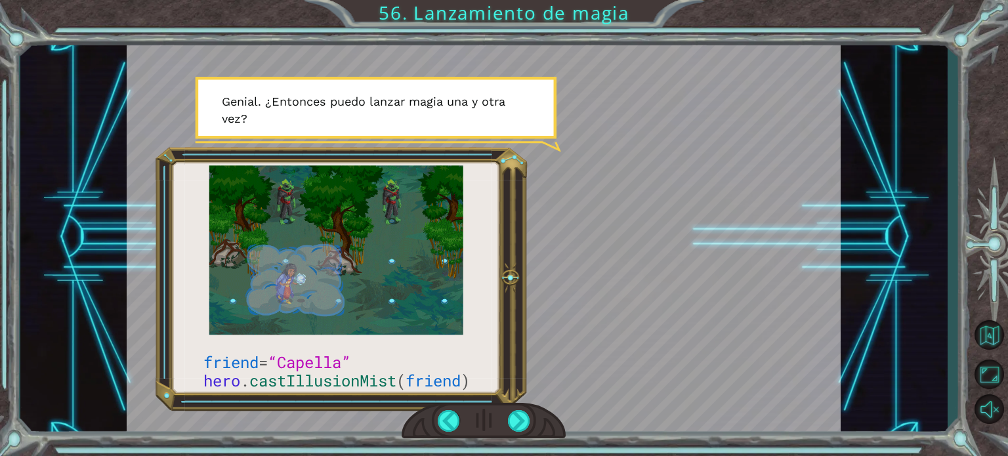
click at [511, 408] on div at bounding box center [484, 421] width 164 height 36
click at [517, 420] on div at bounding box center [519, 421] width 22 height 22
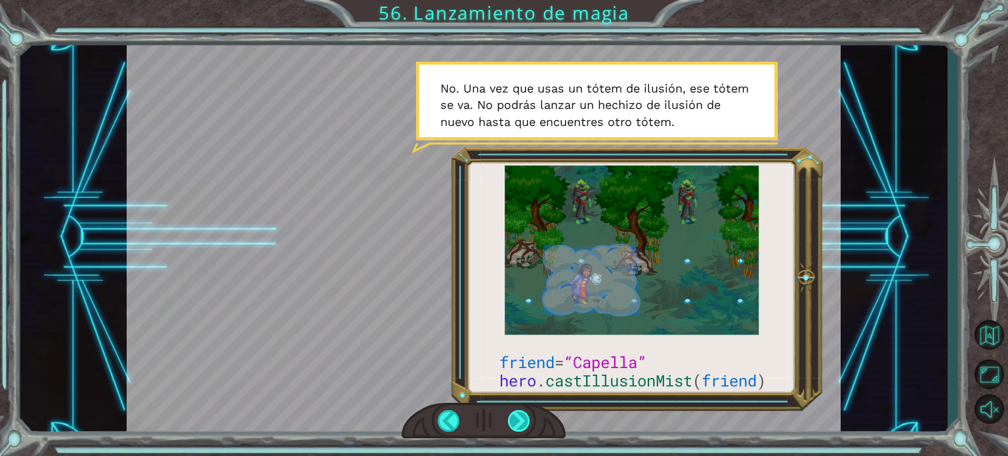
click at [520, 419] on div at bounding box center [519, 421] width 22 height 22
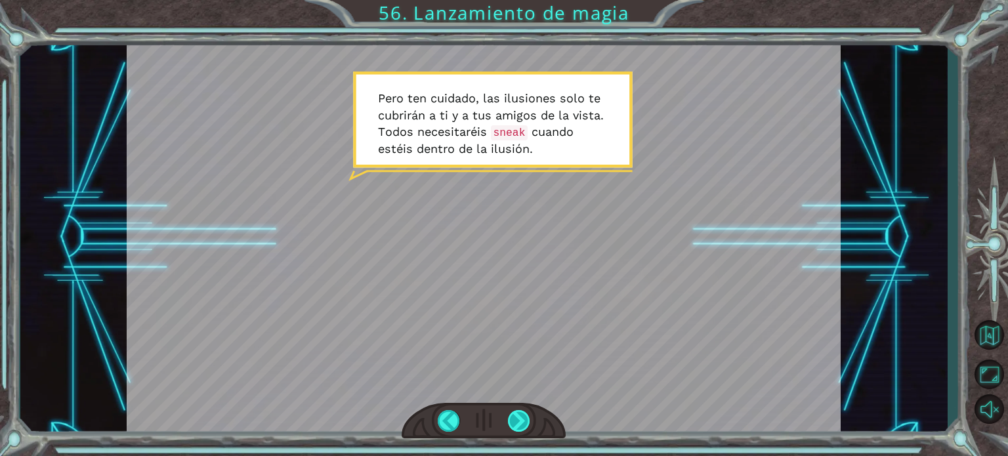
click at [522, 415] on div at bounding box center [519, 421] width 22 height 22
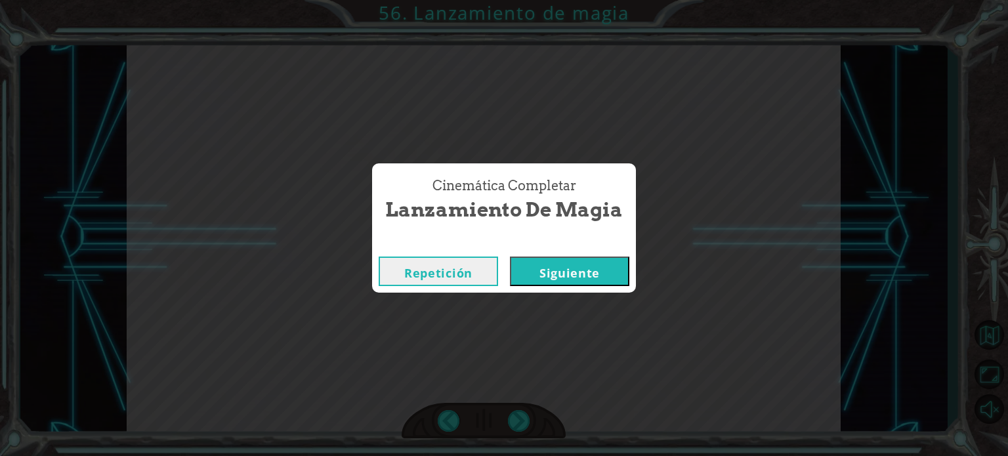
click at [520, 269] on button "Siguiente" at bounding box center [569, 272] width 119 height 30
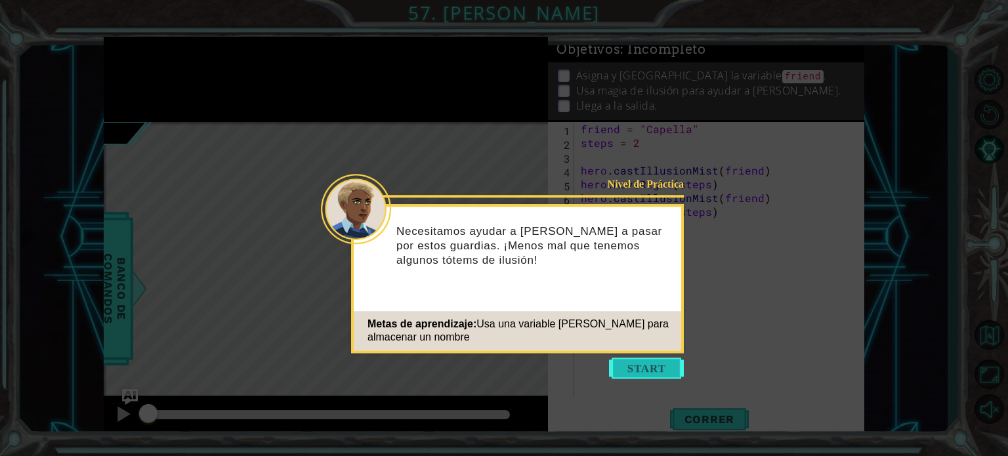
click at [618, 373] on button "Start" at bounding box center [646, 368] width 75 height 21
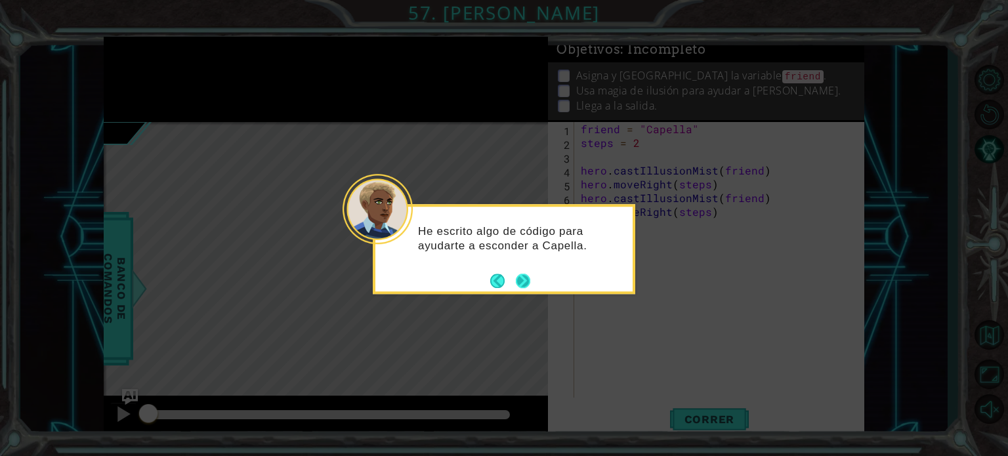
click at [527, 276] on button "Next" at bounding box center [523, 281] width 14 height 14
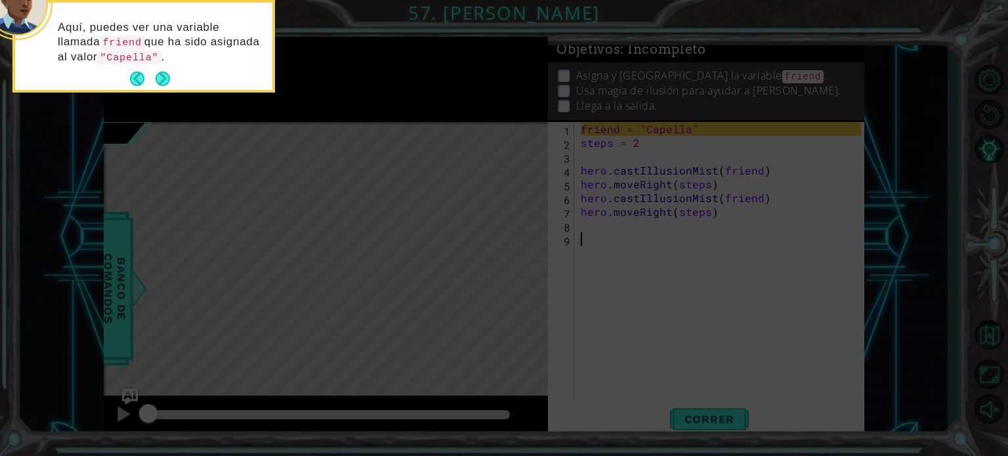
click at [163, 72] on button "Next" at bounding box center [162, 79] width 14 height 14
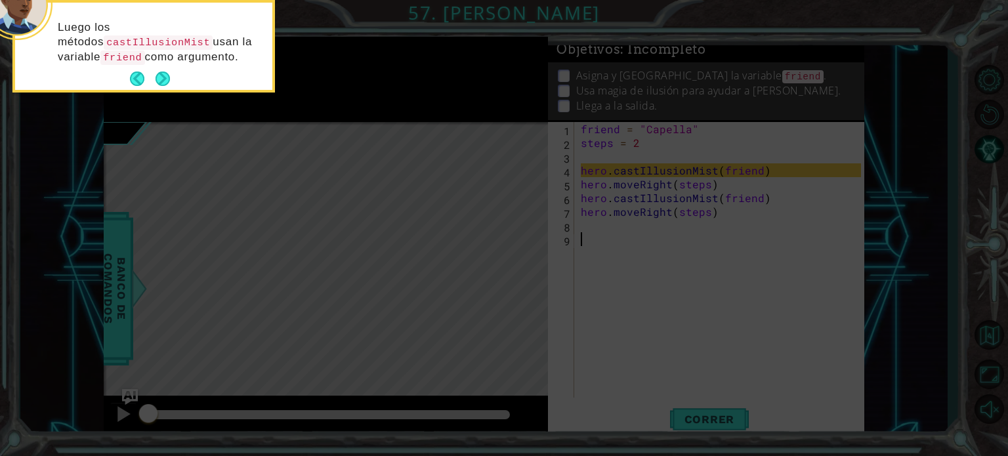
click at [163, 72] on button "Next" at bounding box center [162, 79] width 14 height 14
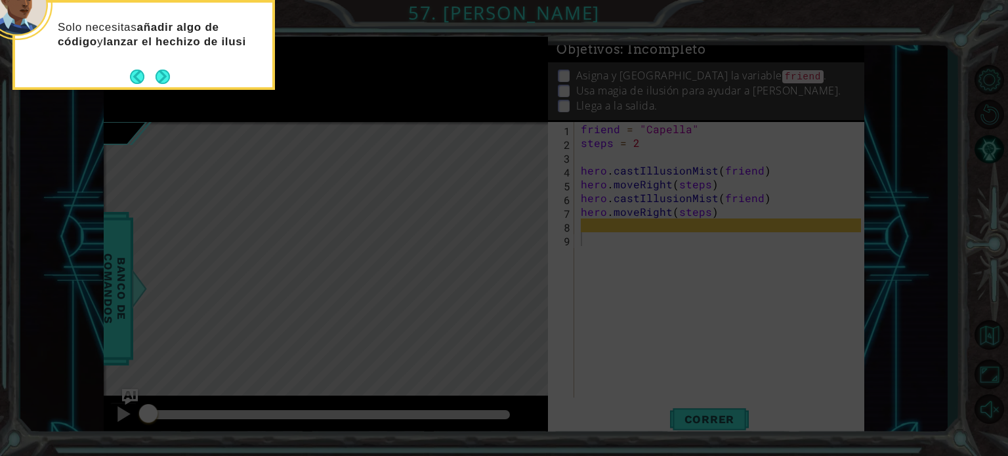
click at [163, 70] on footer at bounding box center [150, 77] width 40 height 20
click at [163, 70] on button "Next" at bounding box center [162, 77] width 14 height 14
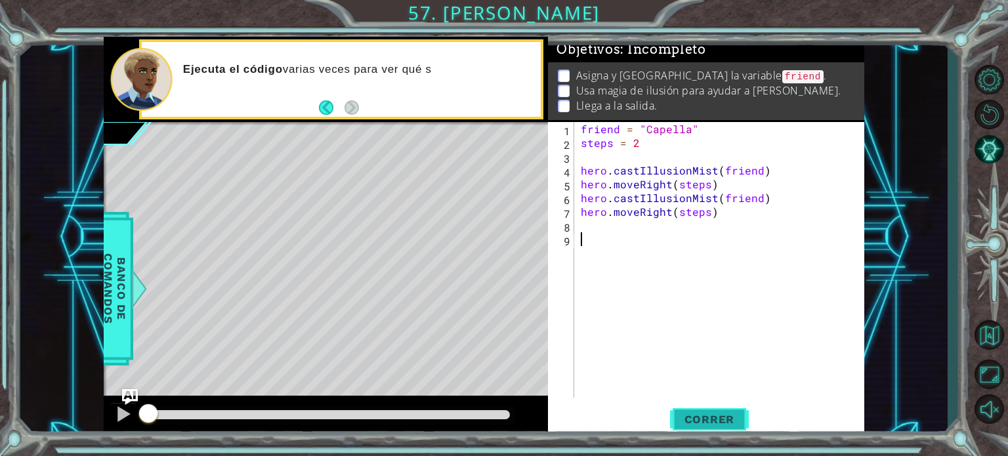
click at [672, 414] on button "Correr" at bounding box center [709, 419] width 79 height 31
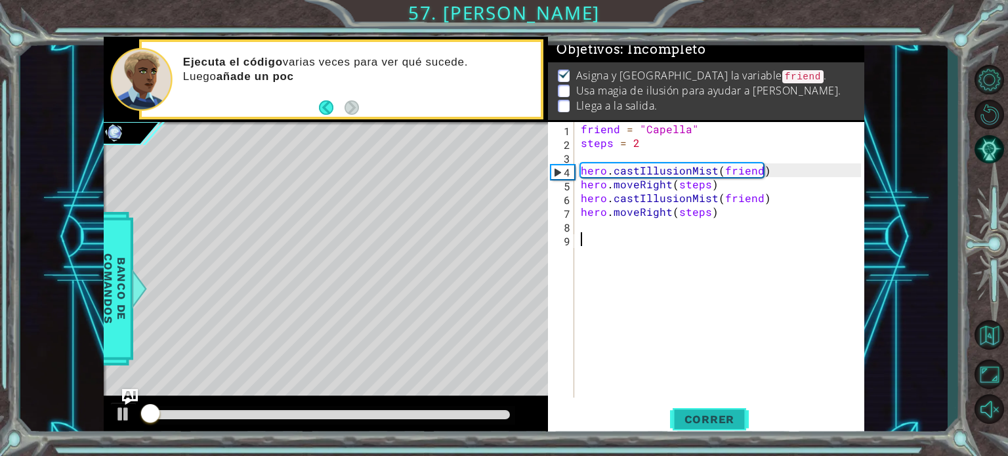
scroll to position [7, 0]
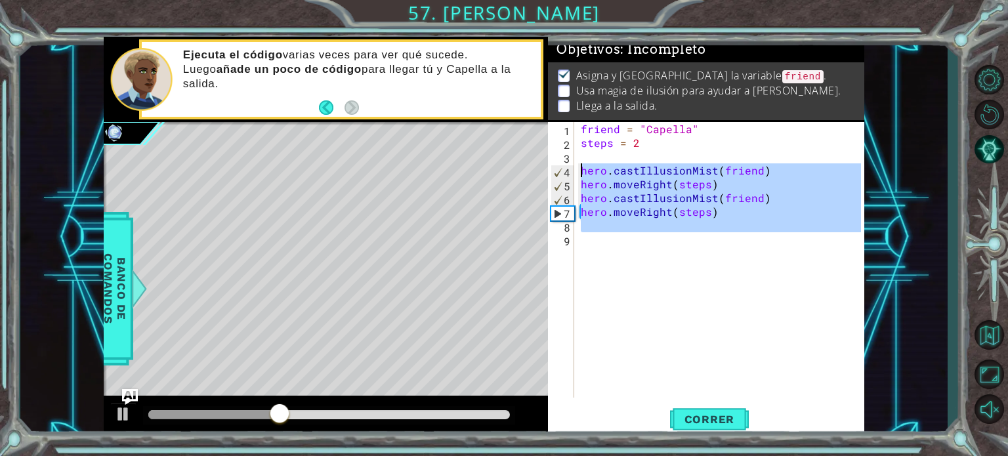
drag, startPoint x: 716, startPoint y: 236, endPoint x: 572, endPoint y: 172, distance: 158.0
click at [572, 172] on div "1 2 3 4 5 6 7 8 9 friend = "Capella" steps = 2 hero . castIllusionMist ( friend…" at bounding box center [704, 260] width 313 height 276
type textarea "hero.castIllusionMist(friend) hero.moveRight(steps)"
drag, startPoint x: 619, startPoint y: 216, endPoint x: 628, endPoint y: 256, distance: 41.1
drag, startPoint x: 628, startPoint y: 256, endPoint x: 617, endPoint y: 259, distance: 11.6
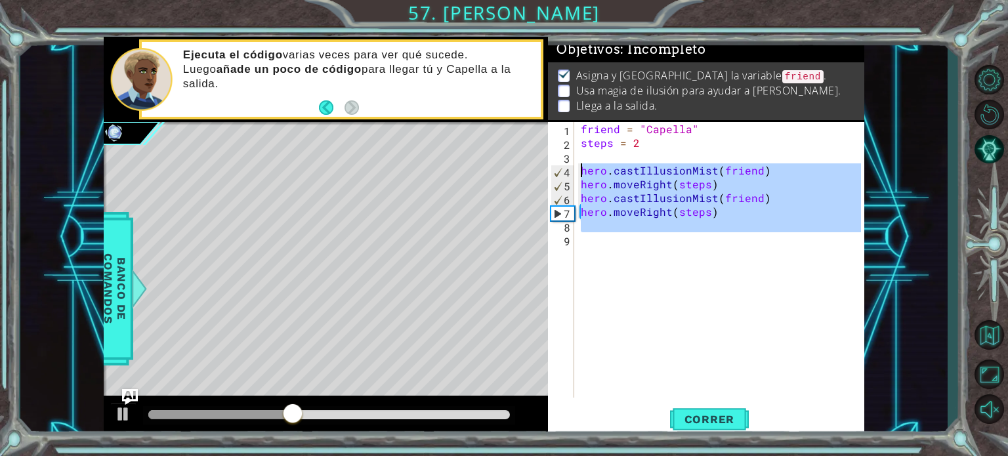
click at [617, 259] on div "friend = "Capella" steps = 2 hero . castIllusionMist ( friend ) hero . moveRigh…" at bounding box center [719, 260] width 283 height 276
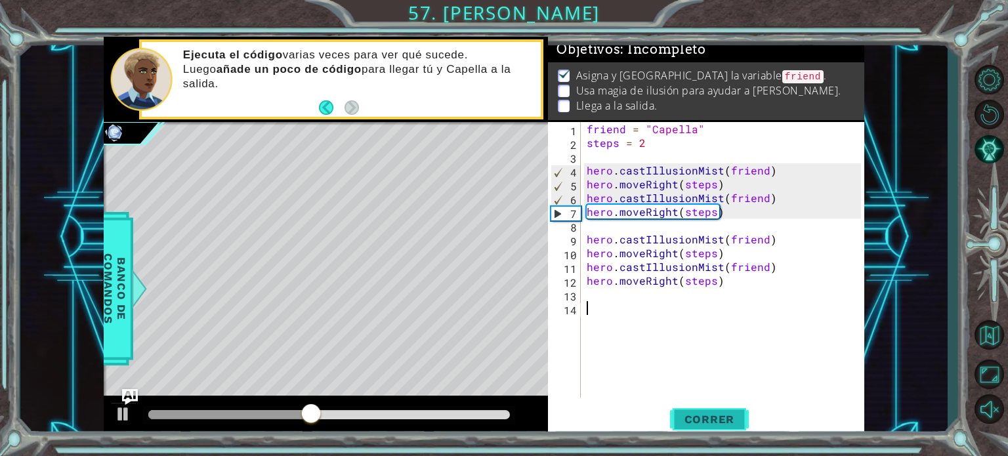
click at [711, 420] on span "Correr" at bounding box center [709, 419] width 77 height 13
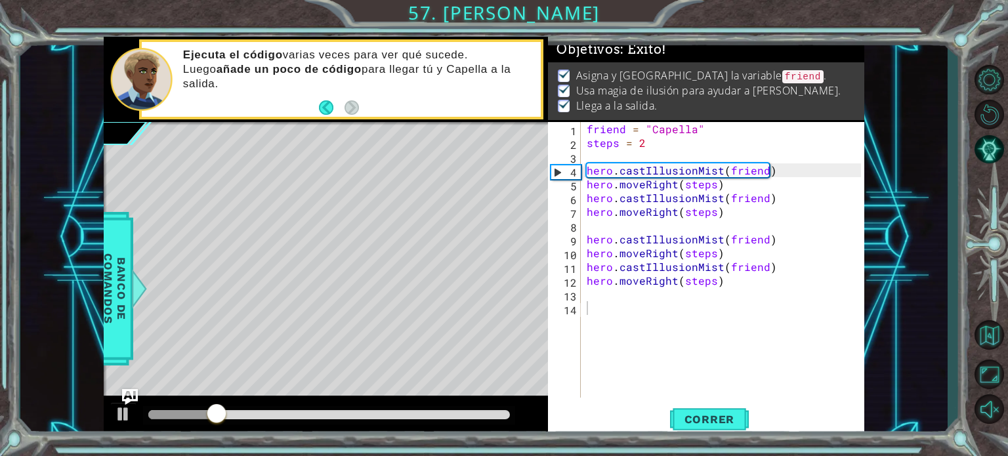
click at [493, 419] on div at bounding box center [329, 415] width 373 height 18
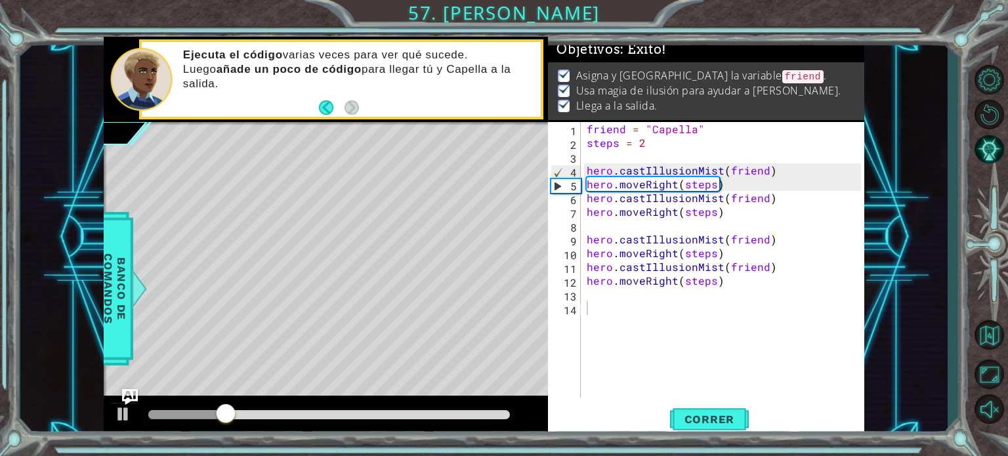
click at [491, 411] on div at bounding box center [329, 415] width 373 height 18
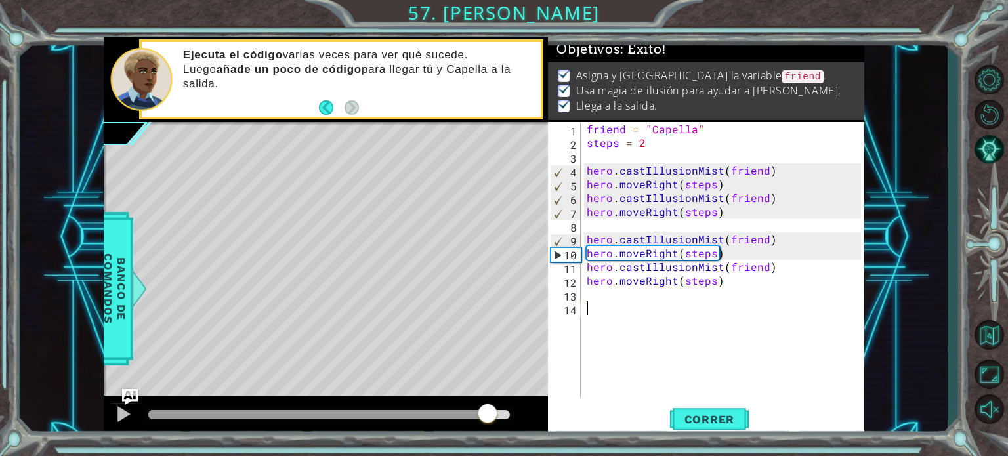
drag, startPoint x: 486, startPoint y: 411, endPoint x: 496, endPoint y: 416, distance: 10.9
click at [496, 416] on div at bounding box center [329, 414] width 362 height 9
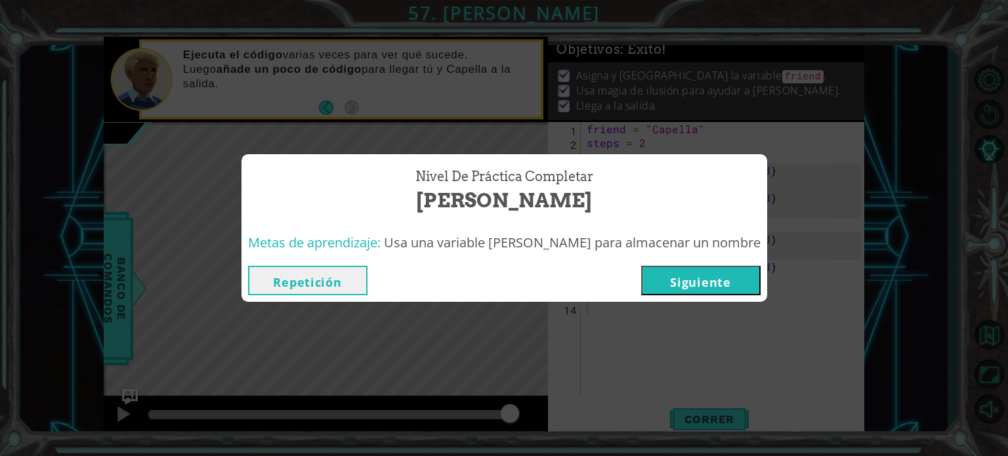
click button "Siguiente" at bounding box center [700, 281] width 119 height 30
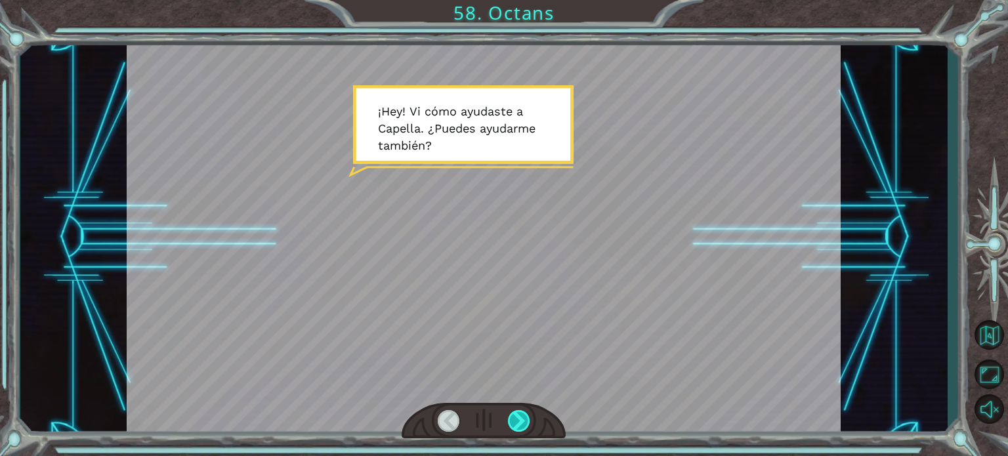
click at [515, 419] on div at bounding box center [519, 421] width 22 height 22
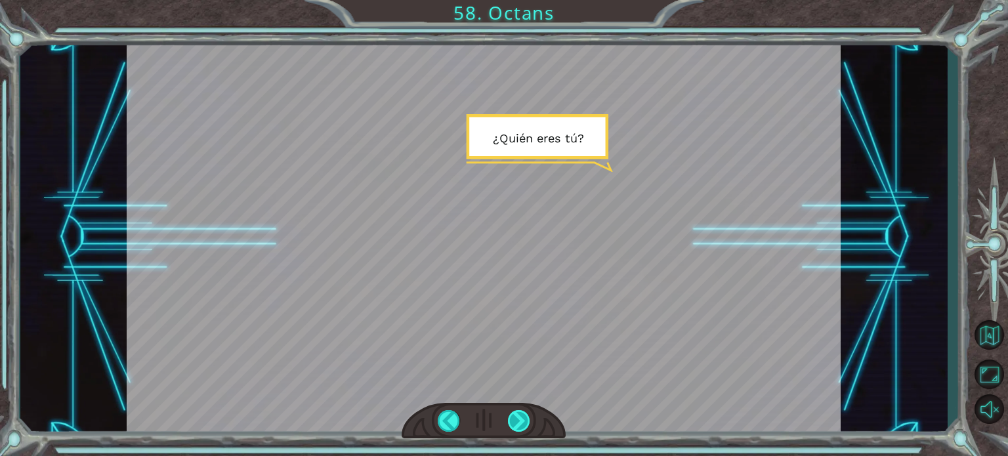
click at [515, 419] on div at bounding box center [519, 421] width 22 height 22
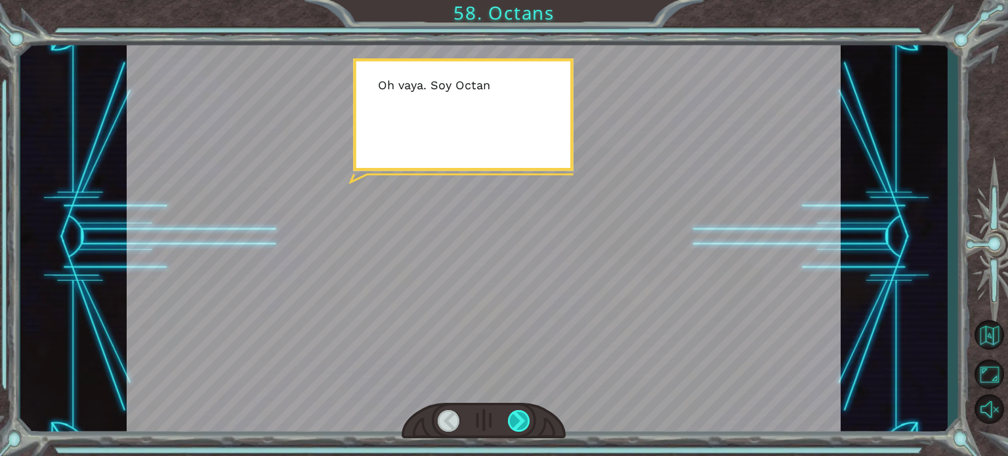
click at [515, 419] on div at bounding box center [519, 421] width 22 height 22
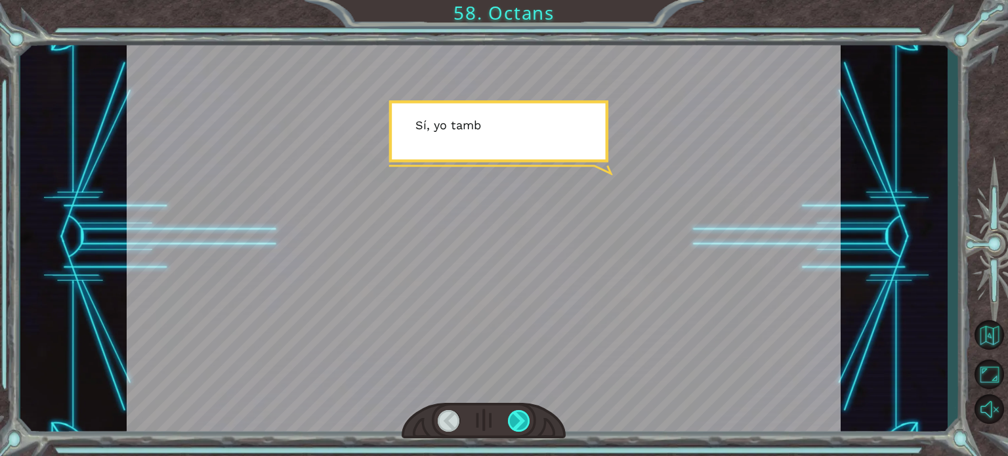
click at [515, 419] on div at bounding box center [519, 421] width 22 height 22
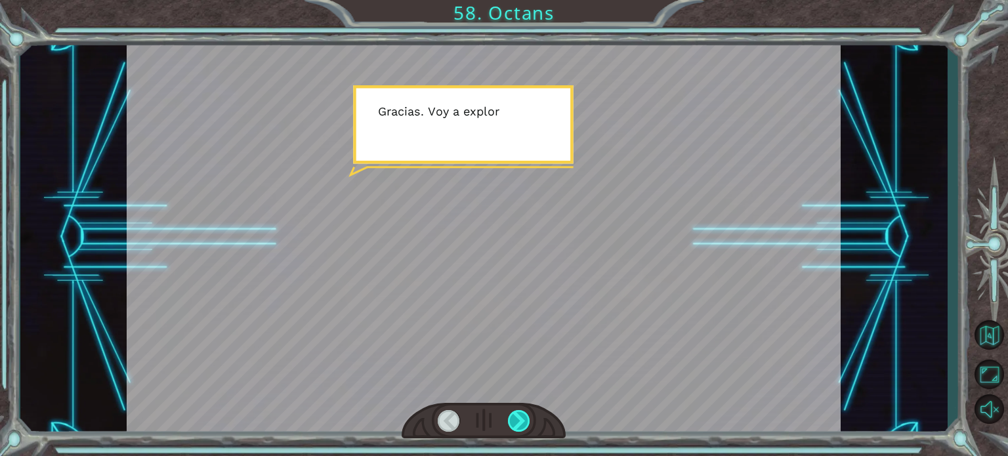
click at [515, 419] on div at bounding box center [519, 421] width 22 height 22
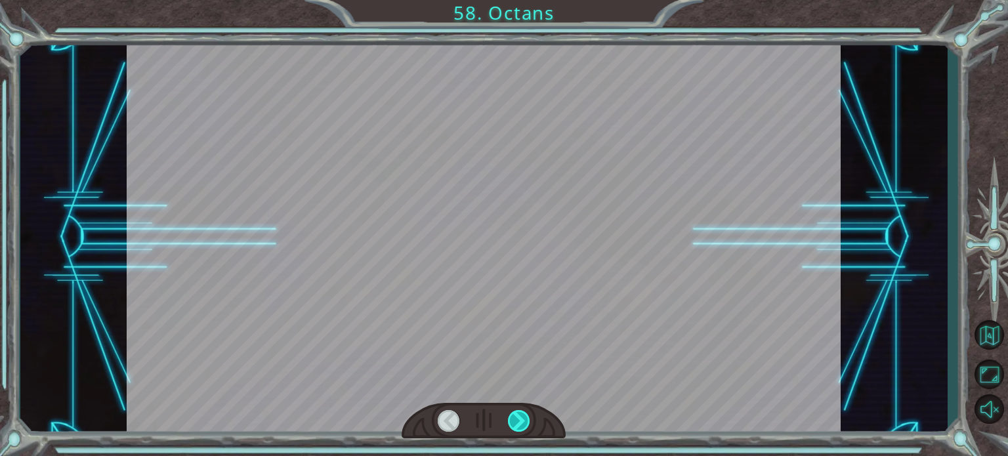
click at [515, 419] on div at bounding box center [519, 421] width 22 height 22
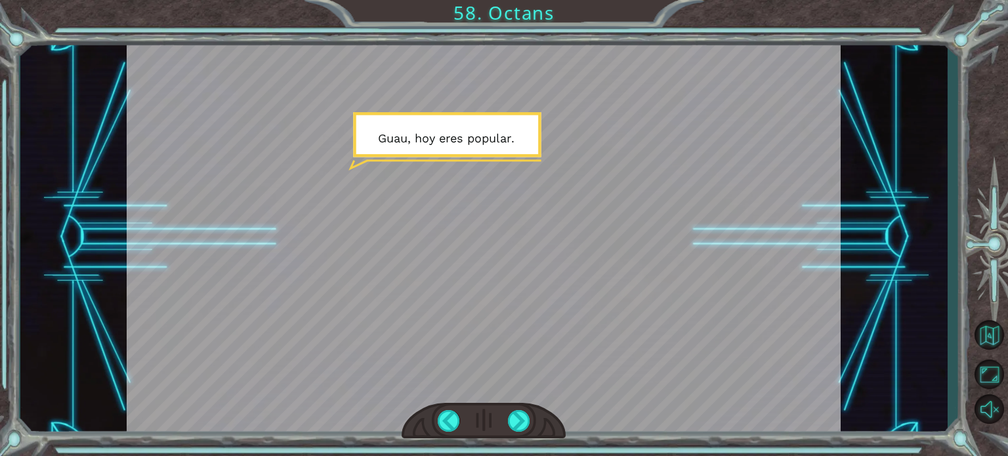
click at [522, 407] on div at bounding box center [484, 421] width 164 height 36
click at [518, 415] on div at bounding box center [519, 421] width 22 height 22
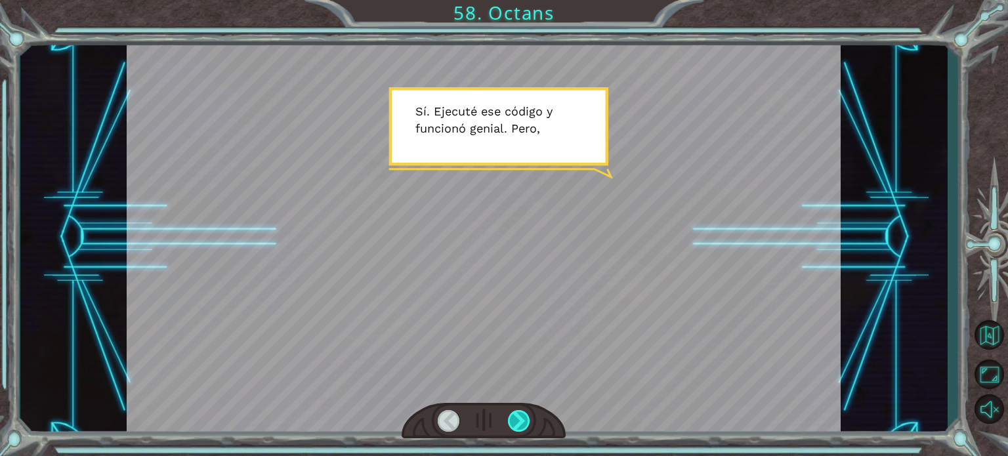
click at [518, 415] on div at bounding box center [519, 421] width 22 height 22
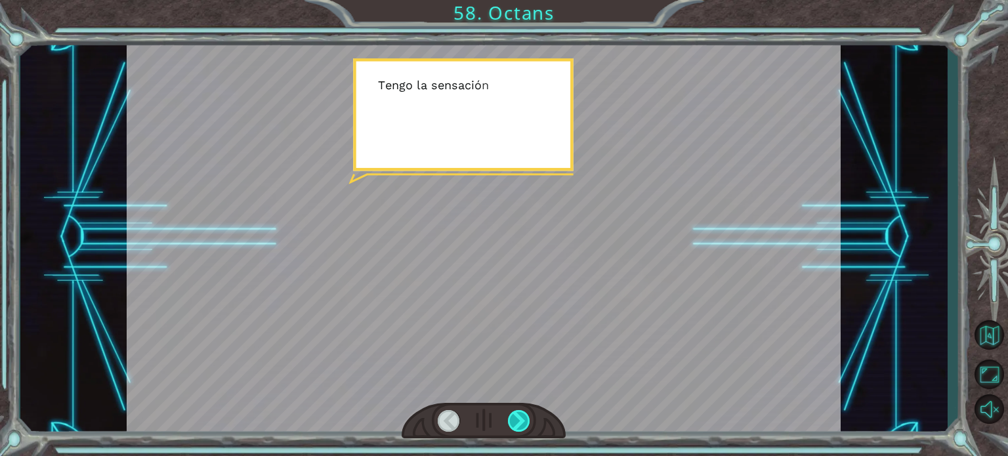
click at [518, 415] on div at bounding box center [519, 421] width 22 height 22
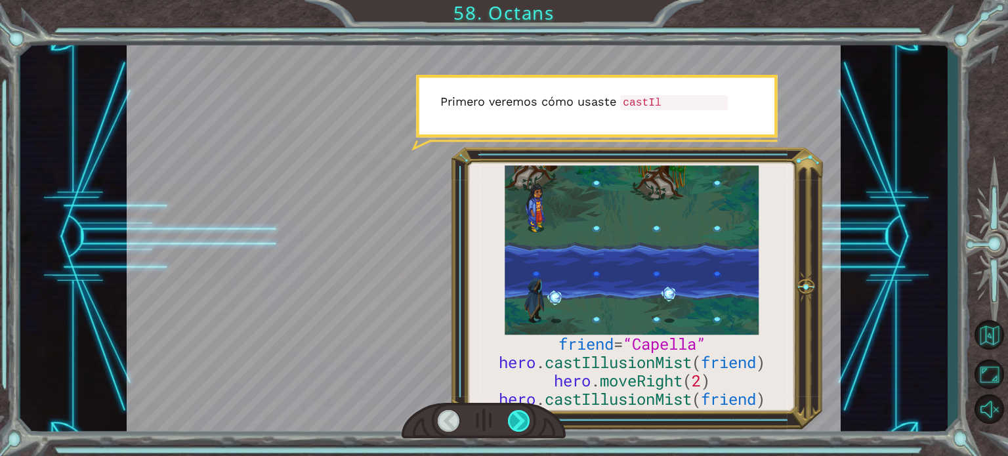
click at [518, 415] on div at bounding box center [519, 421] width 22 height 22
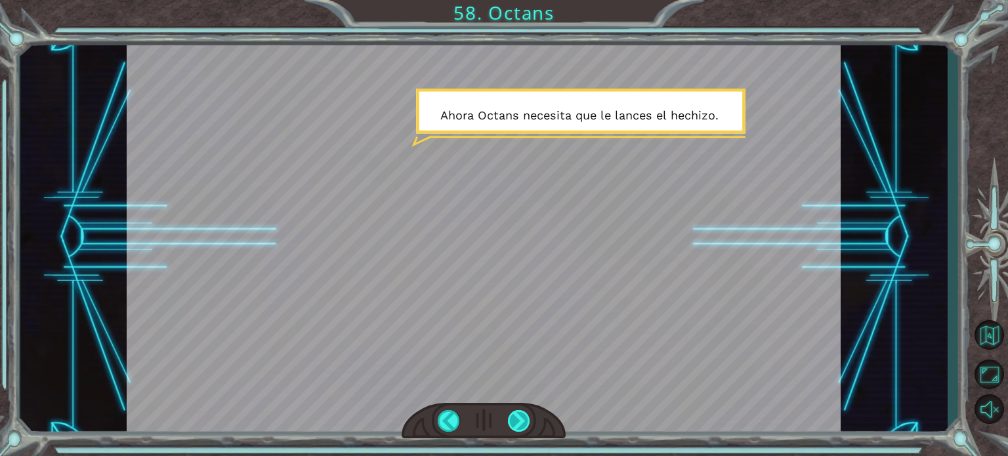
click at [516, 414] on div at bounding box center [519, 421] width 22 height 22
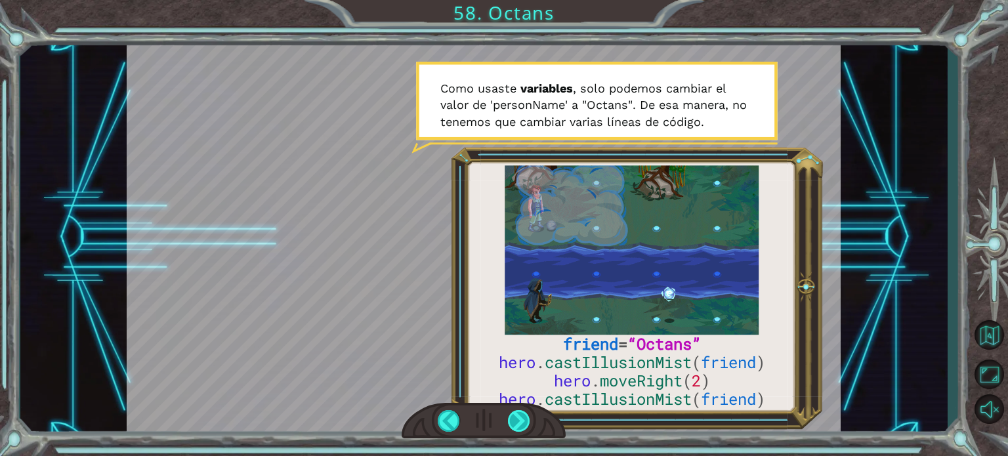
click at [516, 411] on div at bounding box center [519, 421] width 22 height 22
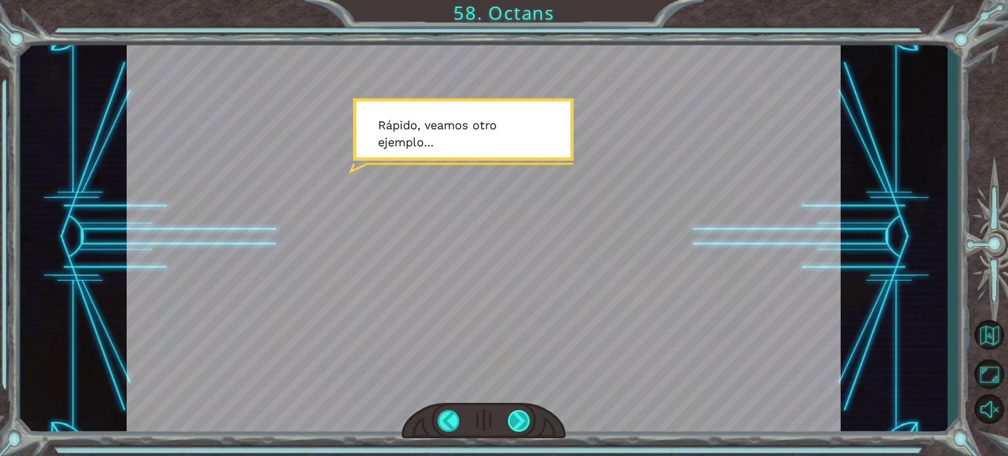
click at [517, 426] on div at bounding box center [519, 421] width 22 height 22
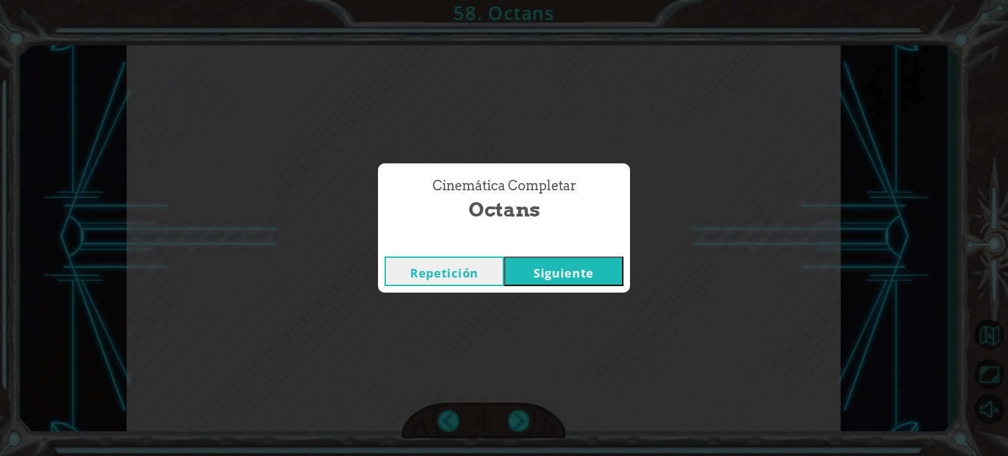
click at [531, 279] on button "Siguiente" at bounding box center [563, 272] width 119 height 30
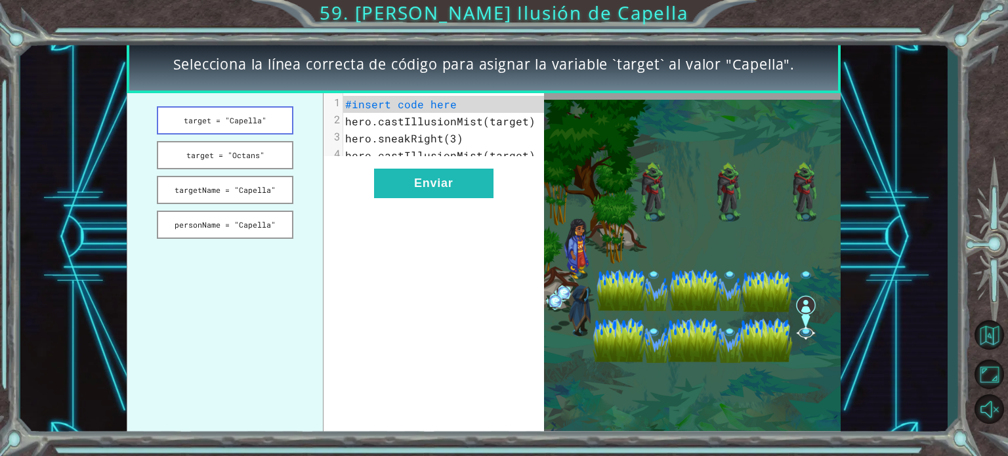
click at [225, 127] on button "target = "Capella"" at bounding box center [225, 120] width 136 height 28
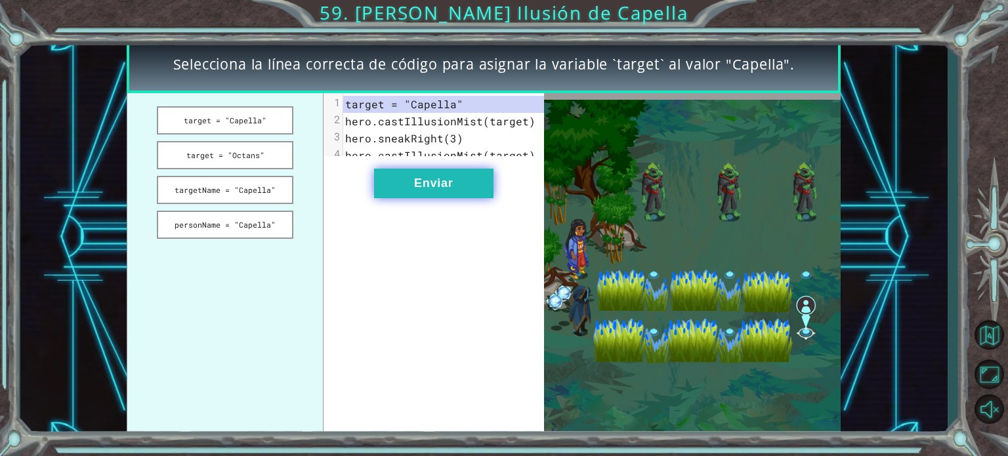
click at [407, 191] on button "Enviar" at bounding box center [433, 184] width 119 height 30
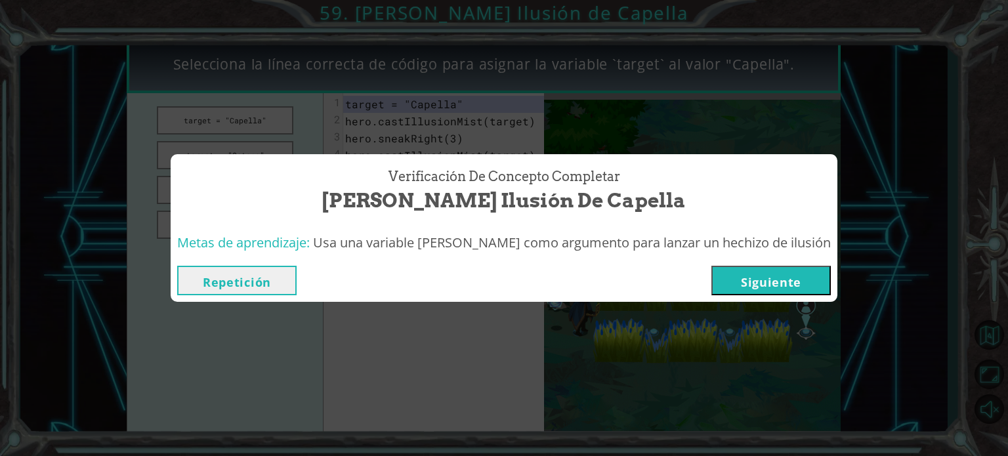
click at [728, 296] on div "Repetición [GEOGRAPHIC_DATA]" at bounding box center [504, 280] width 667 height 43
click at [728, 290] on button "Siguiente" at bounding box center [770, 281] width 119 height 30
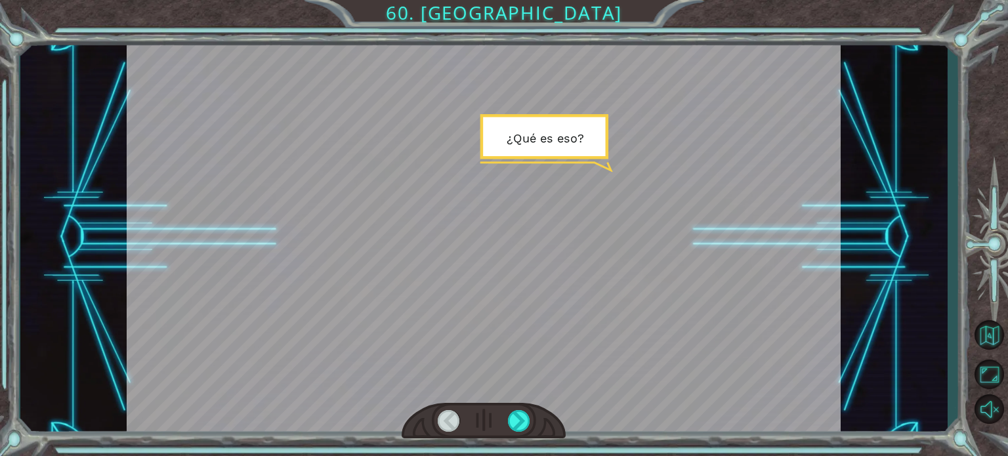
click at [493, 435] on div at bounding box center [484, 421] width 164 height 36
click at [510, 422] on div at bounding box center [519, 421] width 22 height 22
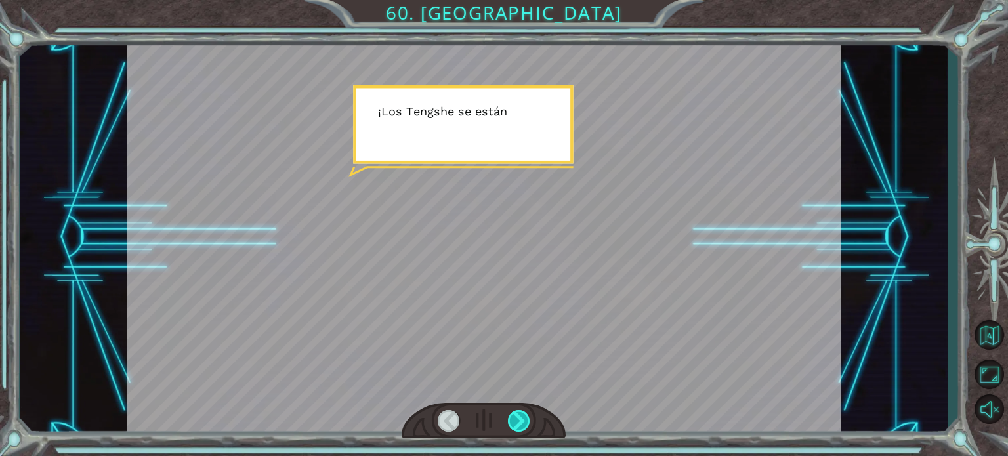
click at [510, 422] on div at bounding box center [519, 421] width 22 height 22
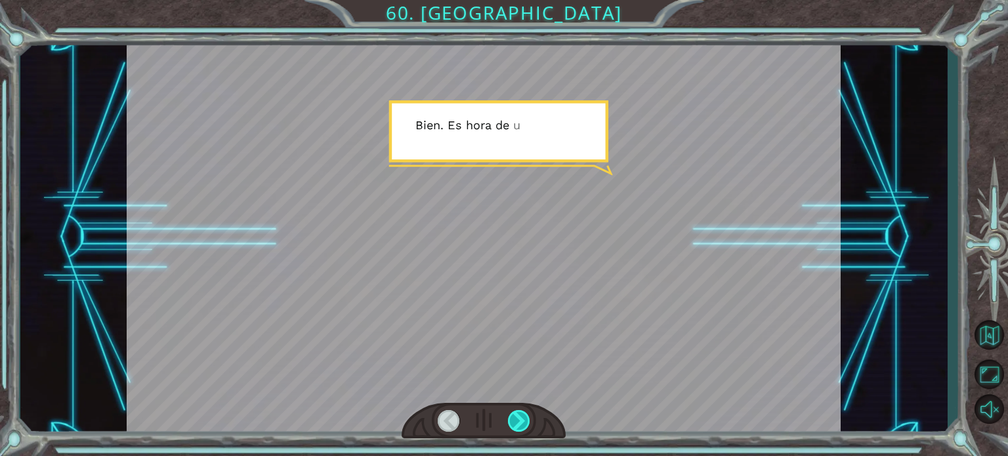
click at [510, 422] on div at bounding box center [519, 421] width 22 height 22
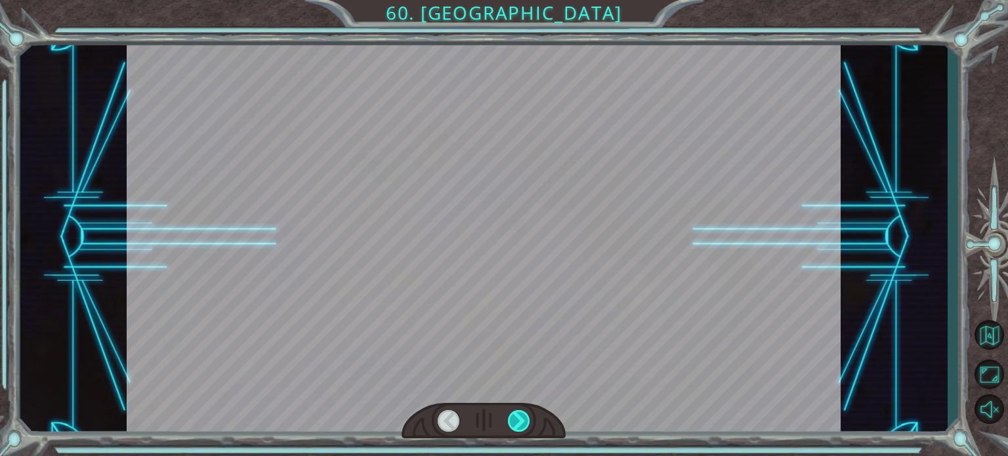
click at [510, 422] on div at bounding box center [519, 421] width 22 height 22
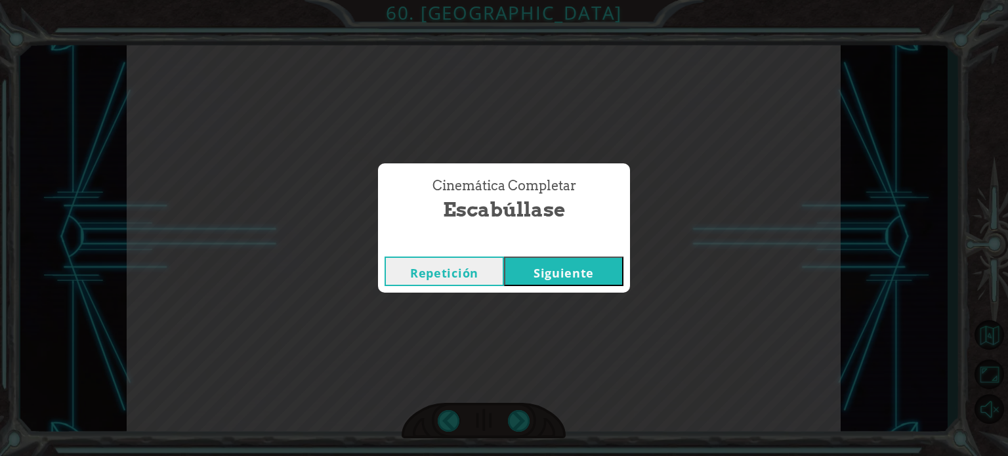
click at [535, 283] on button "Siguiente" at bounding box center [563, 272] width 119 height 30
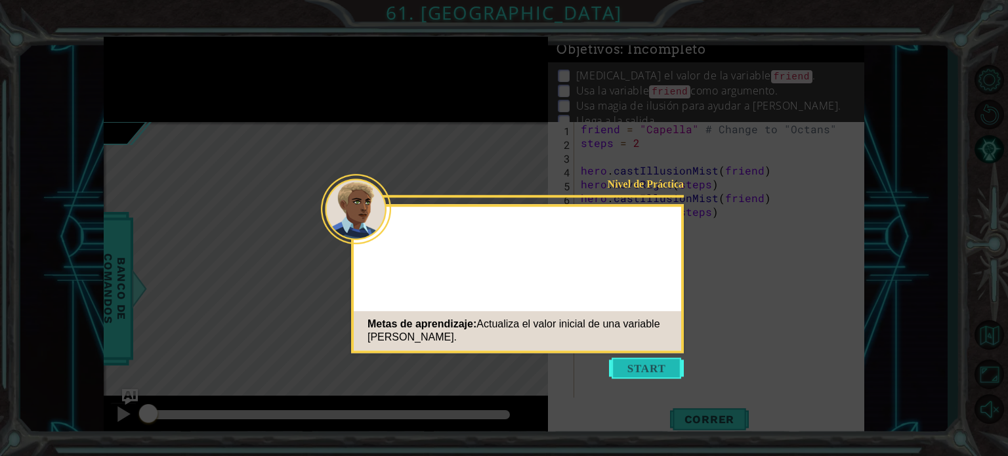
click at [661, 373] on button "Start" at bounding box center [646, 368] width 75 height 21
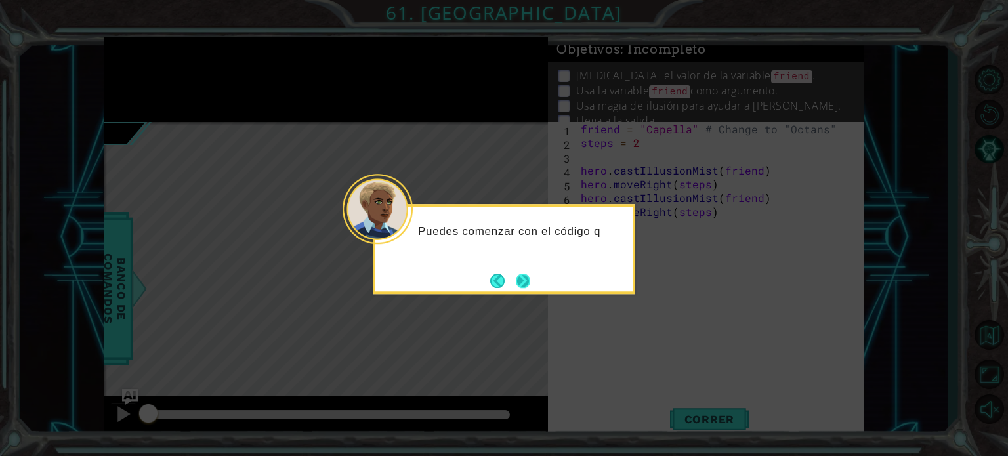
click at [525, 280] on button "Next" at bounding box center [523, 281] width 14 height 14
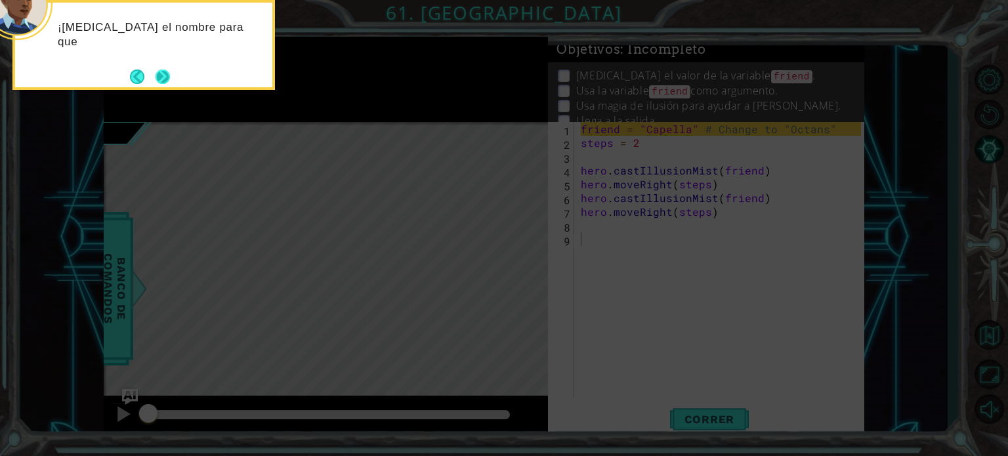
click at [170, 70] on button "Next" at bounding box center [162, 77] width 14 height 14
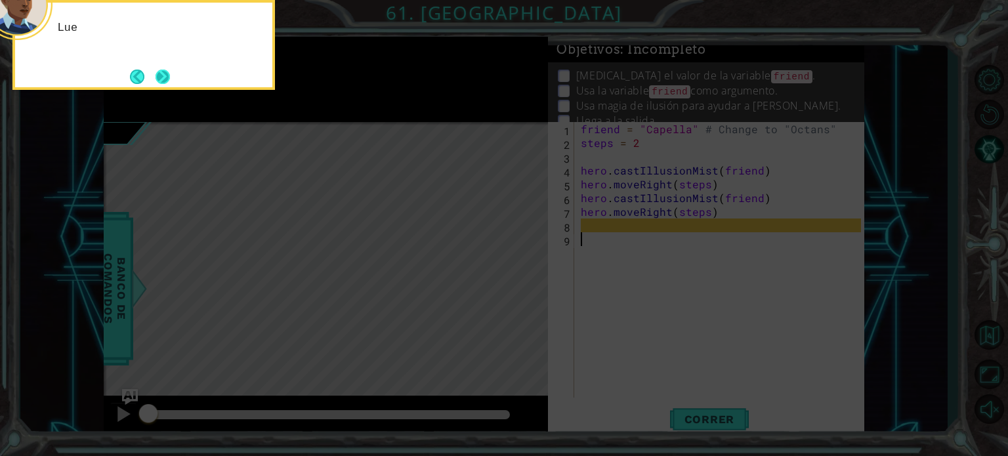
click at [170, 70] on button "Next" at bounding box center [162, 77] width 14 height 14
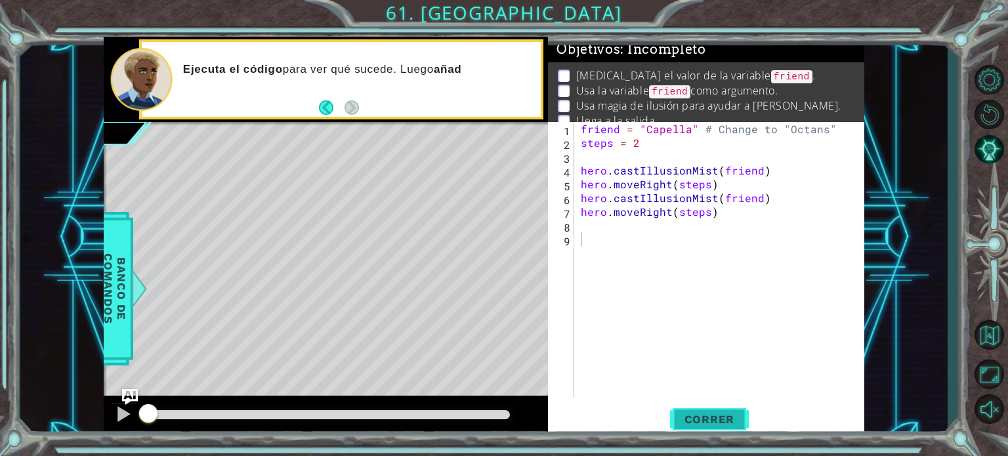
click at [718, 421] on span "Correr" at bounding box center [709, 419] width 77 height 13
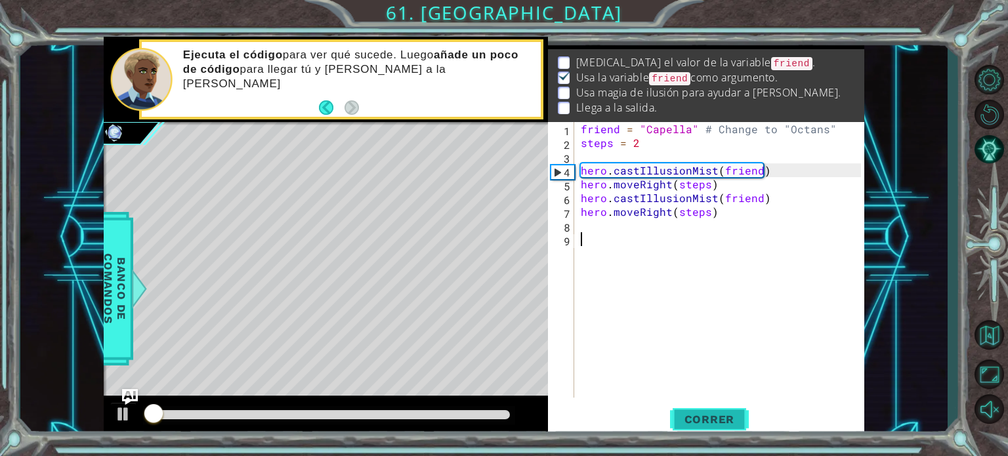
scroll to position [15, 0]
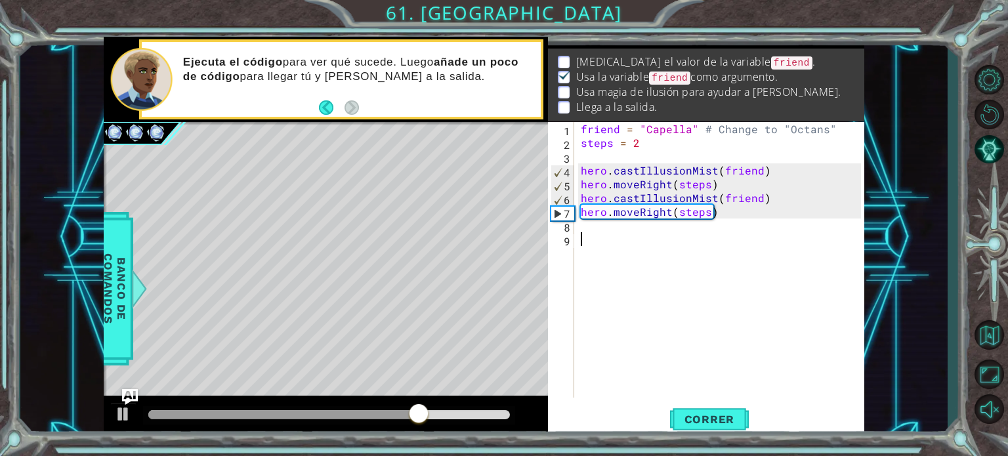
click at [157, 280] on div "Level Map" at bounding box center [407, 315] width 606 height 386
click at [687, 127] on div "friend = "Capella" # Change to "Octans" steps = 2 hero . castIllusionMist ( fri…" at bounding box center [722, 273] width 289 height 303
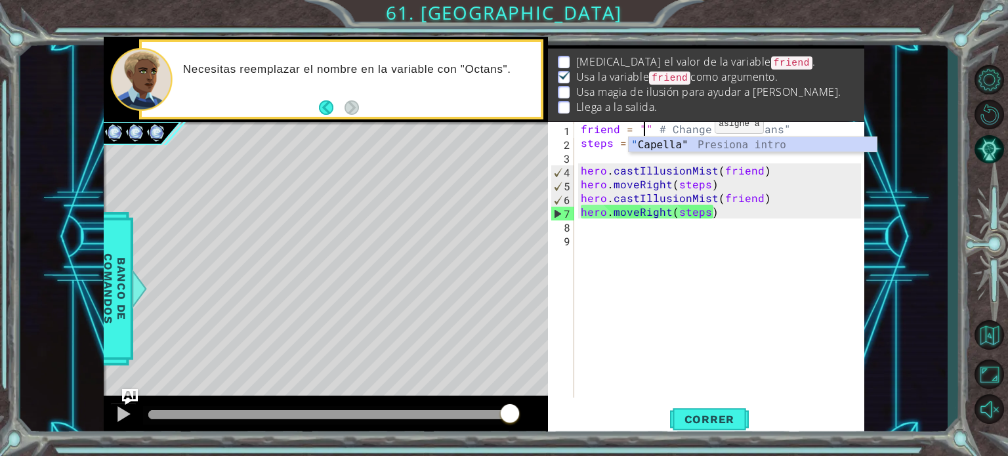
scroll to position [0, 5]
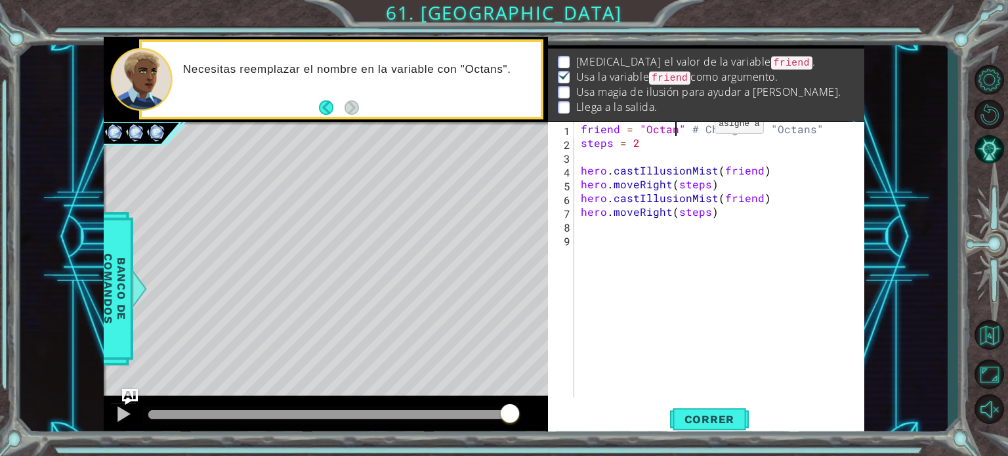
type textarea "friend = "Octans" # Change to "Octans""
click at [793, 223] on div "friend = "Octans" # Change to "Octans" steps = 2 hero . castIllusionMist ( frie…" at bounding box center [722, 273] width 289 height 303
click at [672, 417] on button "Correr" at bounding box center [709, 419] width 79 height 31
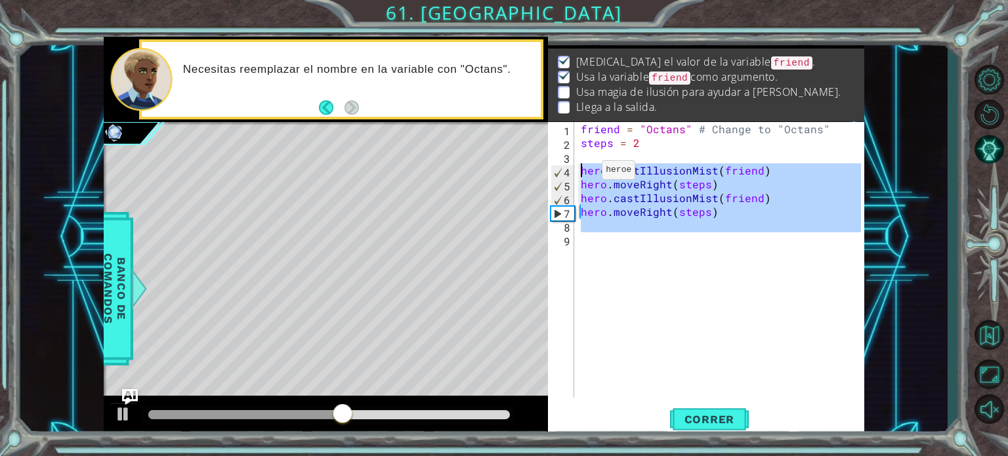
drag, startPoint x: 728, startPoint y: 243, endPoint x: 568, endPoint y: 172, distance: 175.3
click at [568, 172] on div "1 2 3 4 5 6 7 8 9 friend = "Octans" # Change to "Octans" steps = 2 hero . castI…" at bounding box center [704, 260] width 313 height 276
type textarea "hero.castIllusionMist(friend) hero.moveRight(steps)"
click at [624, 236] on div "friend = "Octans" # Change to "Octans" steps = 2 hero . castIllusionMist ( frie…" at bounding box center [719, 260] width 283 height 276
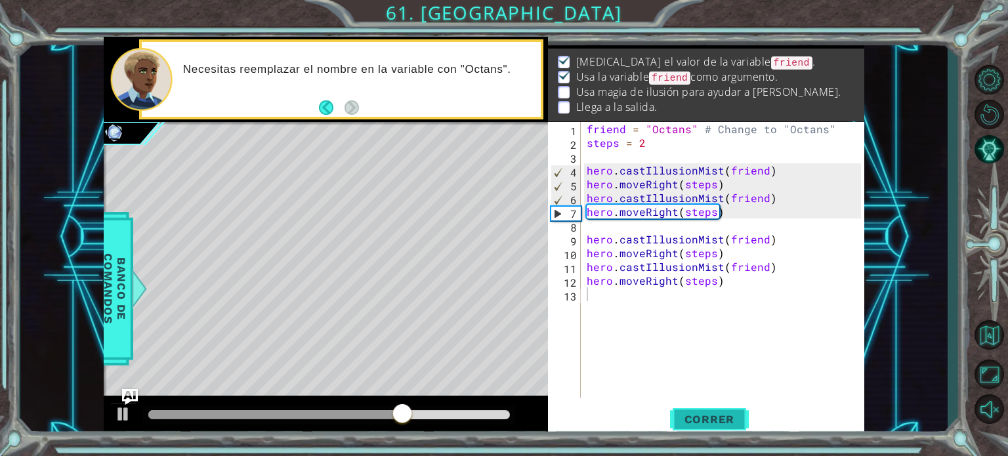
click at [732, 426] on button "Correr" at bounding box center [709, 419] width 79 height 31
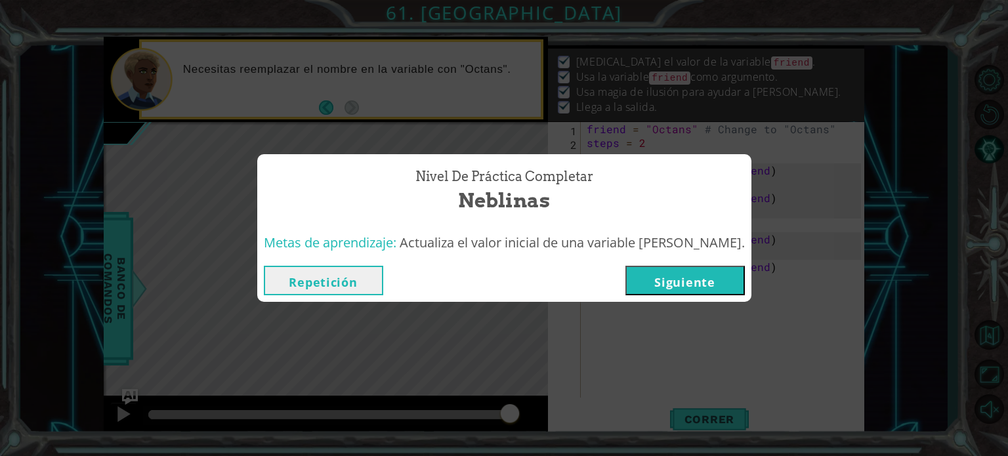
click at [668, 295] on div "Repetición [GEOGRAPHIC_DATA]" at bounding box center [504, 280] width 494 height 43
click at [664, 288] on button "Siguiente" at bounding box center [684, 281] width 119 height 30
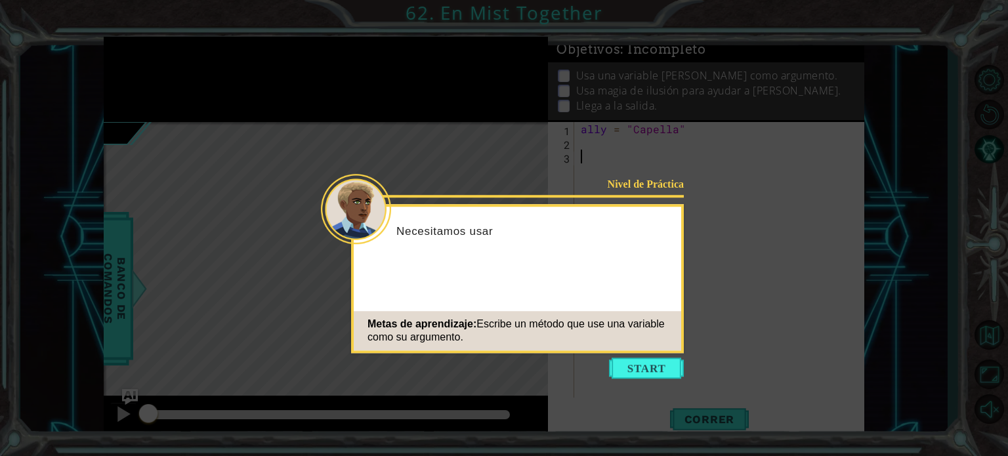
click at [669, 372] on button "Start" at bounding box center [646, 368] width 75 height 21
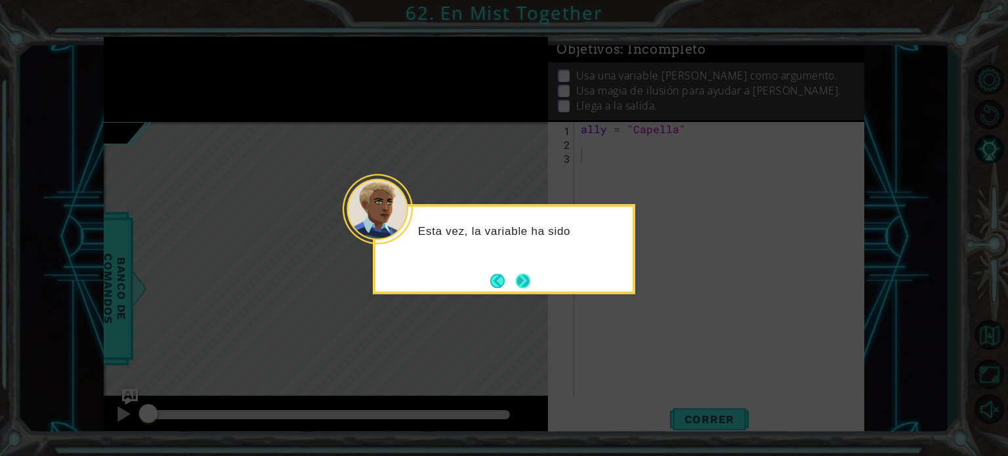
click at [525, 274] on button "Next" at bounding box center [523, 281] width 14 height 14
click at [526, 274] on button "Next" at bounding box center [523, 281] width 14 height 14
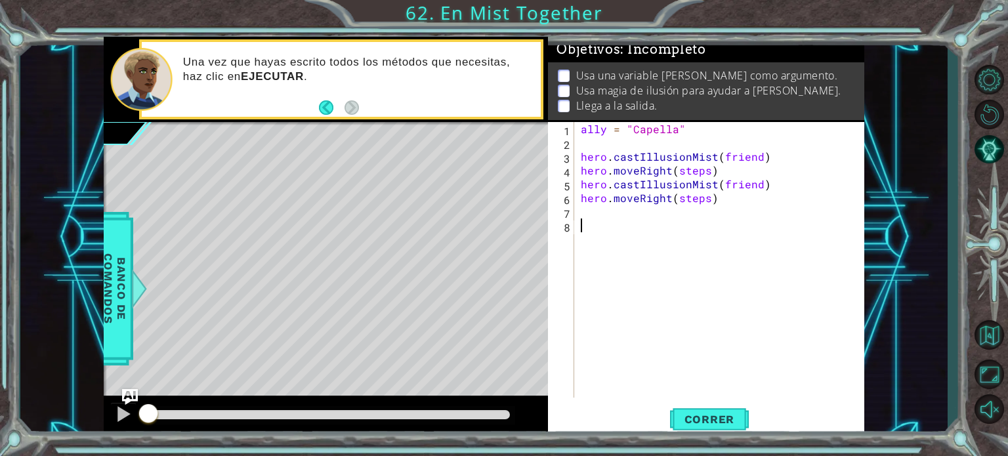
click at [585, 141] on div "ally = "Capella" hero . castIllusionMist ( friend ) hero . moveRight ( steps ) …" at bounding box center [722, 273] width 289 height 303
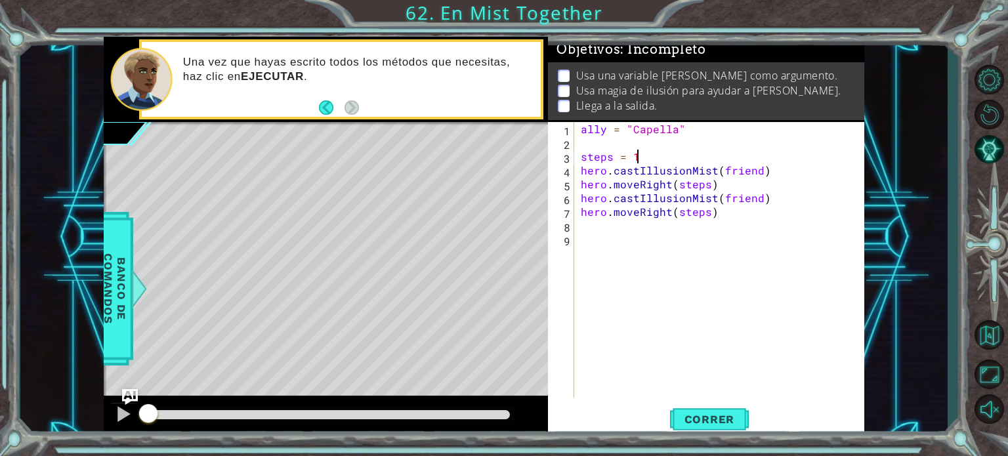
scroll to position [0, 3]
click at [723, 420] on span "Correr" at bounding box center [709, 419] width 77 height 13
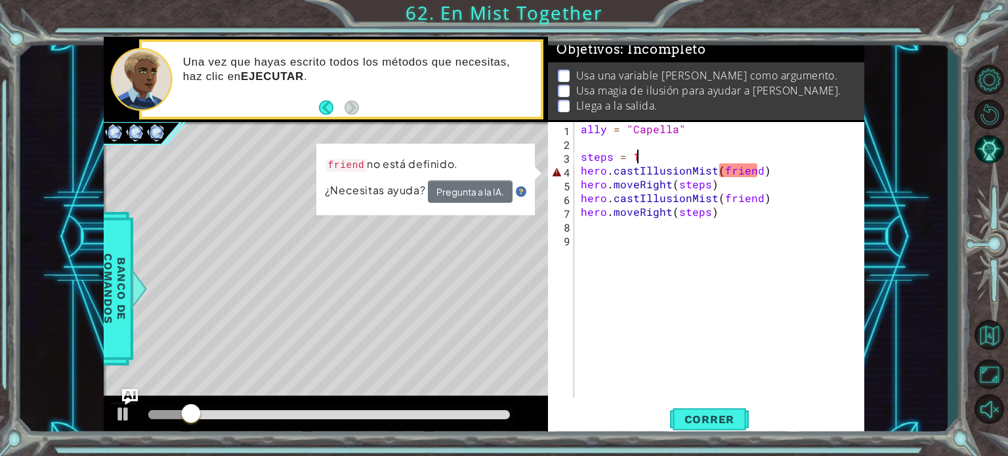
click at [753, 165] on div "ally = "Capella" steps = 1 hero . castIllusionMist ( friend ) hero . moveRight …" at bounding box center [722, 273] width 289 height 303
click at [768, 173] on div "ally = "Capella" steps = 1 hero . castIllusionMist ( friend ) hero . moveRight …" at bounding box center [722, 273] width 289 height 303
click at [663, 154] on div "ally = "Capella" steps = 1 hero . castIllusionMist ( friend ) hero . moveRight …" at bounding box center [722, 273] width 289 height 303
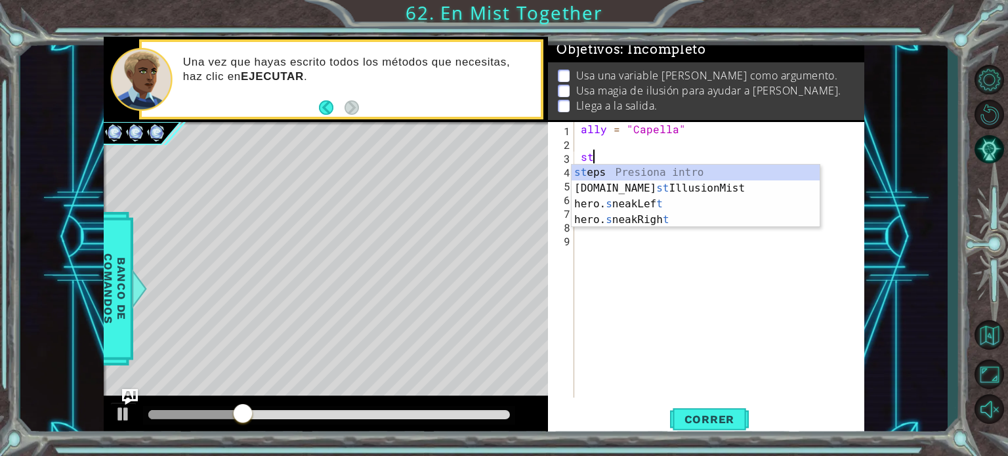
scroll to position [0, 0]
type textarea "s"
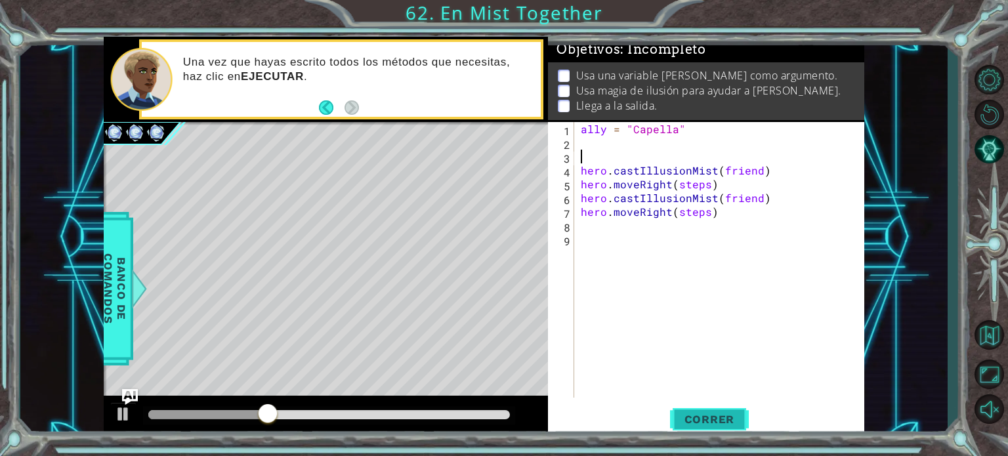
click at [742, 428] on button "Correr" at bounding box center [709, 419] width 79 height 31
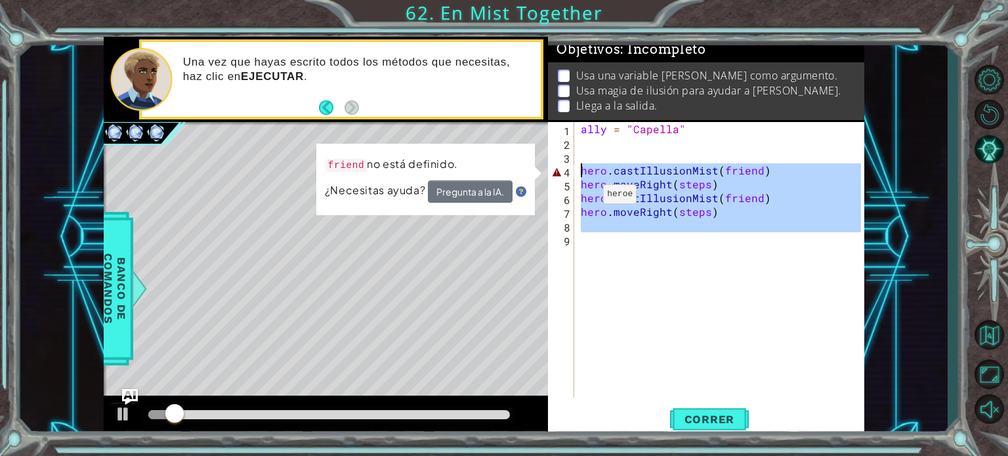
drag, startPoint x: 727, startPoint y: 264, endPoint x: 556, endPoint y: 165, distance: 196.9
click at [556, 166] on div "1 2 3 4 5 6 7 8 9 ally = "Capella" hero . castIllusionMist ( friend ) hero . mo…" at bounding box center [704, 260] width 313 height 276
type textarea "hero.castIllusionMist(friend) hero.moveRight(steps)"
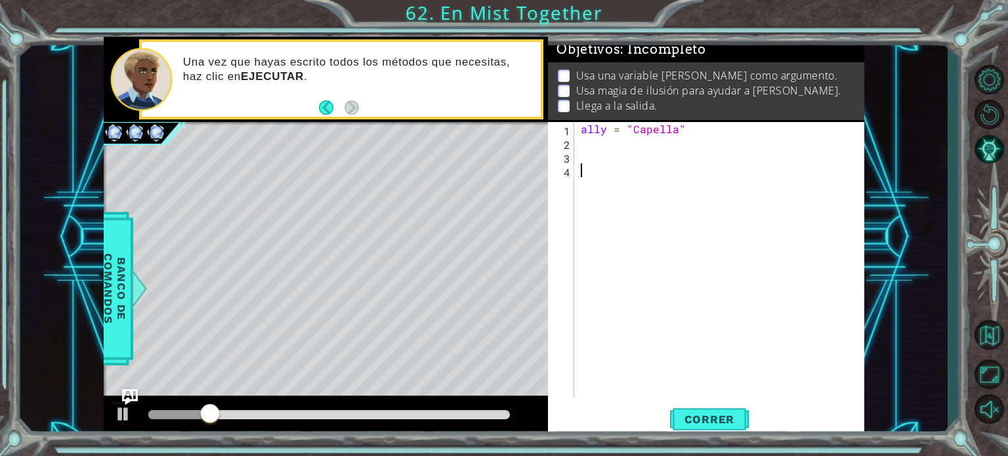
type textarea "V"
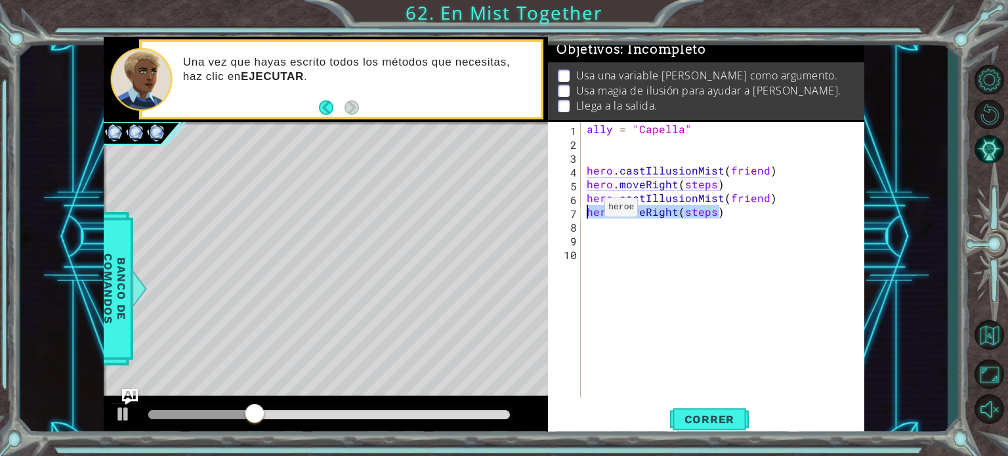
drag, startPoint x: 739, startPoint y: 211, endPoint x: 588, endPoint y: 211, distance: 151.6
click at [588, 211] on div "ally = "Capella" hero . castIllusionMist ( friend ) hero . moveRight ( steps ) …" at bounding box center [725, 273] width 283 height 303
type textarea "hero.moveRight(steps)"
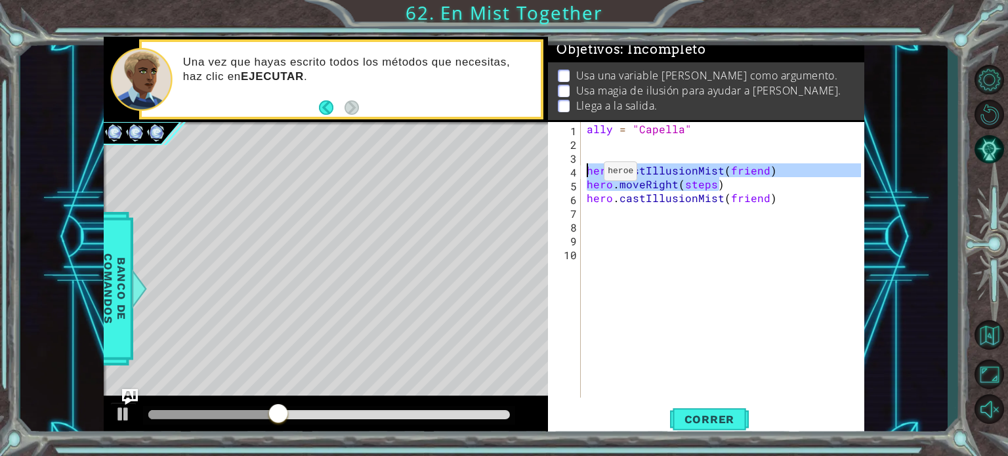
drag, startPoint x: 769, startPoint y: 178, endPoint x: 587, endPoint y: 175, distance: 181.8
click at [587, 175] on div "ally = "Capella" hero . castIllusionMist ( friend ) hero . moveRight ( steps ) …" at bounding box center [725, 273] width 283 height 303
type textarea "hero.castIllusionMist(friend) hero.moveRight(steps)"
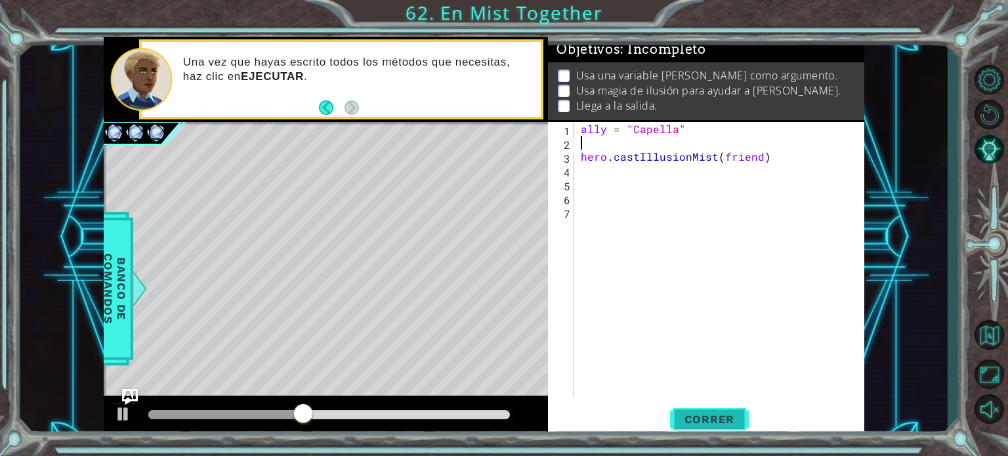
click at [734, 409] on button "Correr" at bounding box center [709, 419] width 79 height 31
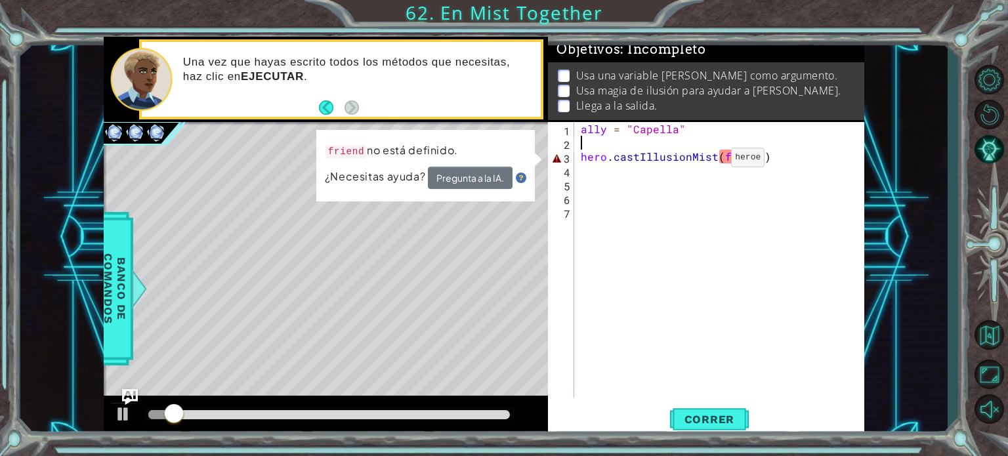
click at [709, 161] on div "ally = "Capella" hero . castIllusionMist ( friend )" at bounding box center [722, 273] width 289 height 303
type textarea "hero.castIllusionMist(friend)"
click at [727, 158] on div "ally = "Capella" hero . castIllusionMist ( friend )" at bounding box center [722, 273] width 289 height 303
click at [722, 141] on div "ally = "Capella" hero . castIllusionMist ( friend )" at bounding box center [722, 273] width 289 height 303
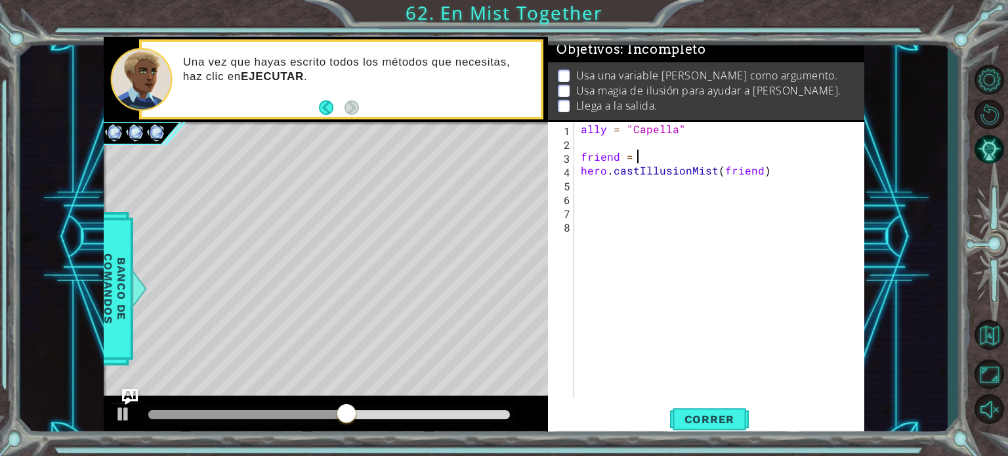
scroll to position [0, 4]
type textarea "friend = "Capella""
click at [716, 417] on span "Correr" at bounding box center [709, 419] width 77 height 13
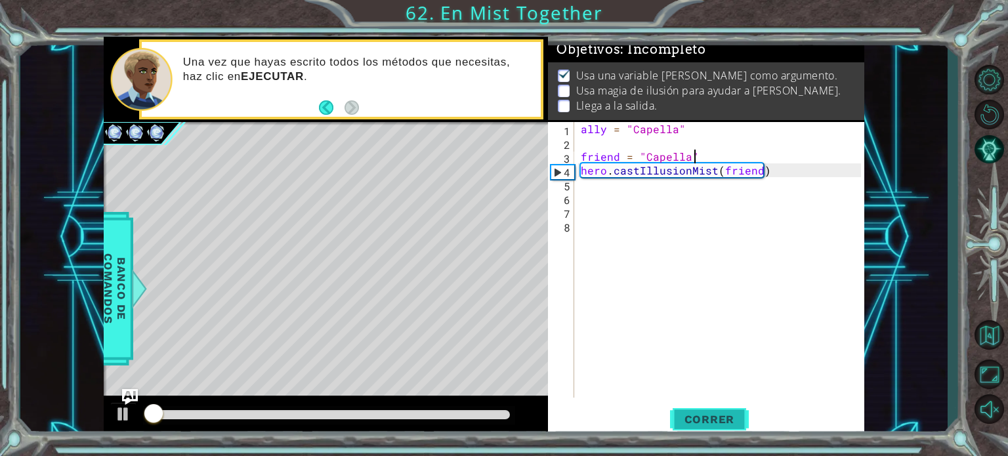
scroll to position [7, 0]
click at [630, 213] on div "ally = "Capella" friend = "Capella" hero . castIllusionMist ( friend )" at bounding box center [722, 273] width 289 height 303
click at [603, 191] on div "ally = "Capella" friend = "Capella" hero . castIllusionMist ( friend )" at bounding box center [722, 273] width 289 height 303
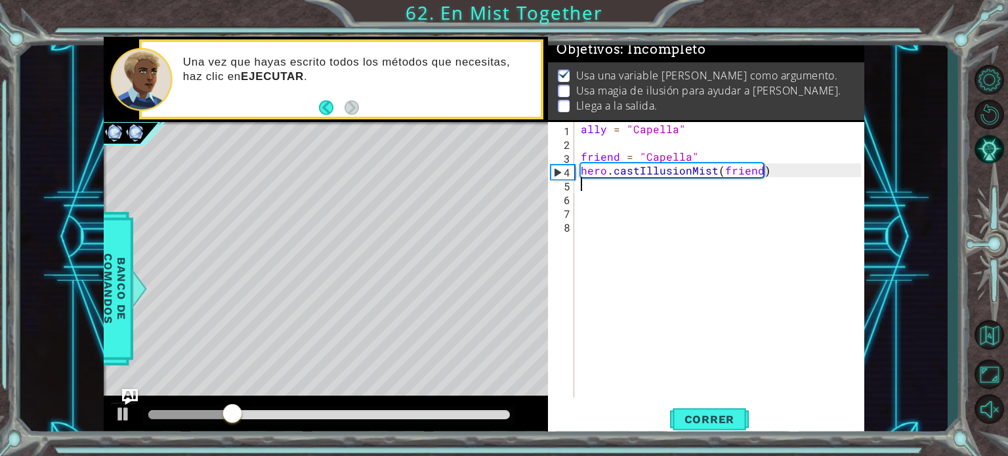
click at [595, 183] on div "ally = "Capella" friend = "Capella" hero . castIllusionMist ( friend )" at bounding box center [722, 273] width 289 height 303
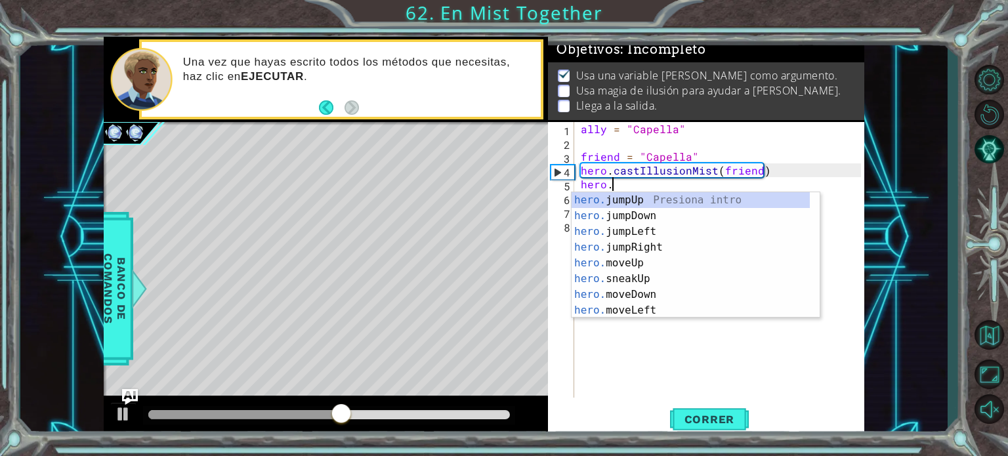
scroll to position [0, 2]
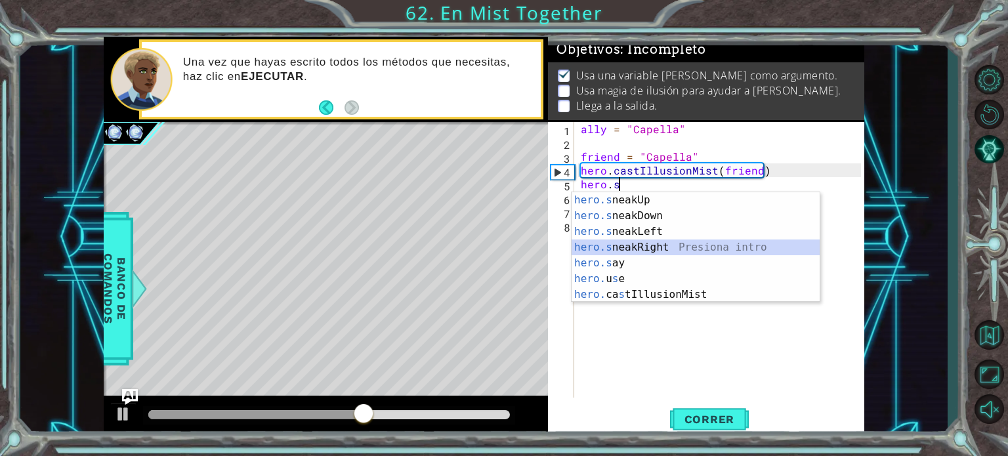
click at [638, 241] on div "hero.s neakUp Presiona intro hero.s neakDown Presiona intro hero.s neakLeft Pre…" at bounding box center [695, 263] width 248 height 142
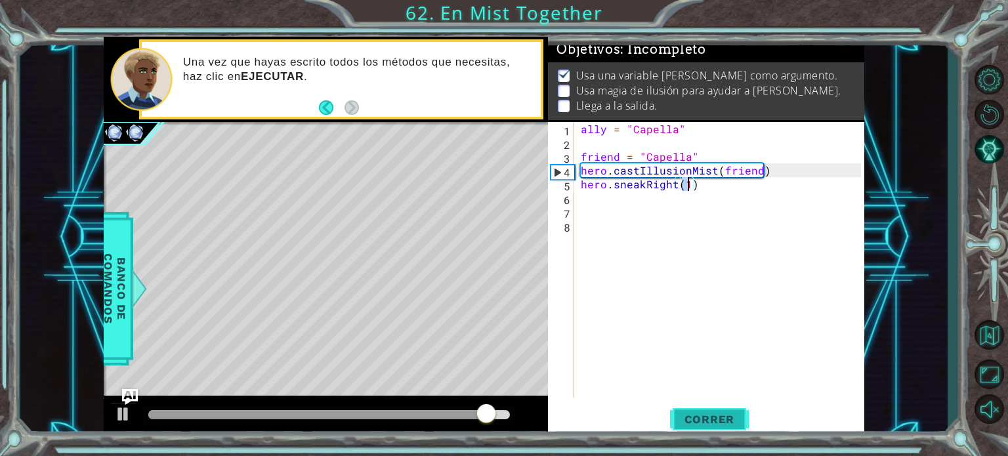
click at [718, 415] on span "Correr" at bounding box center [709, 419] width 77 height 13
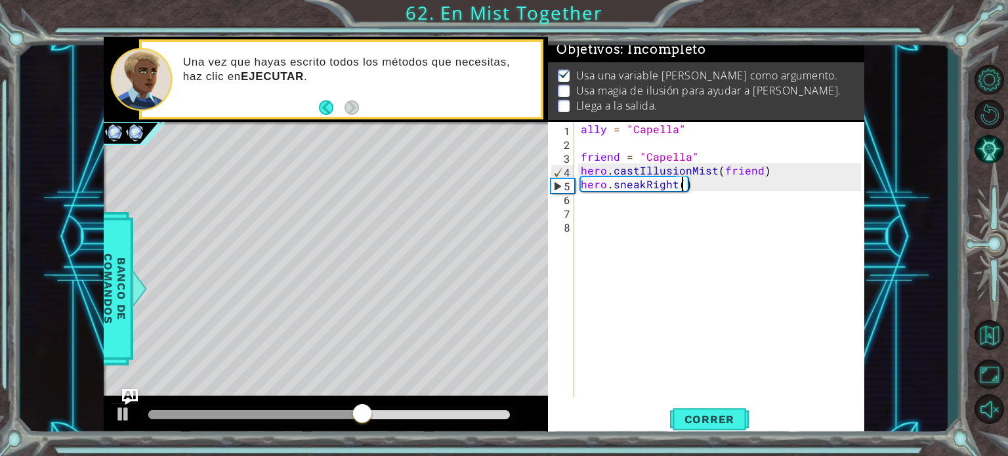
type textarea "hero.sneakRight(2)"
click at [629, 208] on div "ally = "Capella" friend = "Capella" hero . castIllusionMist ( friend ) hero . s…" at bounding box center [722, 273] width 289 height 303
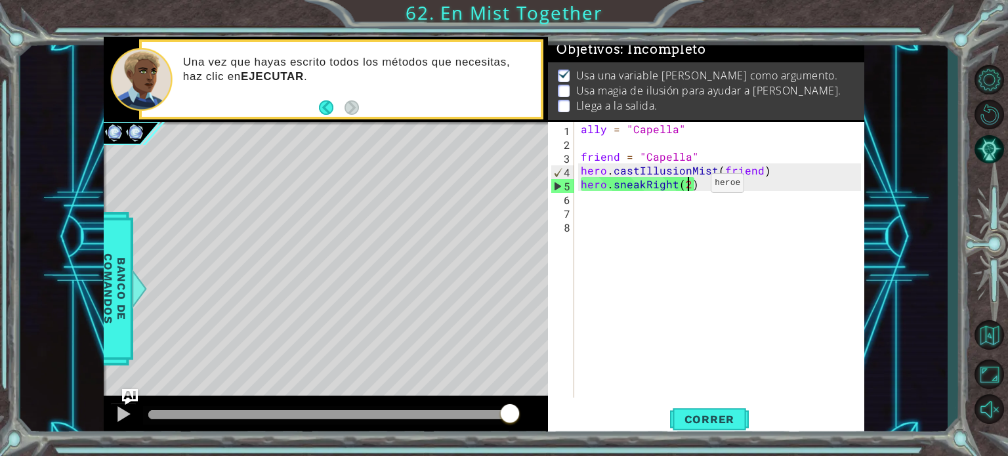
click at [688, 186] on div "ally = "Capella" friend = "Capella" hero . castIllusionMist ( friend ) hero . s…" at bounding box center [722, 273] width 289 height 303
click at [573, 148] on div "2" at bounding box center [562, 145] width 24 height 14
type textarea "friend = "Capella""
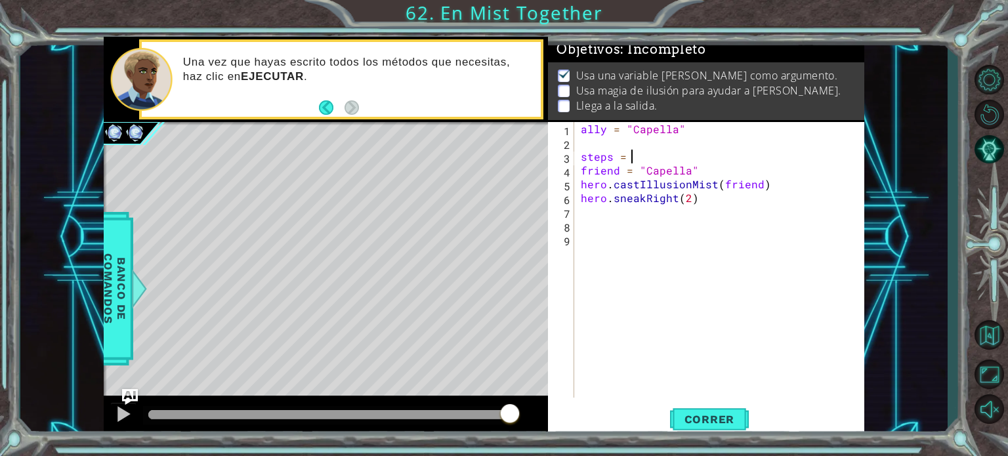
scroll to position [0, 3]
click at [693, 196] on div "ally = "Capella" steps = 2 friend = "Capella" hero . castIllusionMist ( friend …" at bounding box center [722, 273] width 289 height 303
type textarea "hero.sneakRight(steps)"
click at [673, 221] on div "ally = "Capella" steps = 2 friend = "Capella" hero . castIllusionMist ( friend …" at bounding box center [722, 273] width 289 height 303
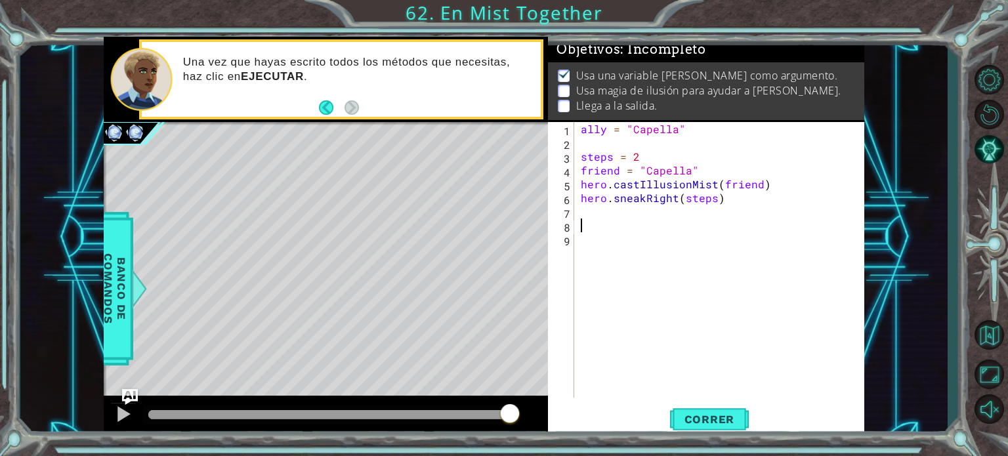
scroll to position [0, 0]
click at [709, 417] on span "Correr" at bounding box center [709, 419] width 77 height 13
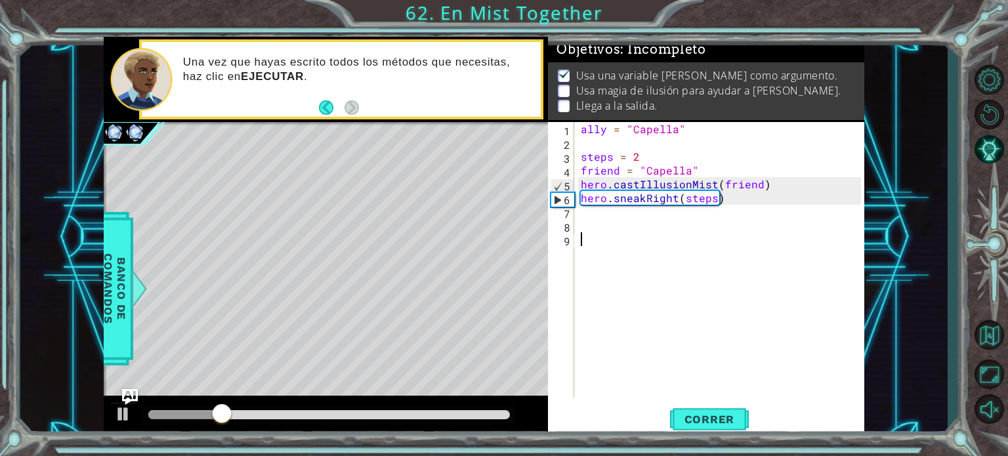
click at [652, 250] on div "ally = "Capella" steps = 2 friend = "Capella" hero . castIllusionMist ( friend …" at bounding box center [722, 273] width 289 height 303
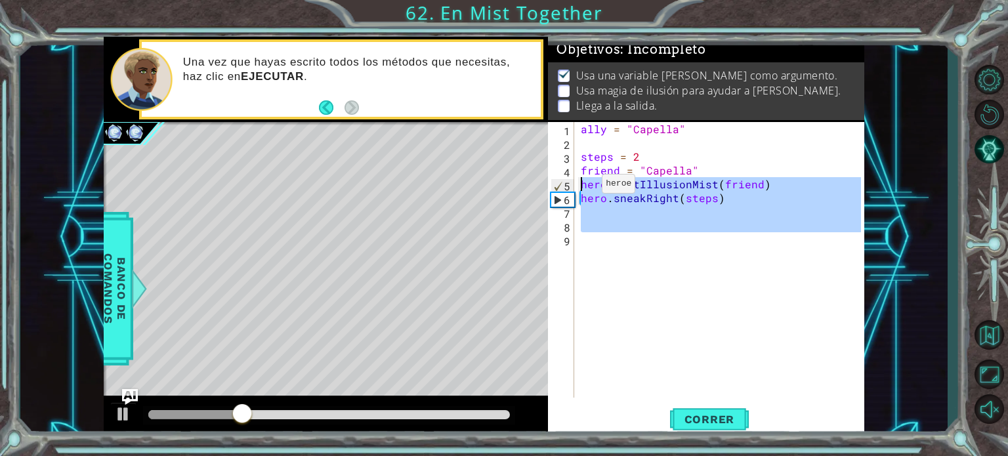
drag, startPoint x: 730, startPoint y: 236, endPoint x: 579, endPoint y: 187, distance: 159.1
click at [579, 187] on div "ally = "Capella" steps = 2 friend = "Capella" hero . castIllusionMist ( friend …" at bounding box center [722, 273] width 289 height 303
type textarea "hero.castIllusionMist(friend) hero.sneakRight(steps)"
click at [600, 244] on div "ally = "Capella" steps = 2 friend = "Capella" hero . castIllusionMist ( friend …" at bounding box center [719, 260] width 283 height 276
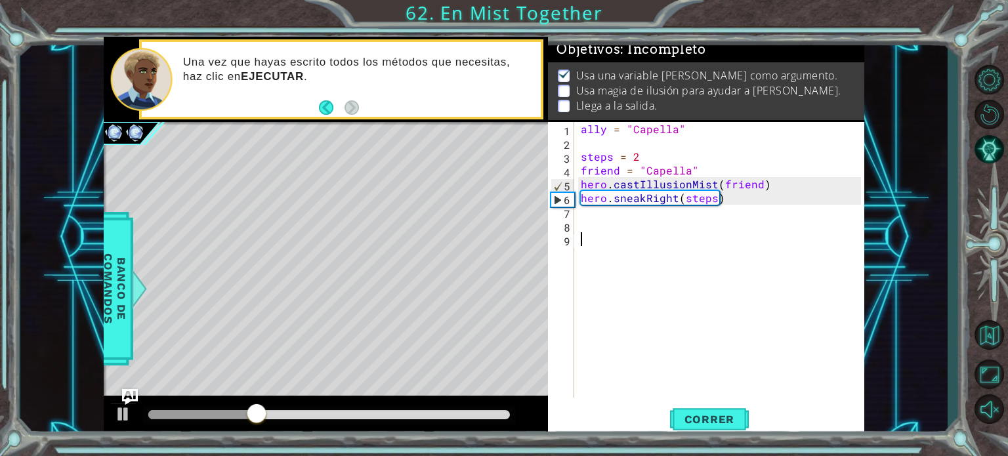
click at [594, 218] on div "ally = "Capella" steps = 2 friend = "Capella" hero . castIllusionMist ( friend …" at bounding box center [722, 273] width 289 height 303
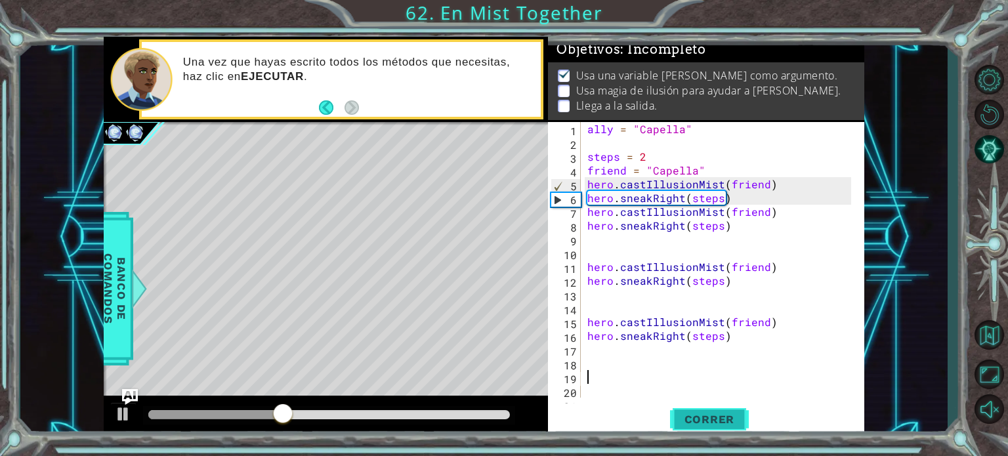
click at [692, 427] on button "Correr" at bounding box center [709, 419] width 79 height 31
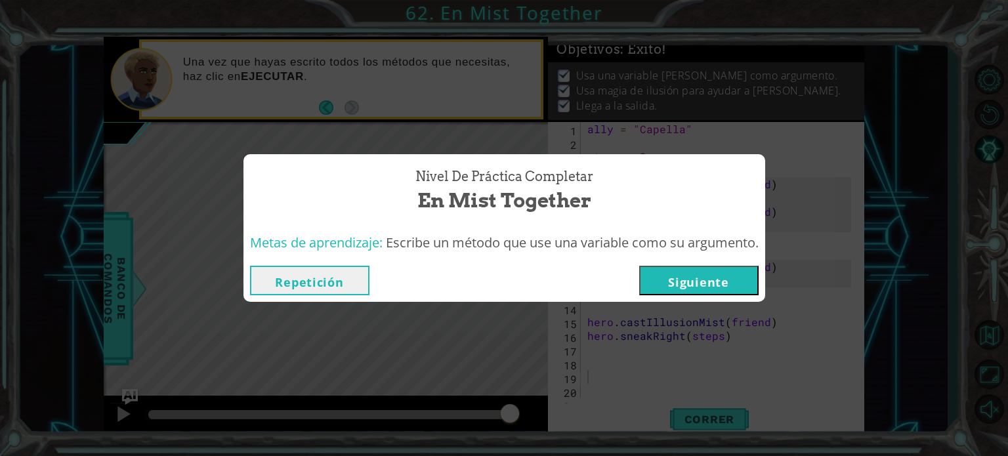
click at [682, 285] on button "Siguiente" at bounding box center [698, 281] width 119 height 30
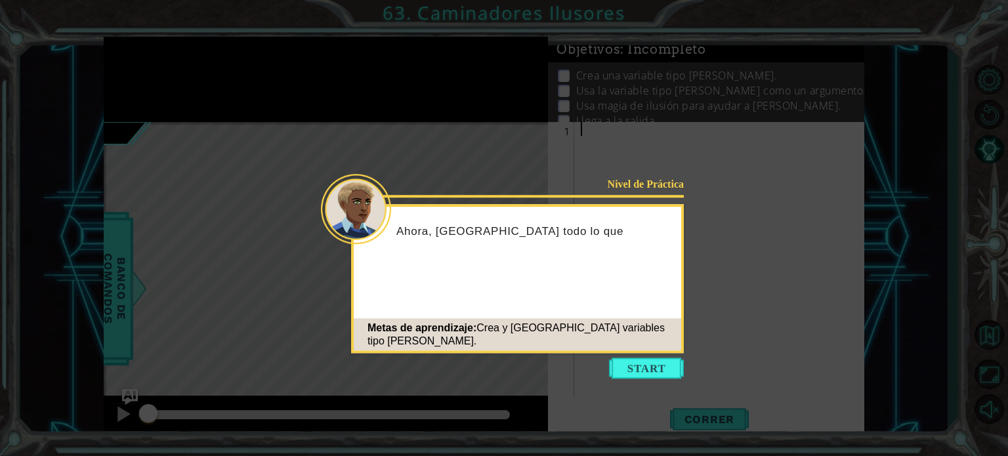
click at [646, 366] on button "Start" at bounding box center [646, 368] width 75 height 21
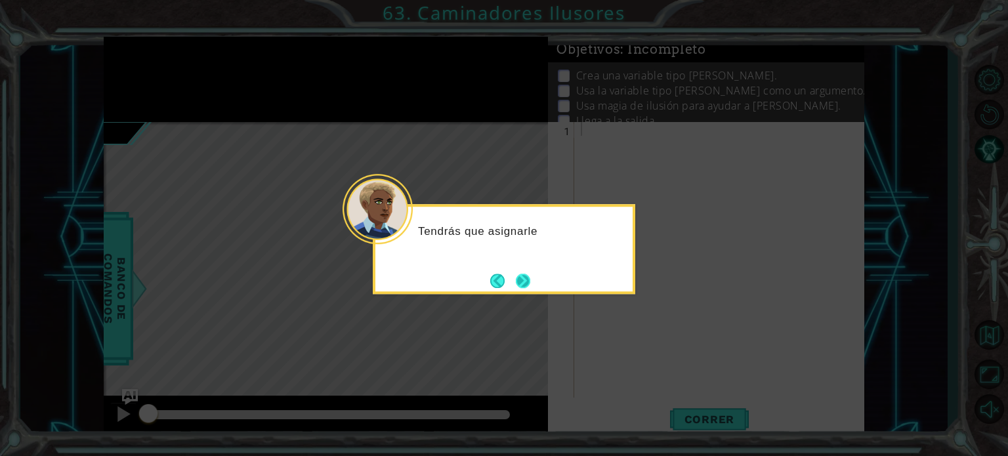
click at [519, 274] on button "Next" at bounding box center [523, 281] width 14 height 14
